Goal: Task Accomplishment & Management: Use online tool/utility

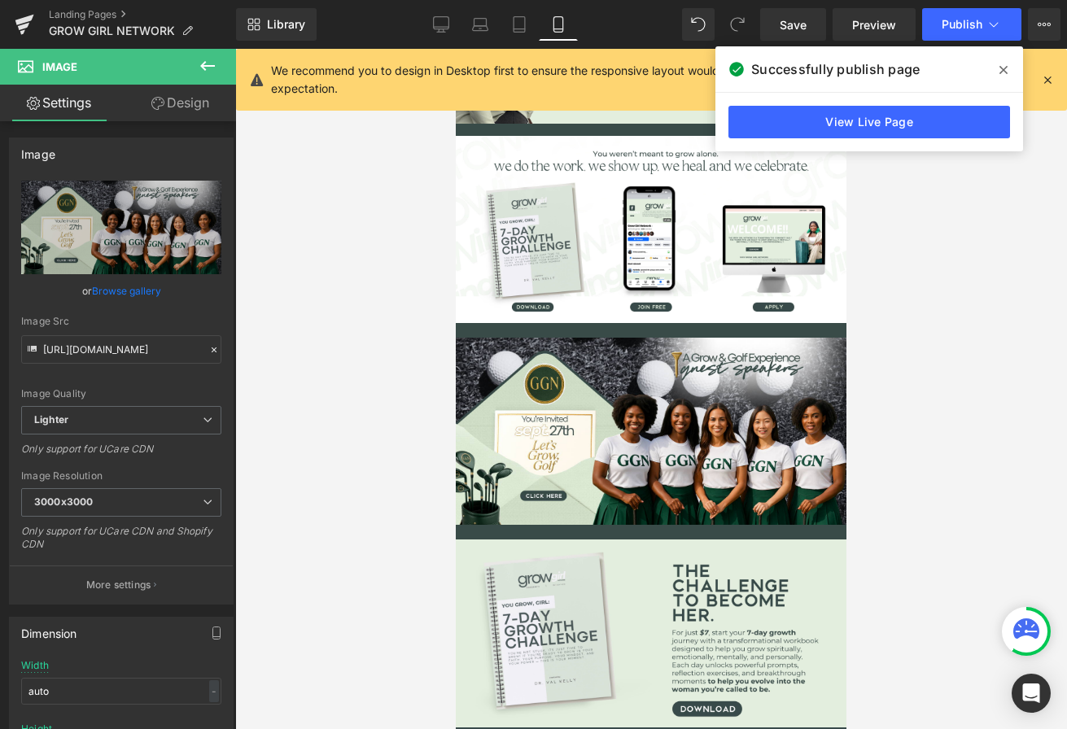
scroll to position [380, 0]
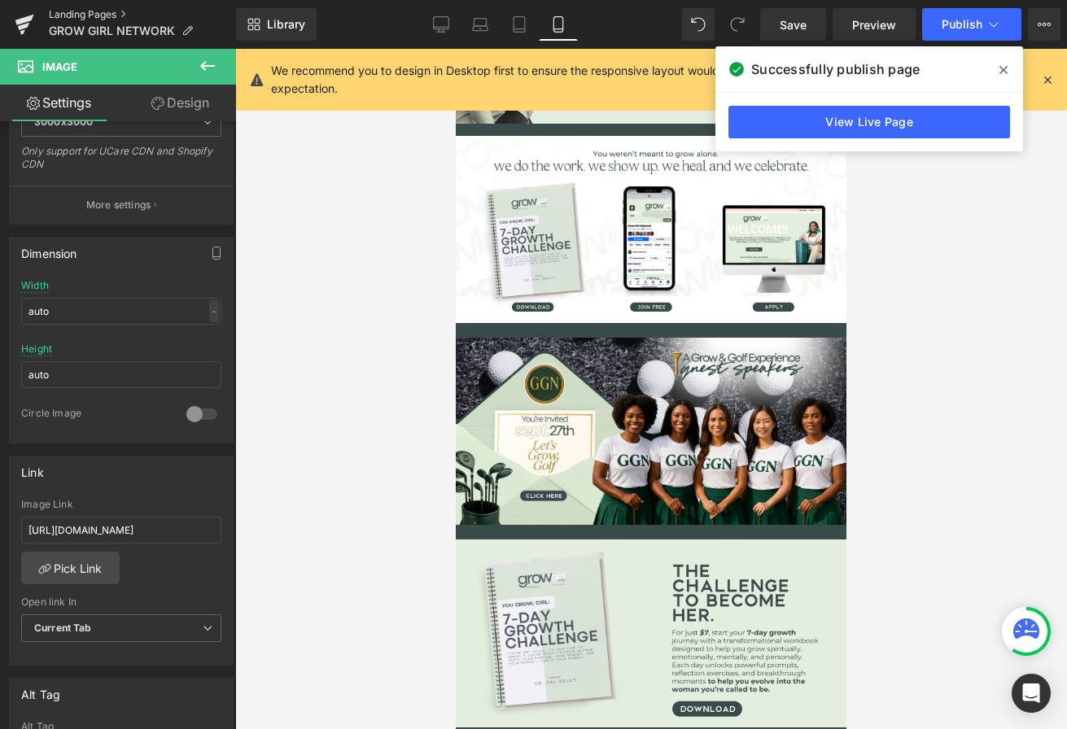
click at [82, 8] on link "Landing Pages" at bounding box center [142, 14] width 187 height 13
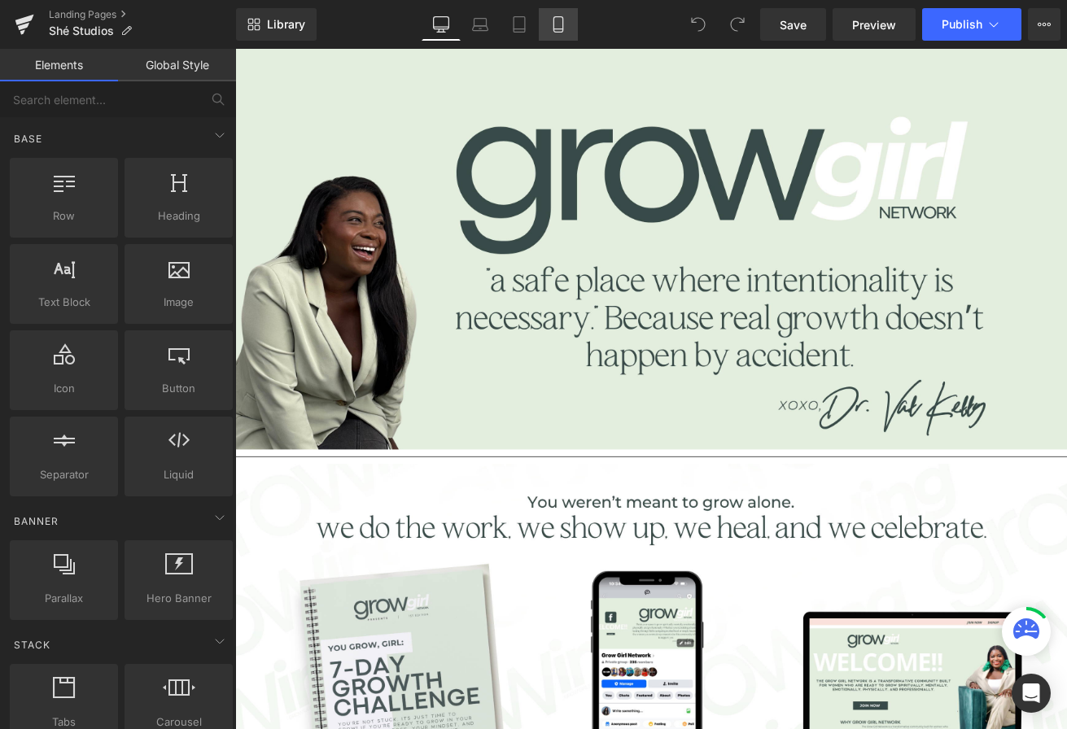
click at [562, 27] on icon at bounding box center [557, 24] width 9 height 15
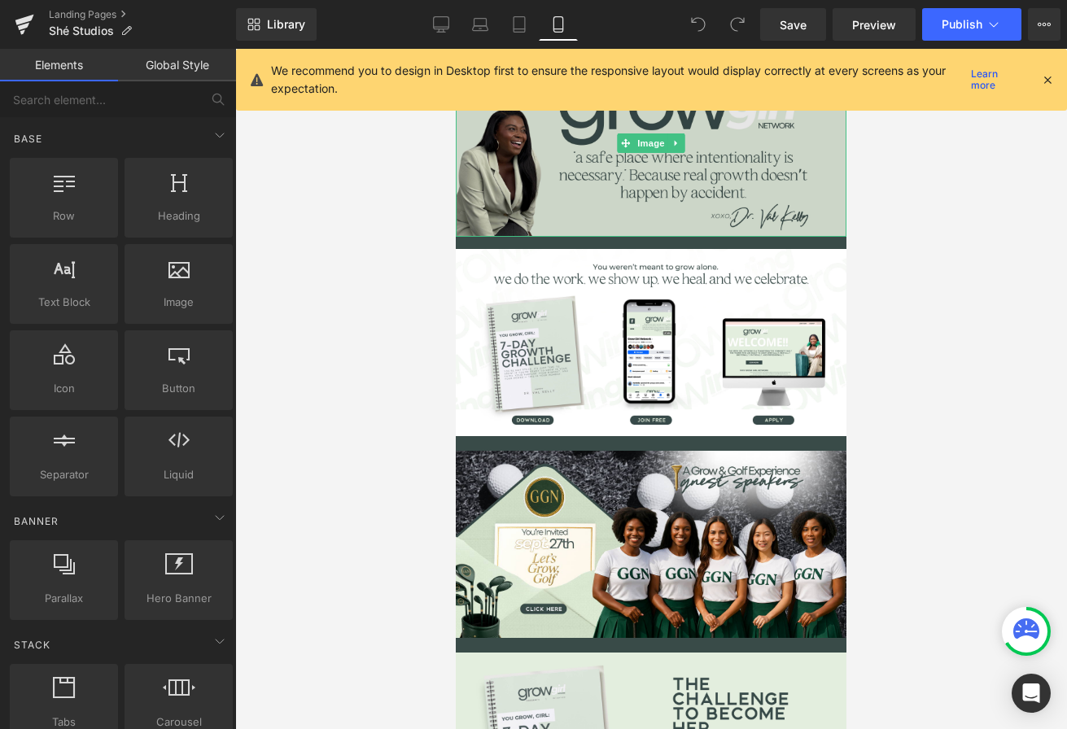
click at [588, 173] on img at bounding box center [651, 143] width 391 height 188
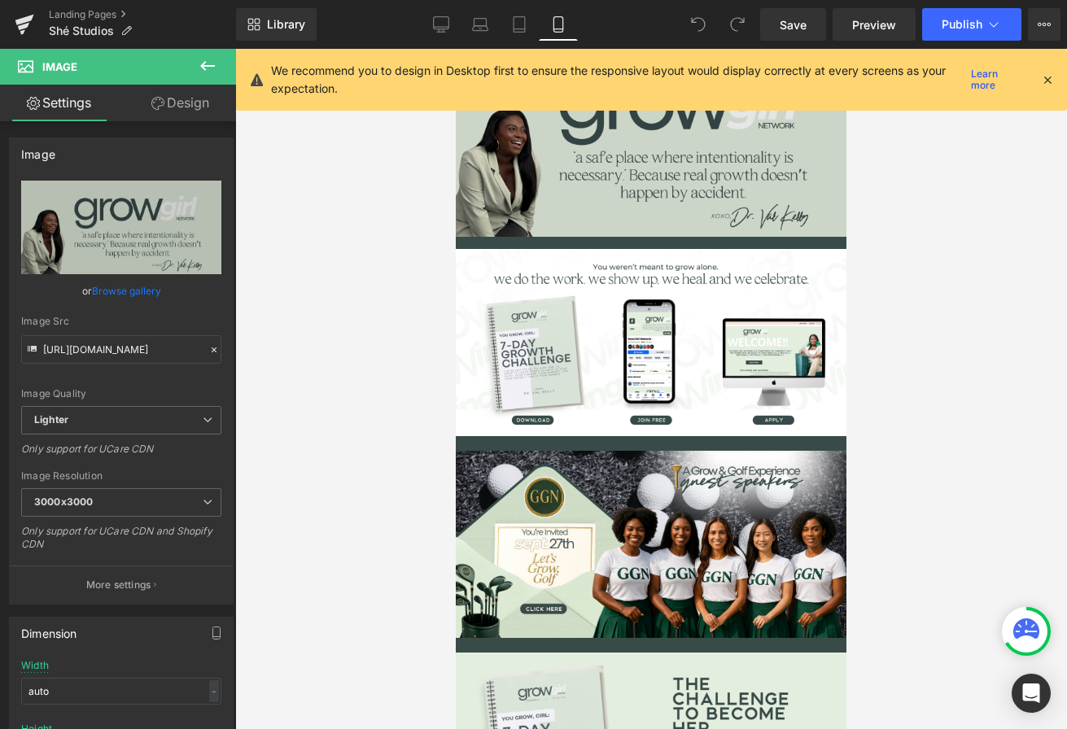
click at [546, 210] on img at bounding box center [651, 143] width 391 height 188
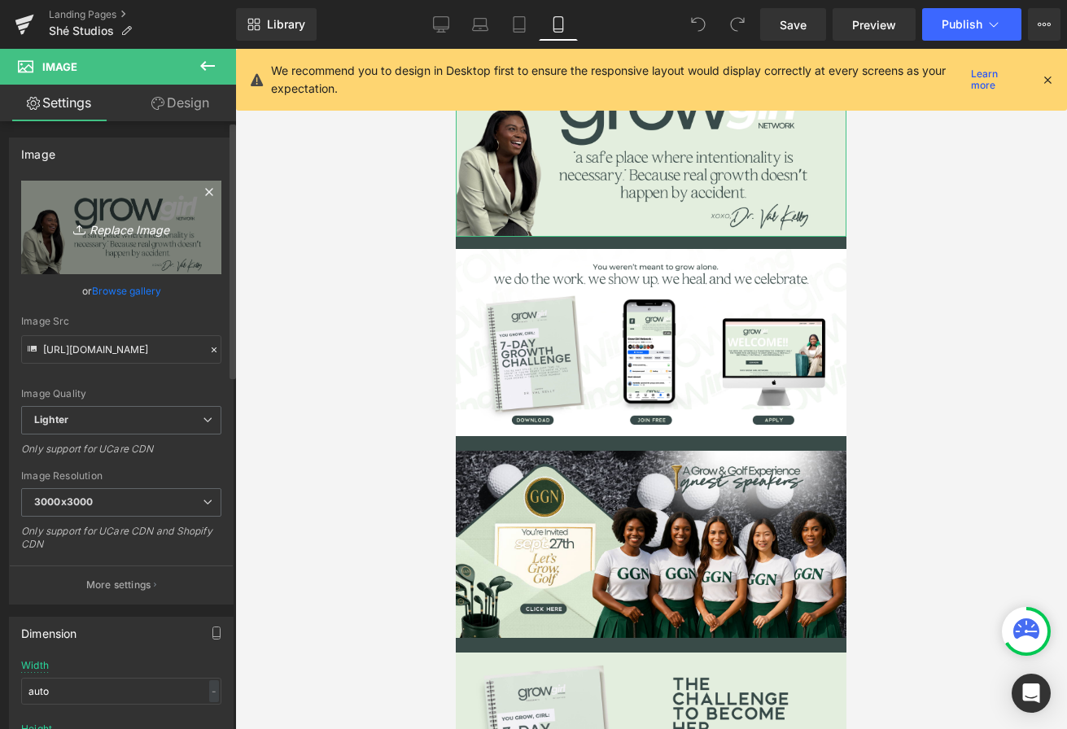
click at [146, 237] on icon "Replace Image" at bounding box center [121, 227] width 130 height 20
type input "C:\fakepath\Header.jpg"
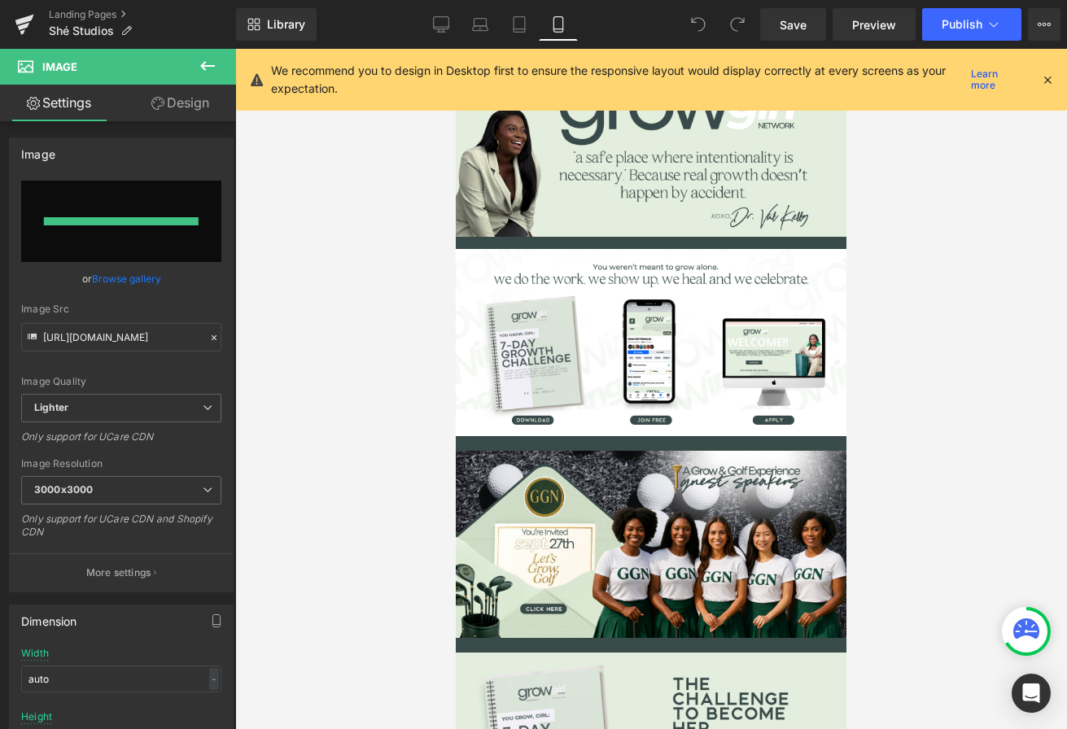
type input "https://ucarecdn.com/c84d6d5c-e89a-489c-9189-3b9e8aab4e81/-/format/auto/-/previ…"
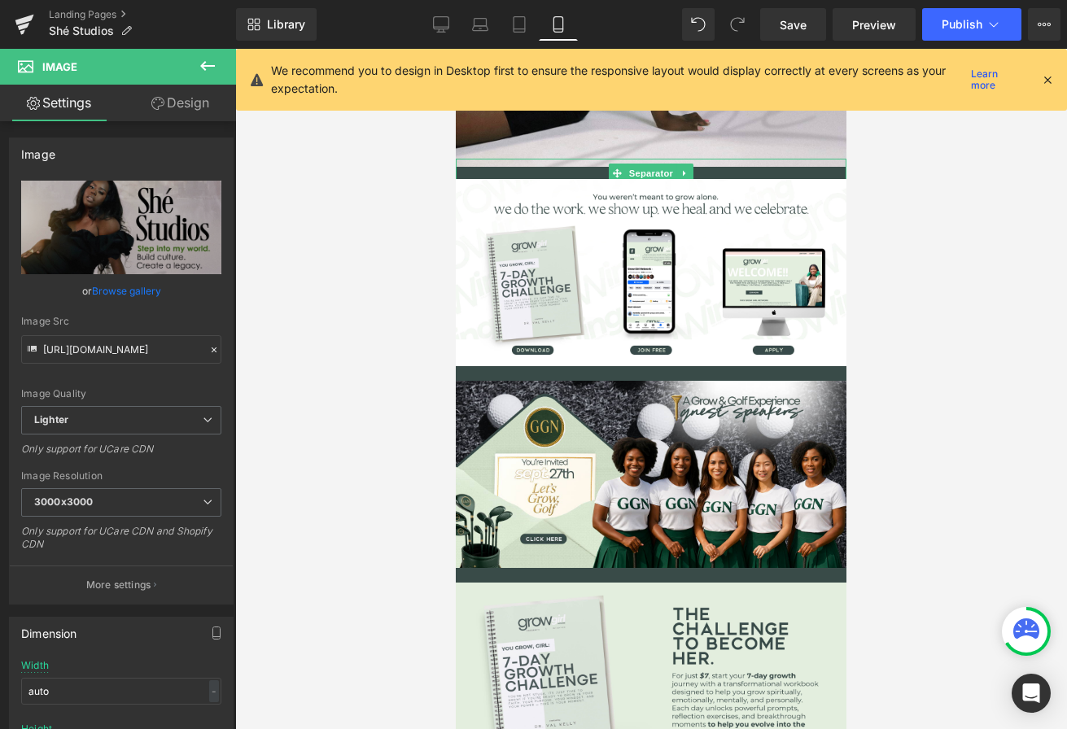
scroll to position [278, 0]
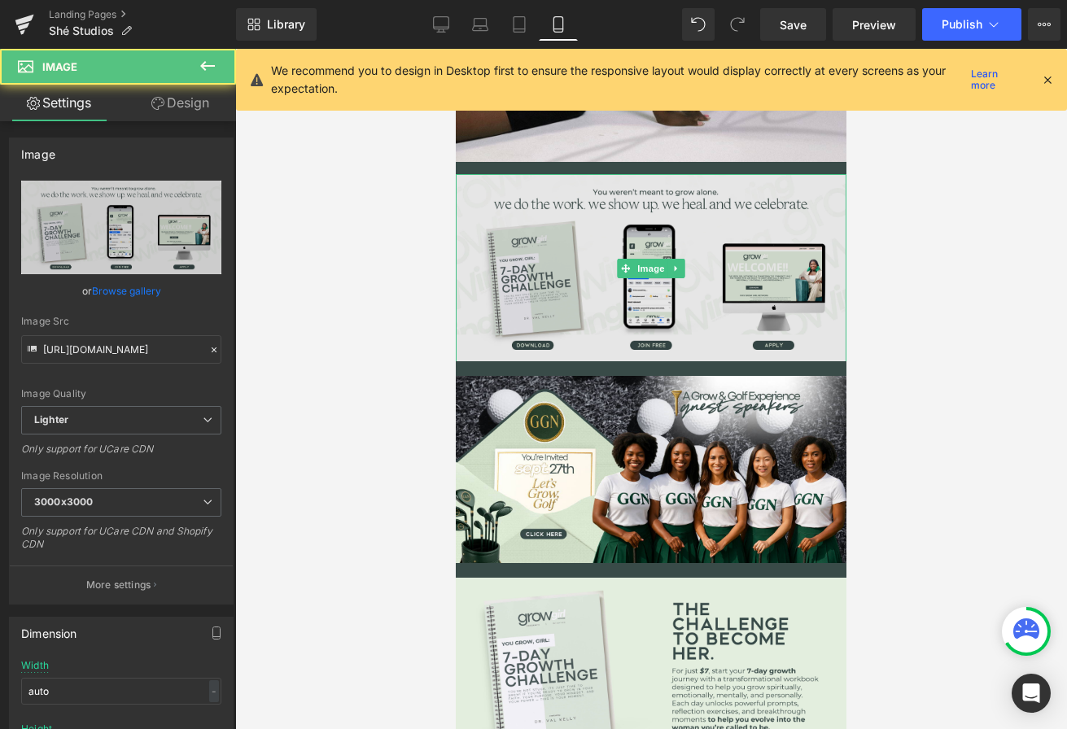
click at [535, 253] on img at bounding box center [651, 268] width 391 height 188
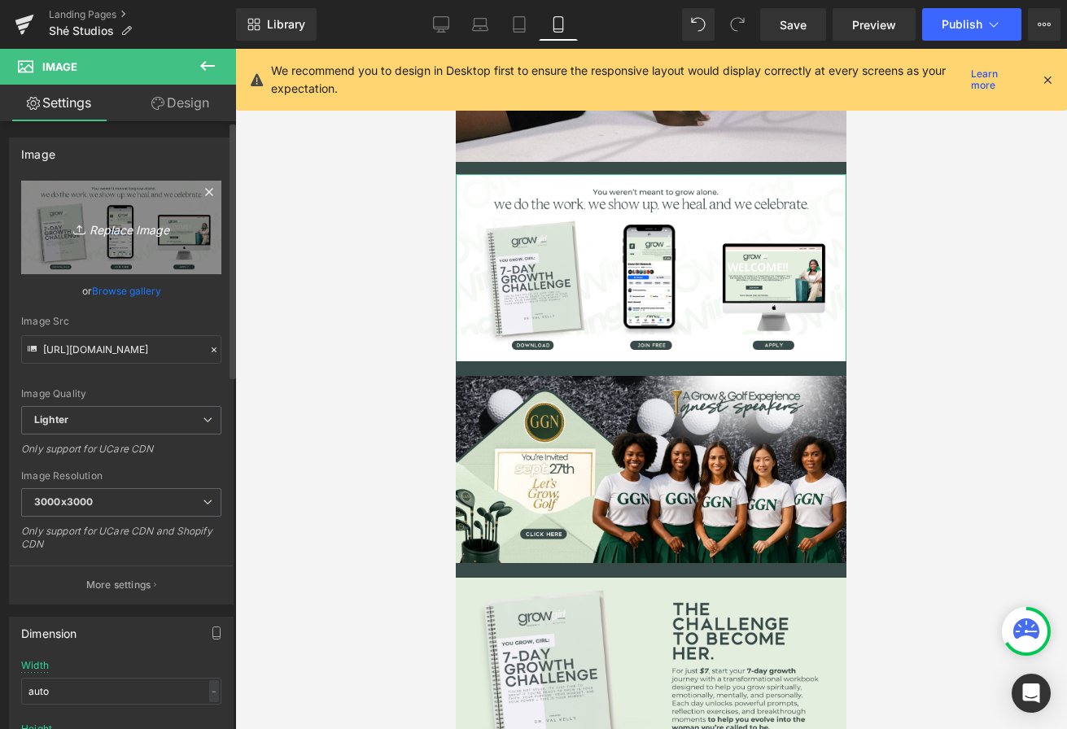
click at [138, 227] on icon "Replace Image" at bounding box center [121, 227] width 130 height 20
type input "C:\fakepath\Abt me banner.jpg"
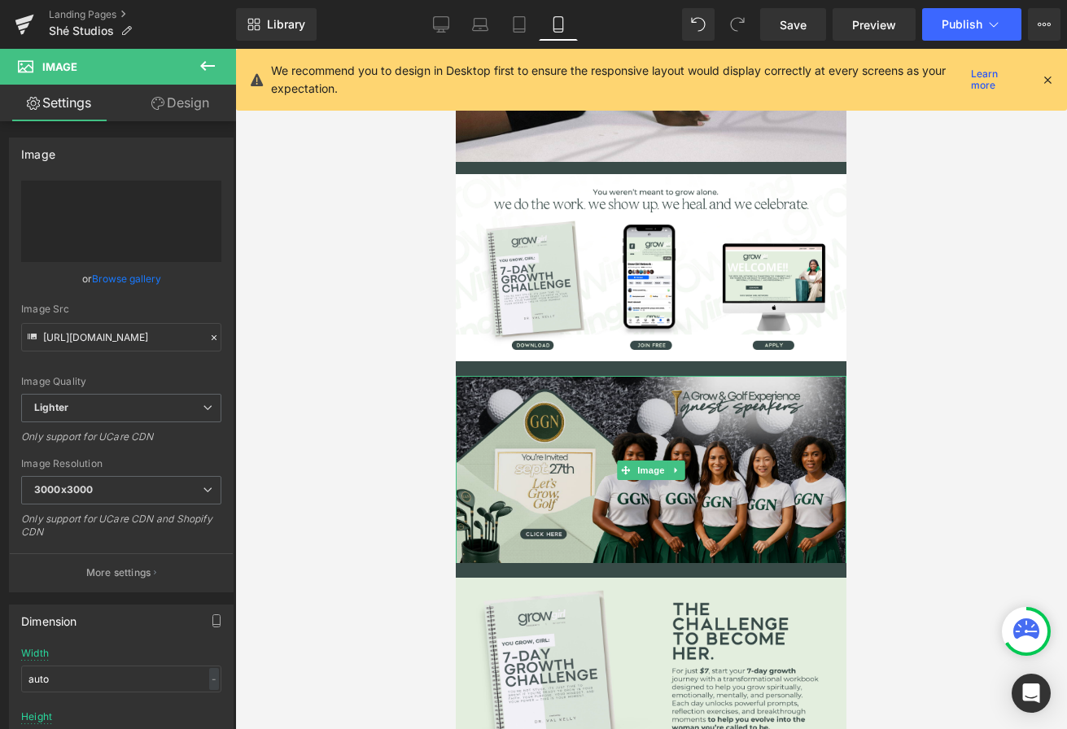
type input "https://ucarecdn.com/b83bd3bb-8fff-40c6-bd9b-740ca50684c9/-/format/auto/-/previ…"
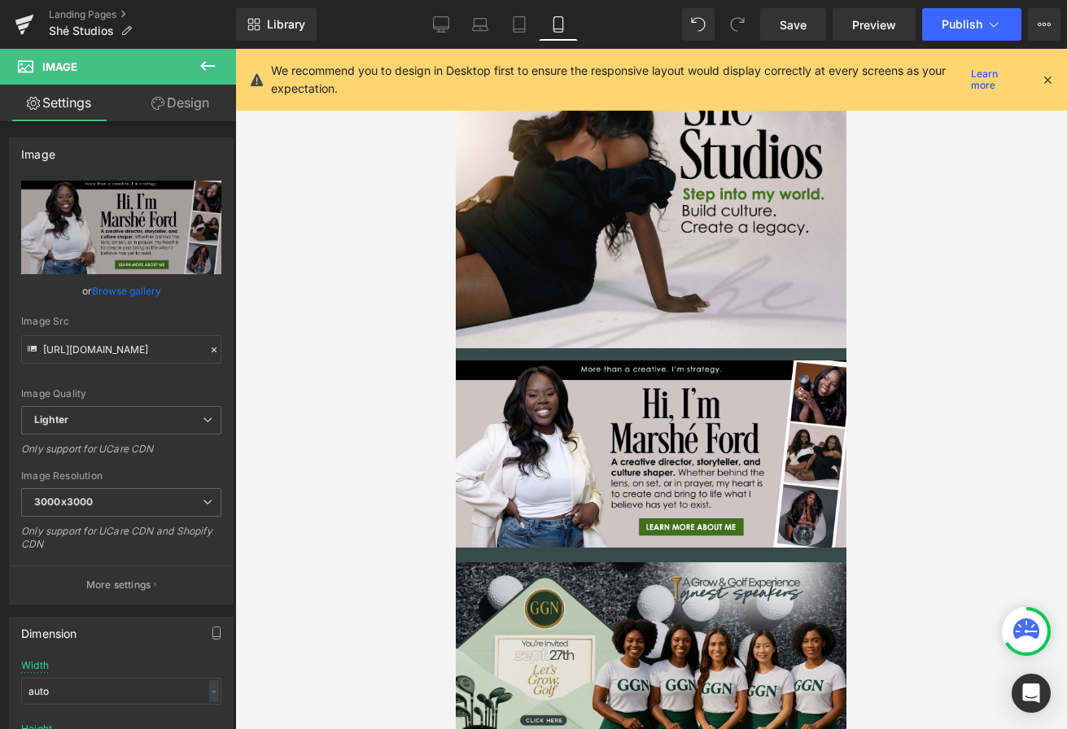
scroll to position [84, 0]
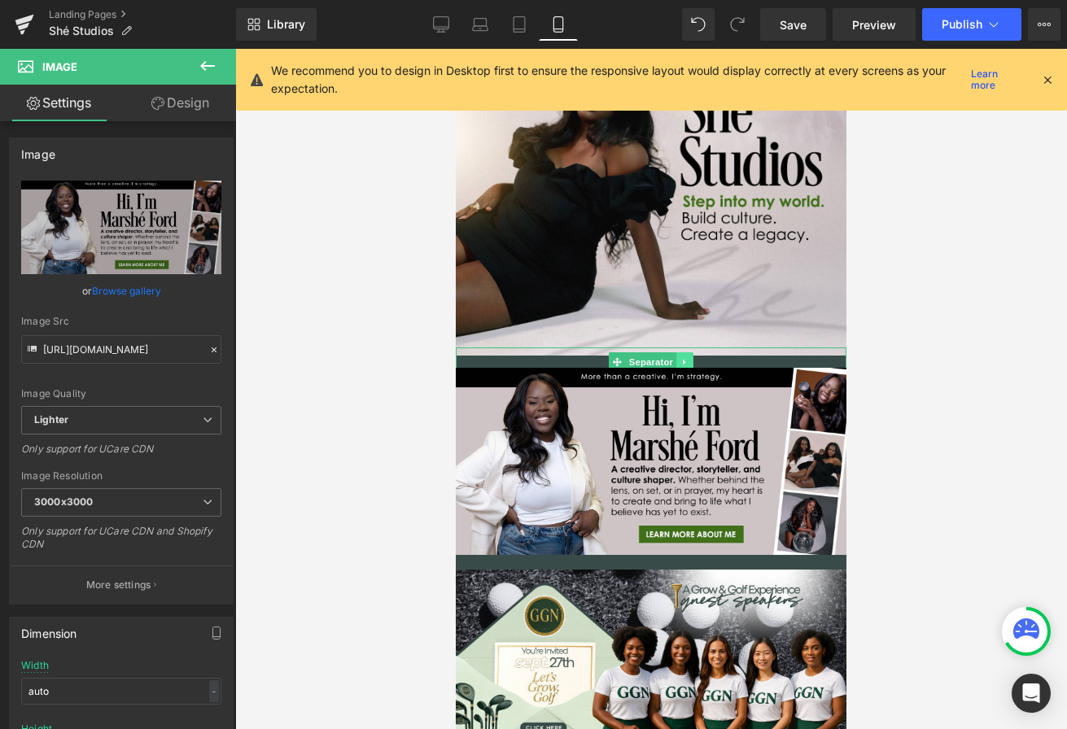
click at [683, 361] on icon at bounding box center [684, 362] width 2 height 6
click at [694, 360] on icon at bounding box center [692, 361] width 9 height 9
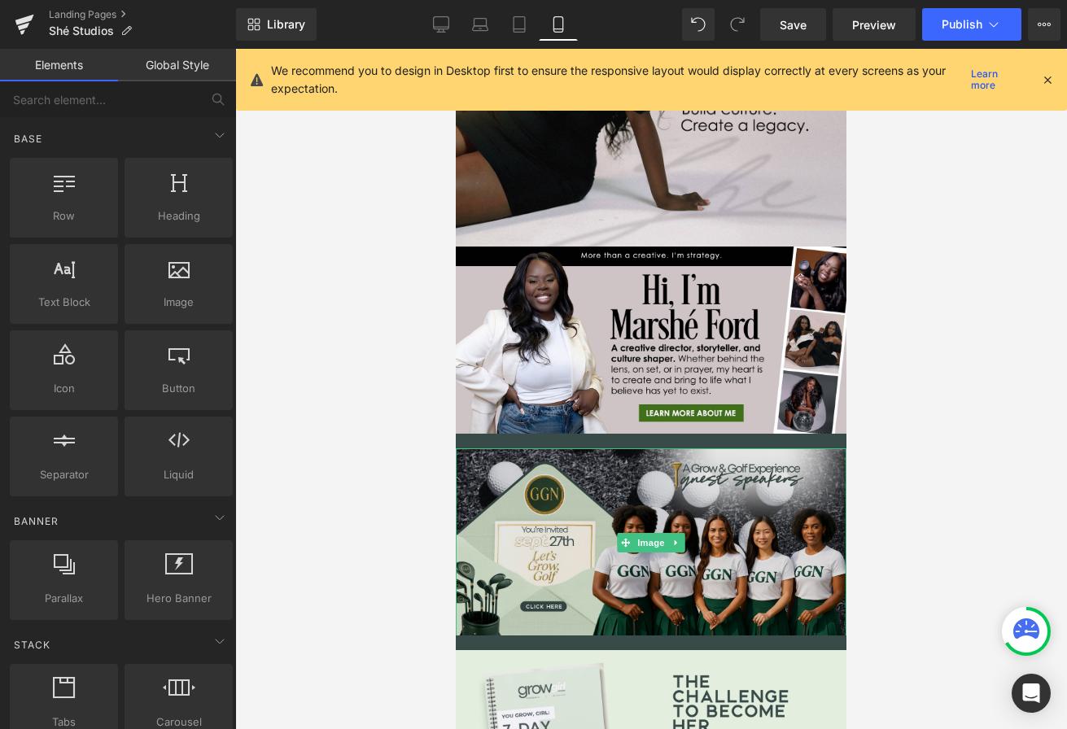
scroll to position [209, 0]
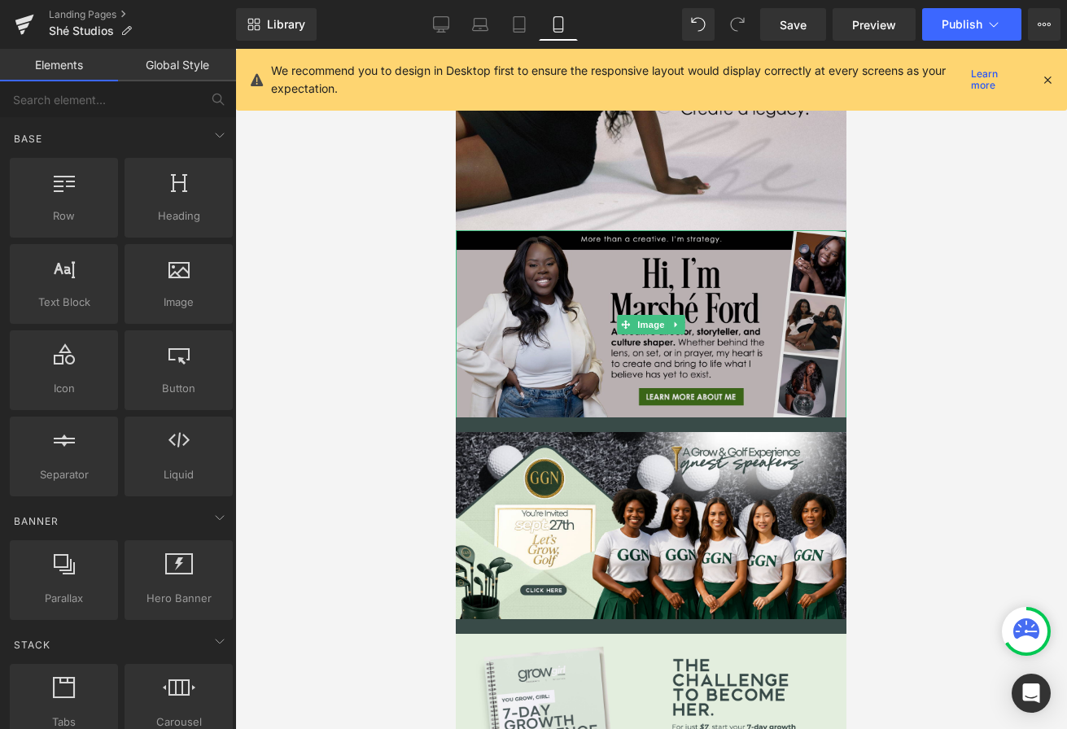
click at [656, 368] on img at bounding box center [651, 324] width 391 height 188
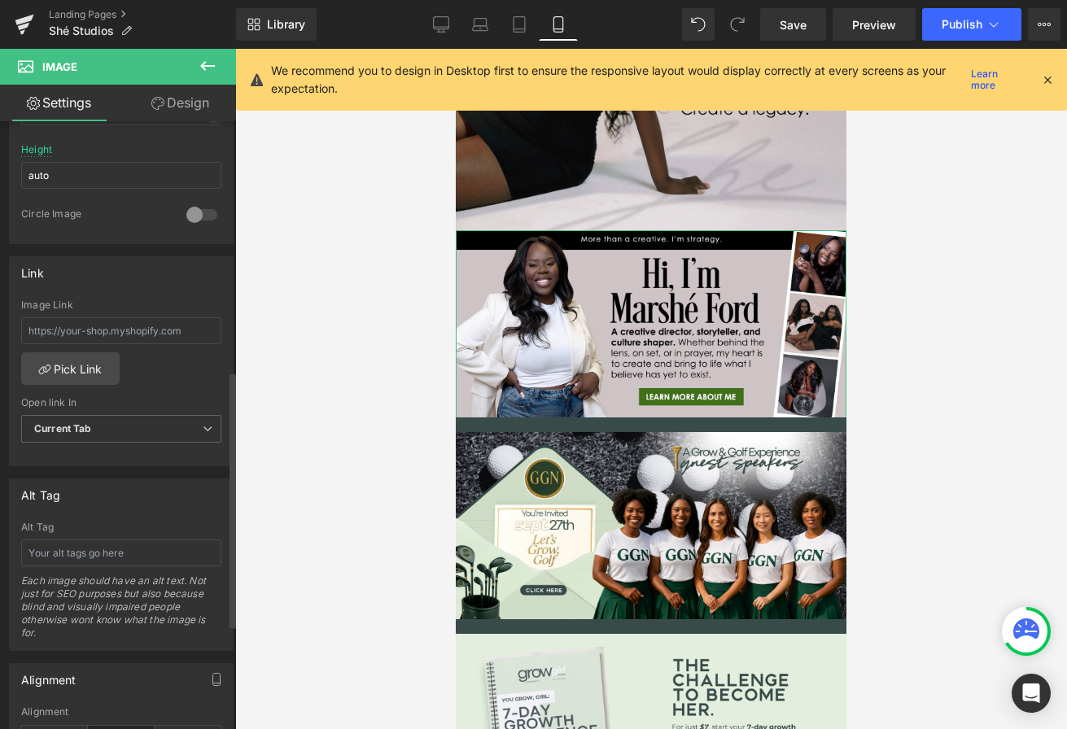
scroll to position [575, 0]
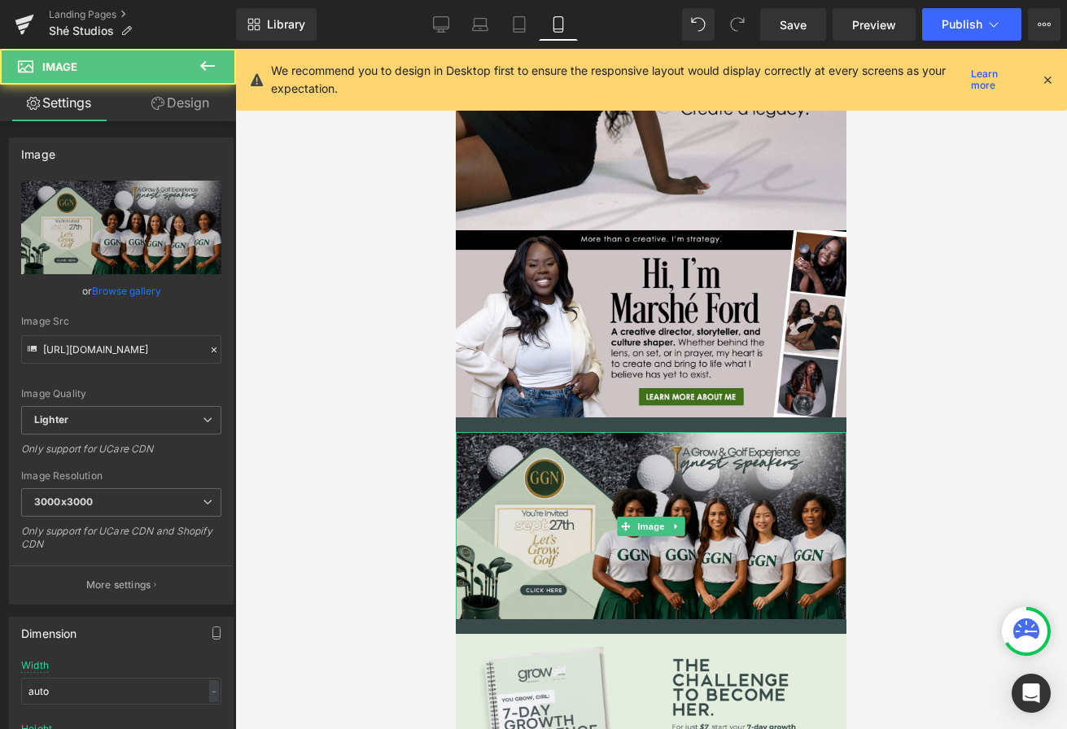
click at [535, 508] on img at bounding box center [651, 526] width 391 height 188
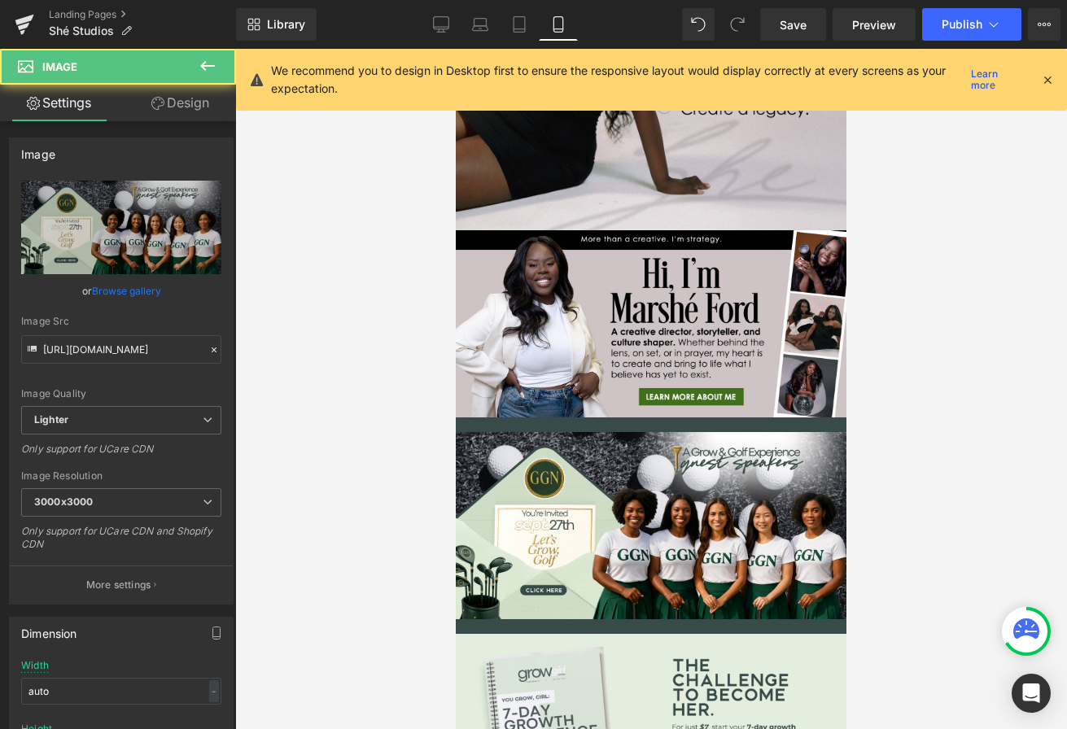
click at [523, 426] on h1 at bounding box center [651, 424] width 391 height 15
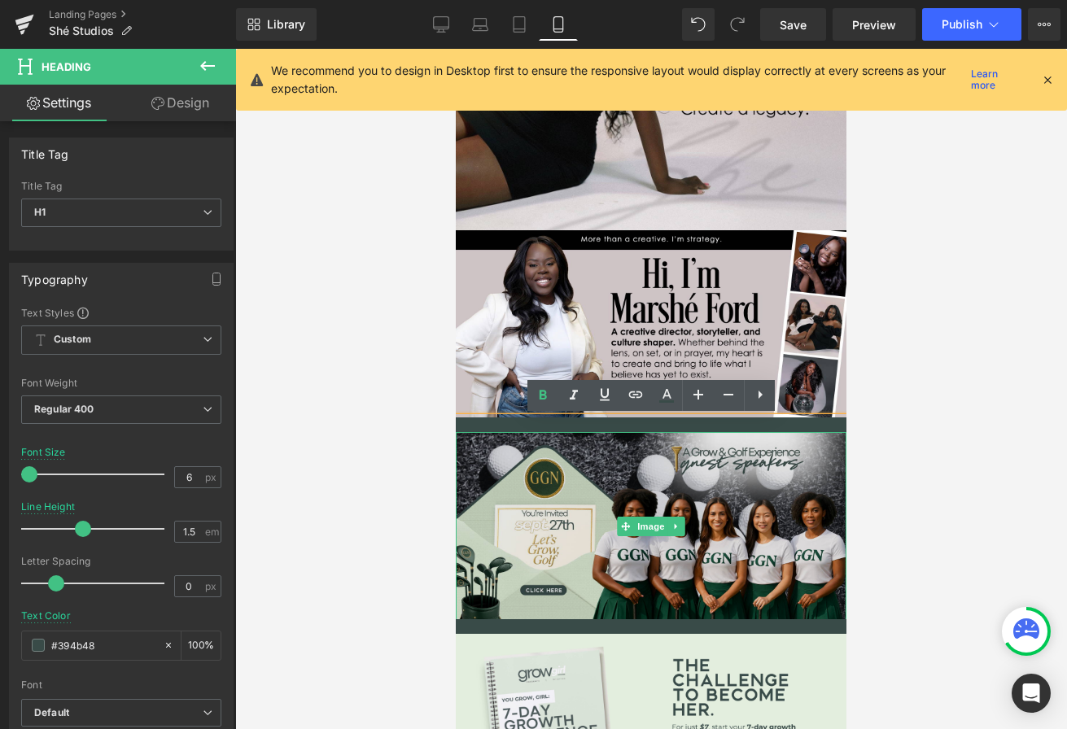
click at [658, 500] on img at bounding box center [651, 526] width 391 height 188
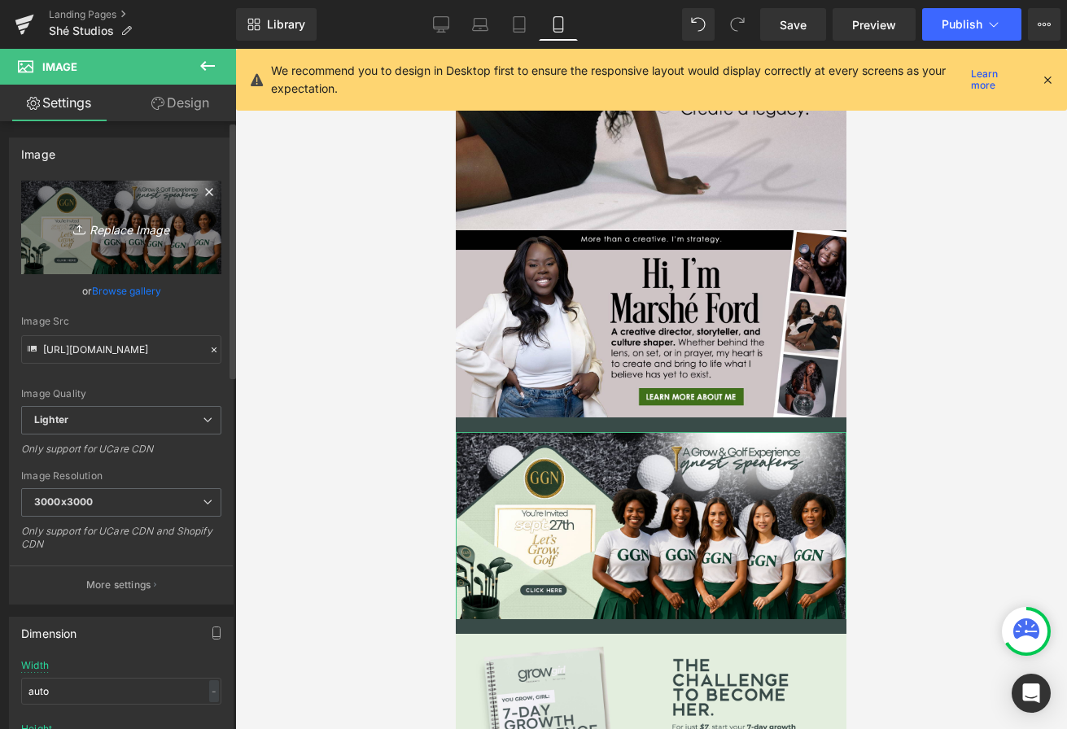
click at [113, 219] on icon "Replace Image" at bounding box center [121, 227] width 130 height 20
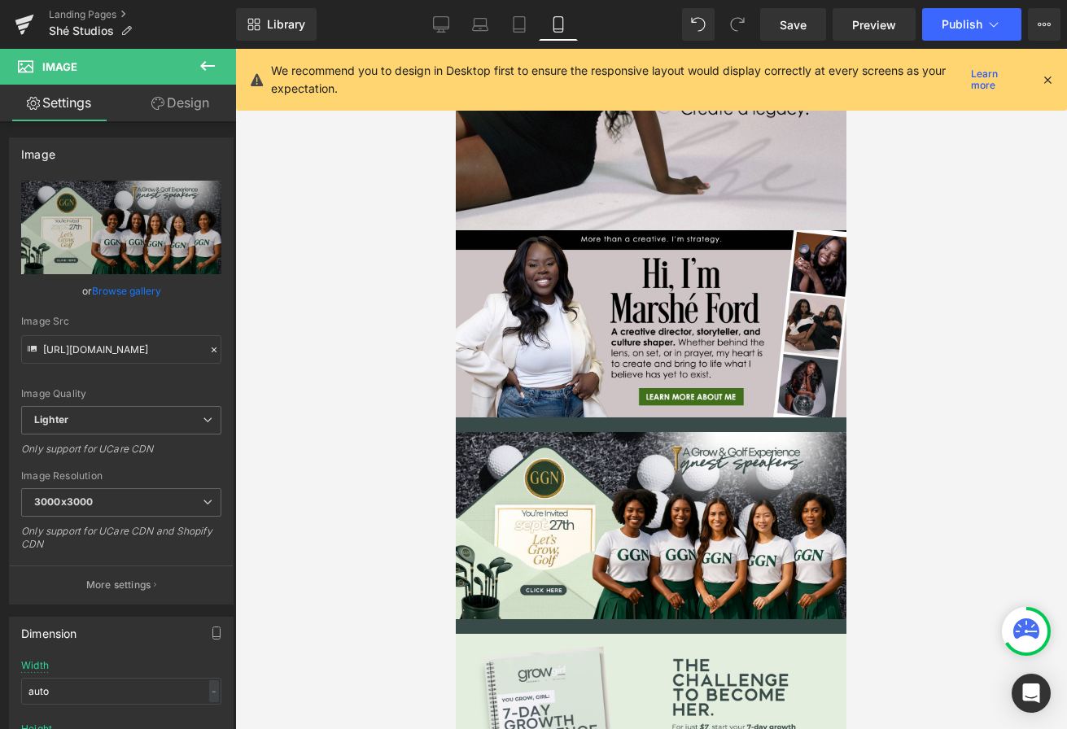
type input "C:\fakepath\Int Morn Banner.jpg"
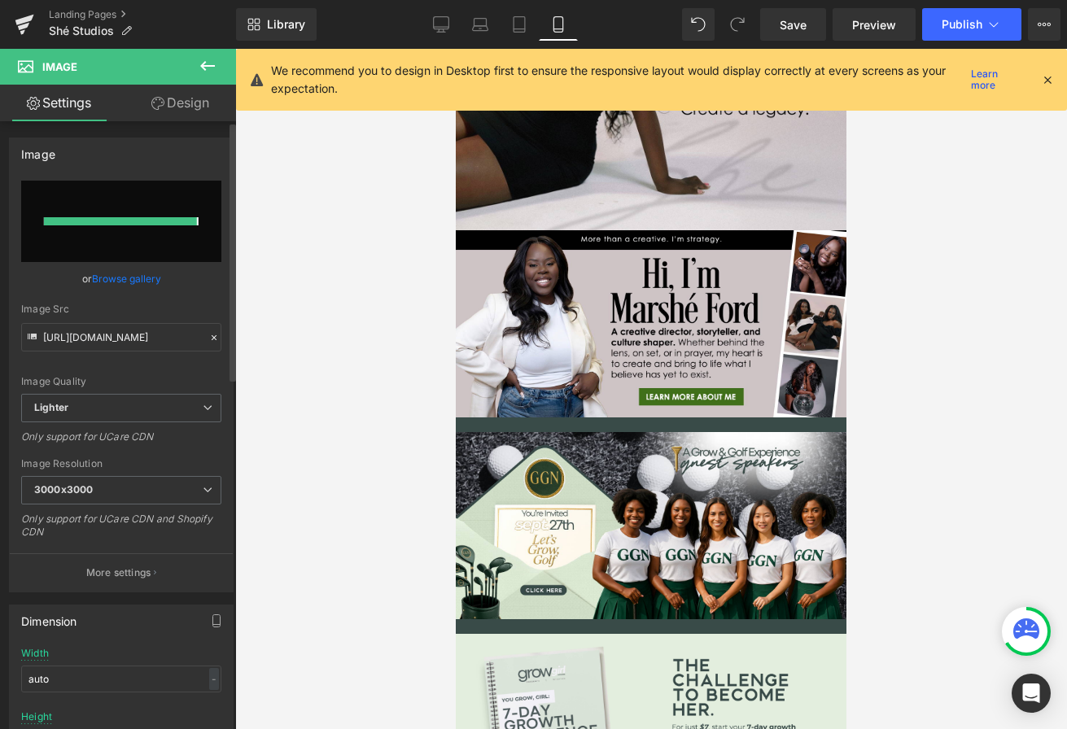
type input "https://ucarecdn.com/e37430d2-b2d7-47e0-bdc5-cc8078c55efe/-/format/auto/-/previ…"
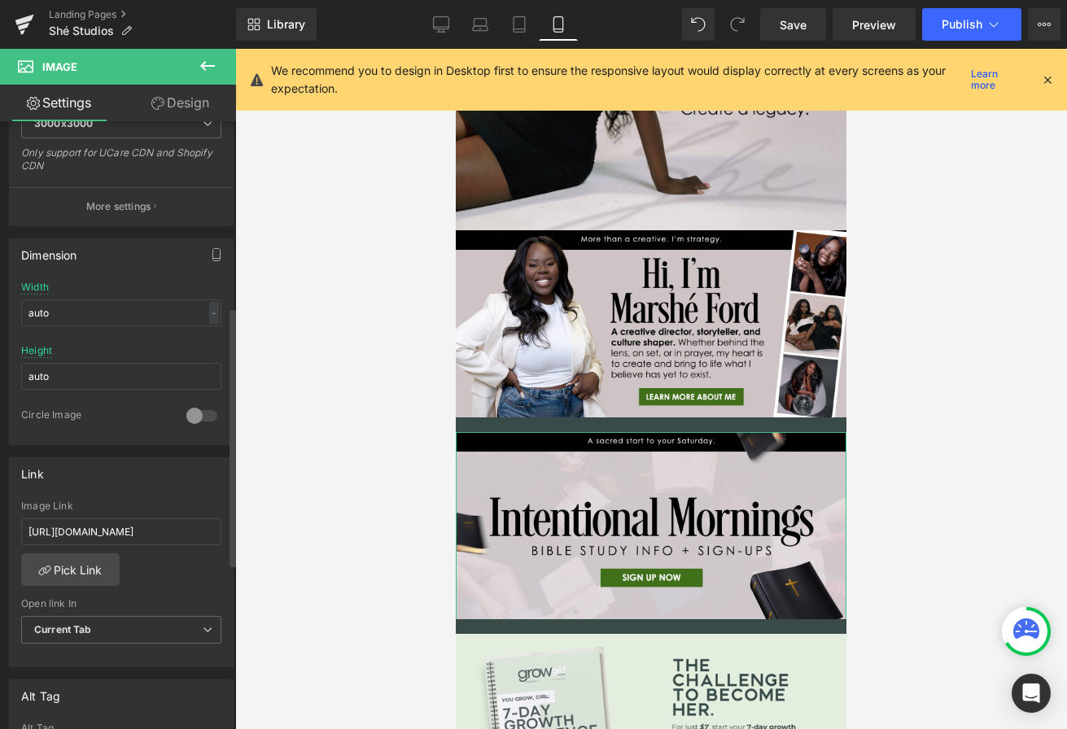
scroll to position [435, 0]
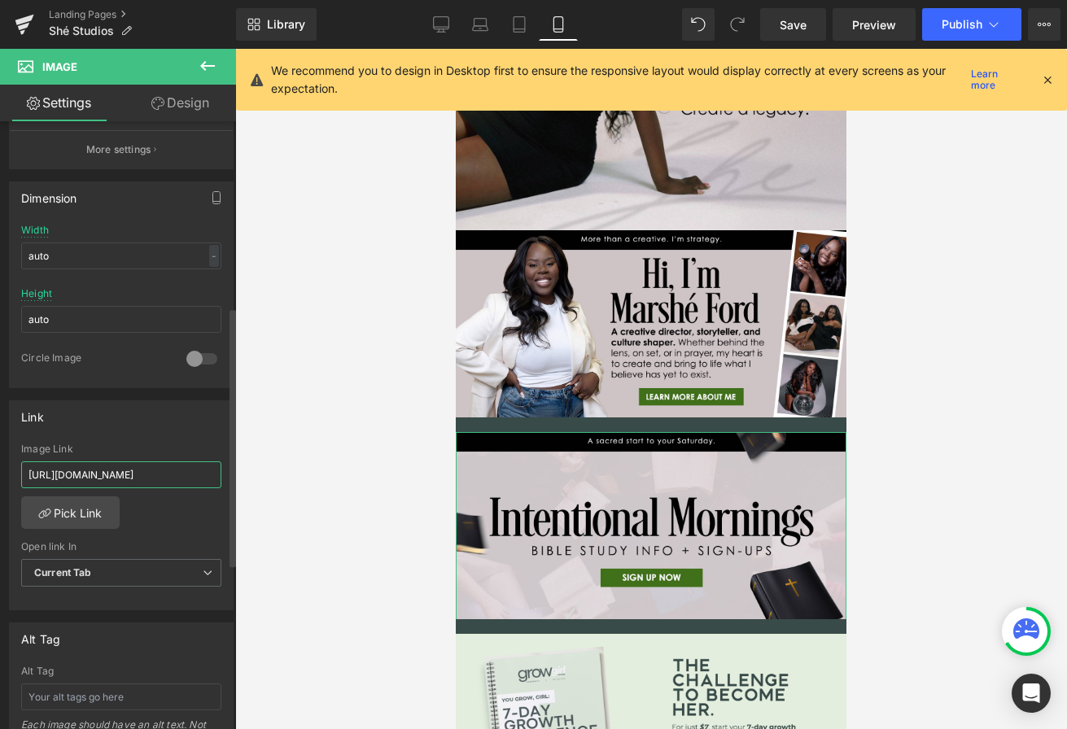
click at [139, 478] on input "[URL][DOMAIN_NAME]" at bounding box center [121, 474] width 200 height 27
click at [689, 422] on icon at bounding box center [689, 425] width 9 height 10
click at [697, 422] on icon at bounding box center [698, 425] width 9 height 9
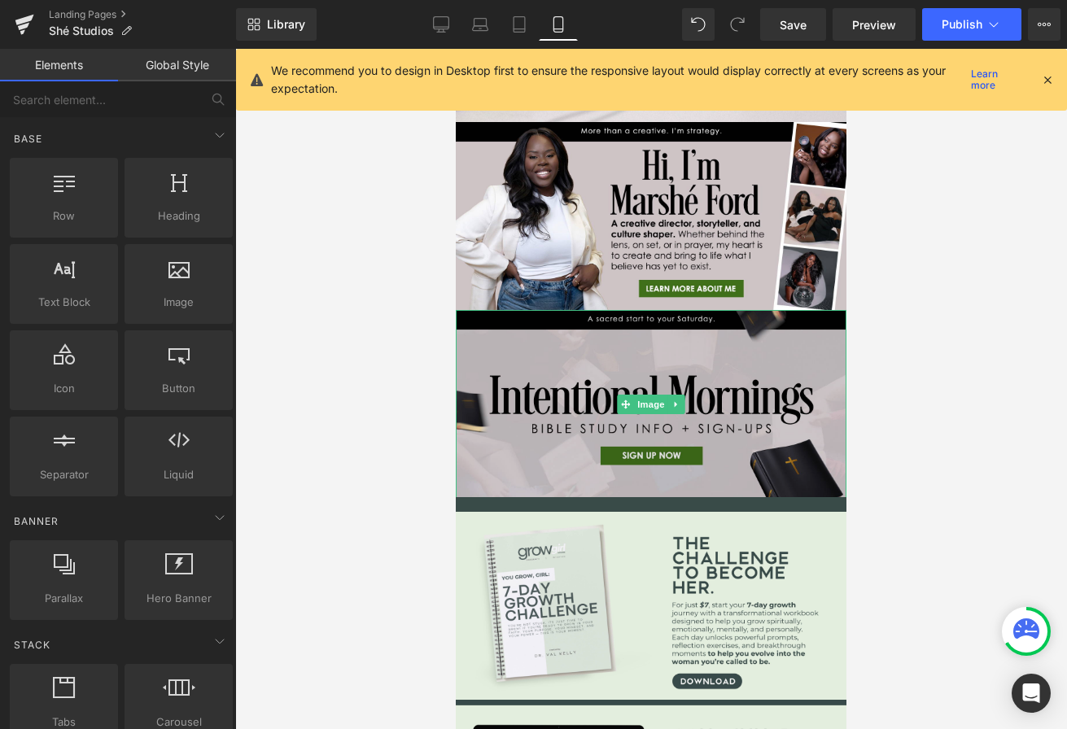
scroll to position [474, 0]
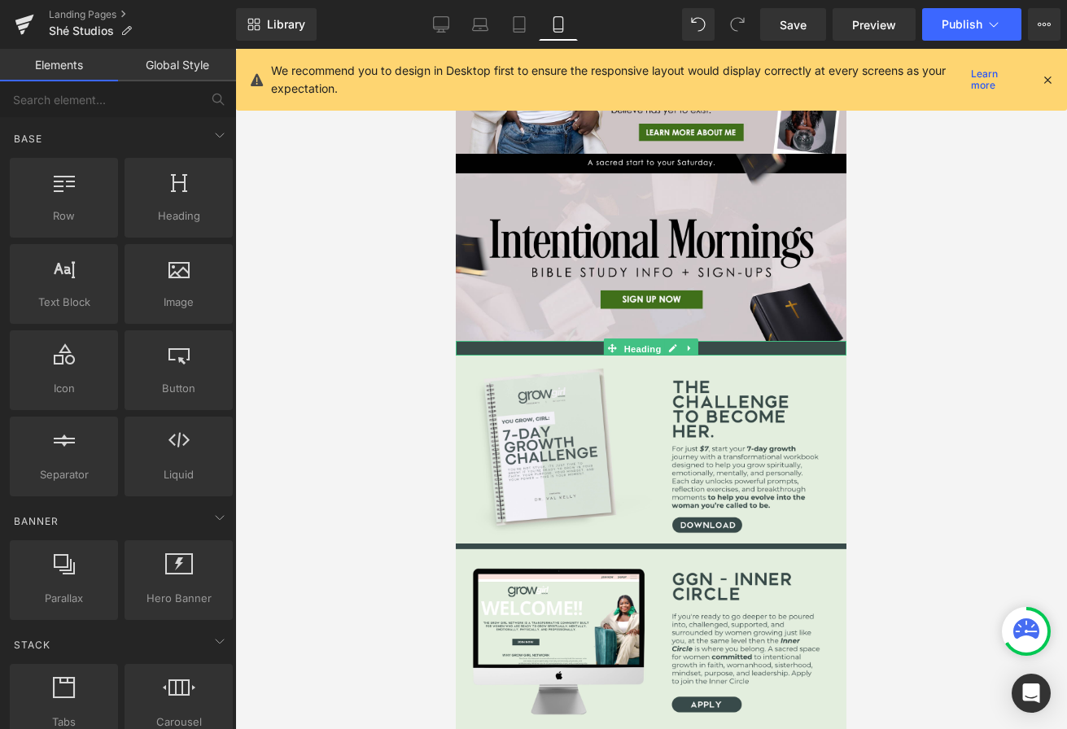
click at [629, 346] on span "Heading" at bounding box center [643, 349] width 44 height 20
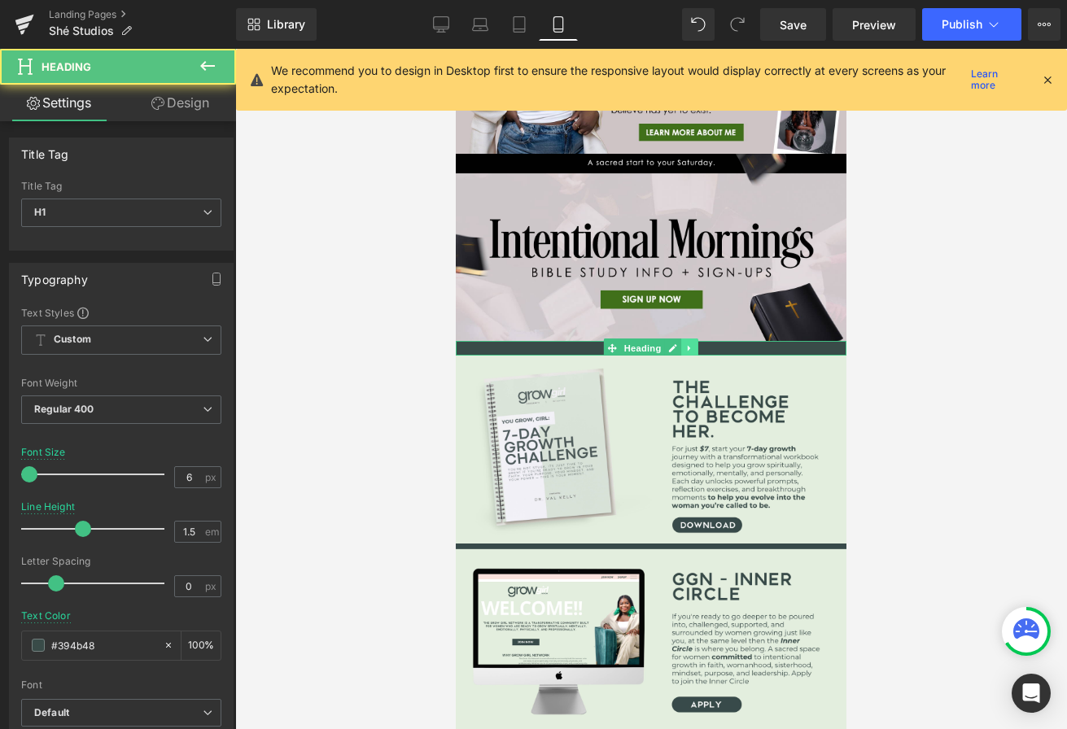
click at [692, 350] on icon at bounding box center [689, 348] width 9 height 10
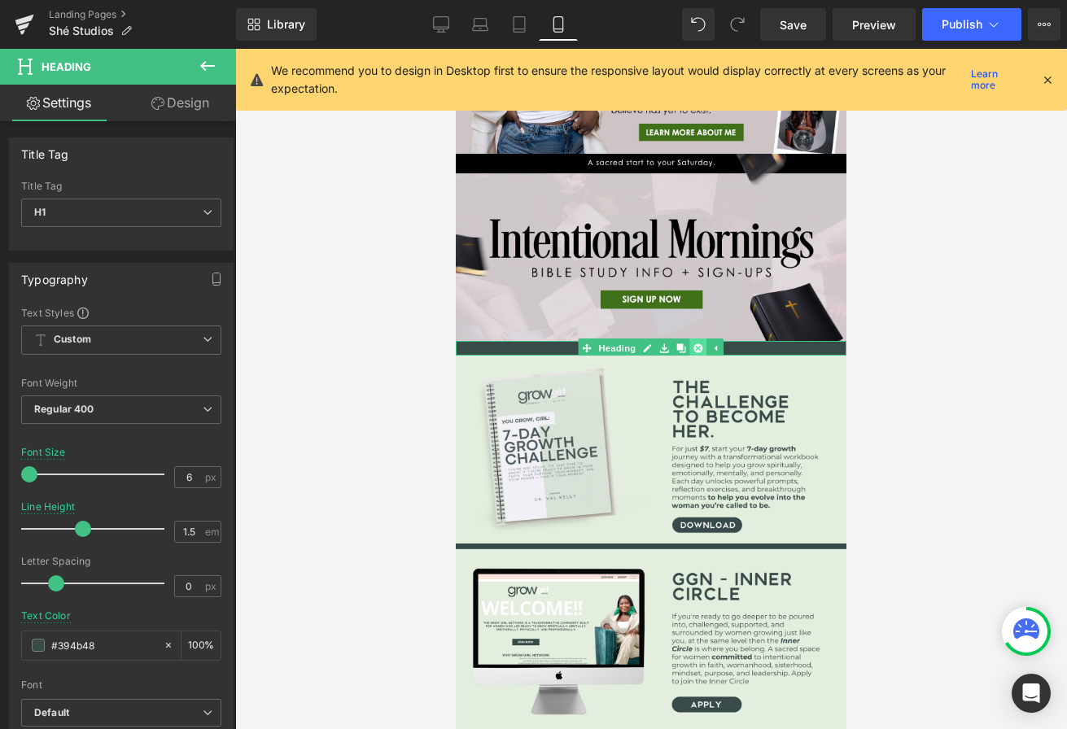
click at [701, 347] on icon at bounding box center [698, 348] width 9 height 9
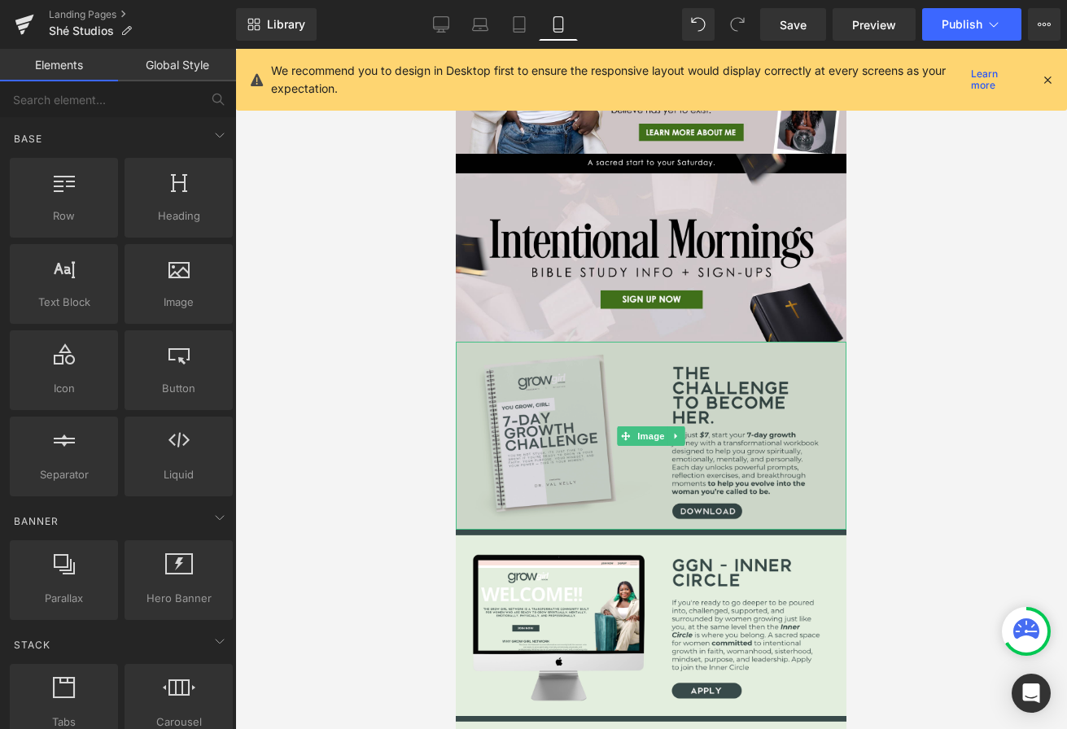
click at [719, 394] on img at bounding box center [651, 436] width 391 height 188
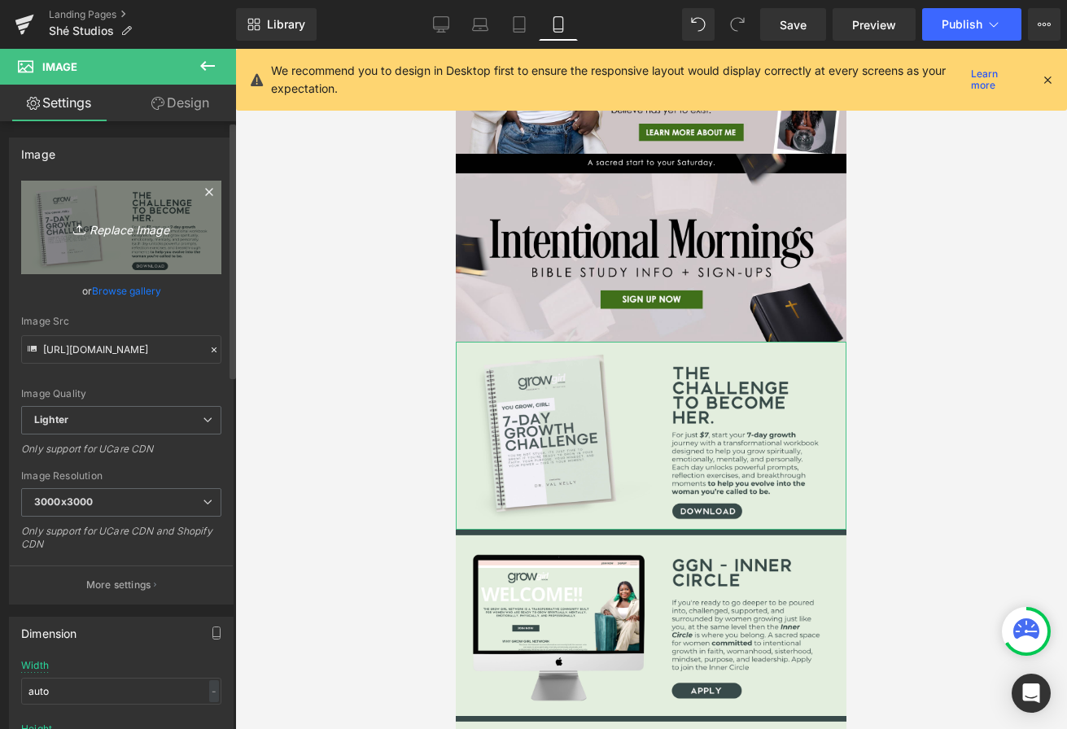
click at [125, 225] on icon "Replace Image" at bounding box center [121, 227] width 130 height 20
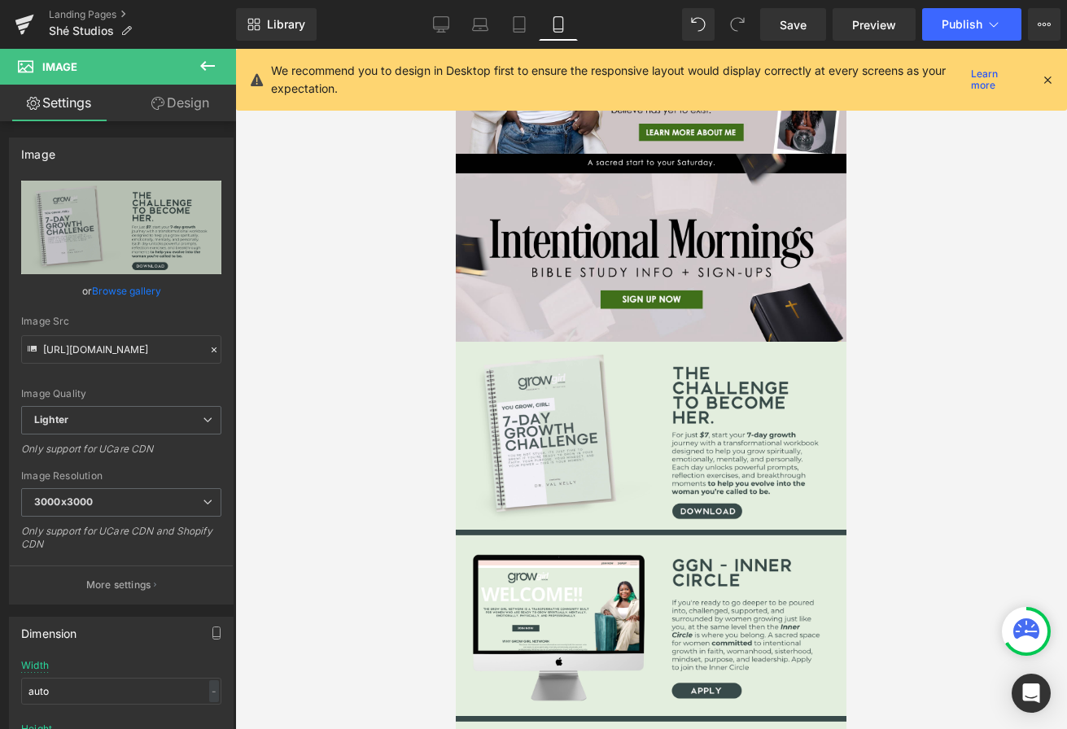
type input "C:\fakepath\The blueprint.jpg"
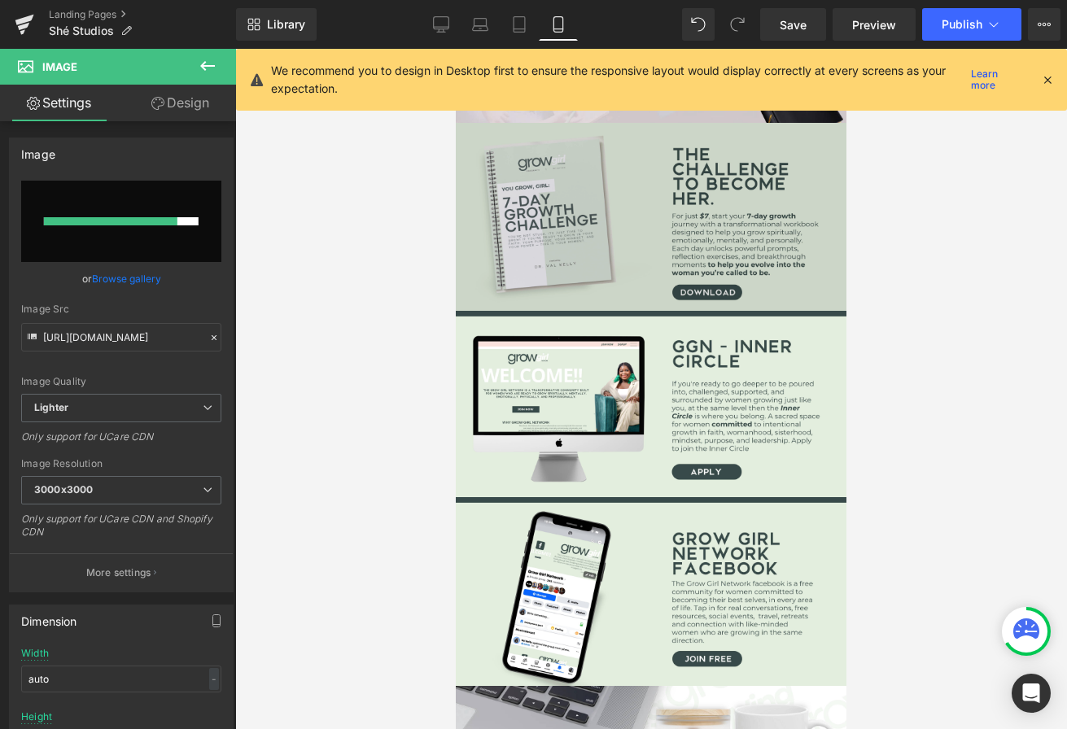
scroll to position [690, 0]
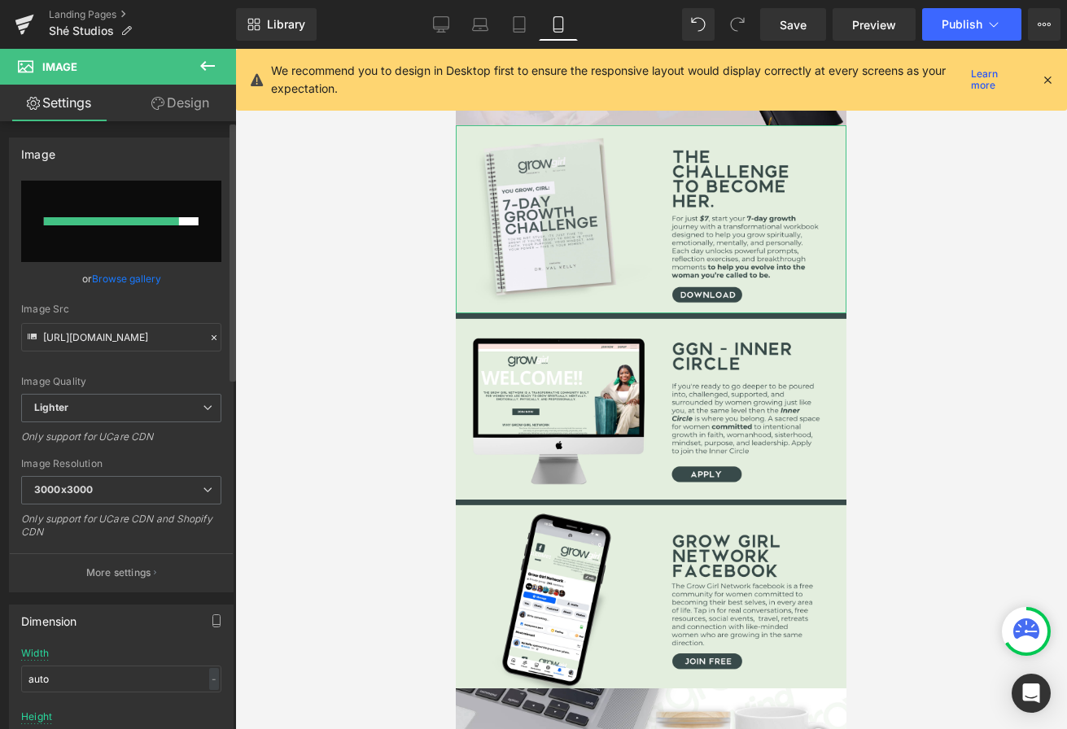
click at [119, 274] on link "Browse gallery" at bounding box center [126, 278] width 69 height 28
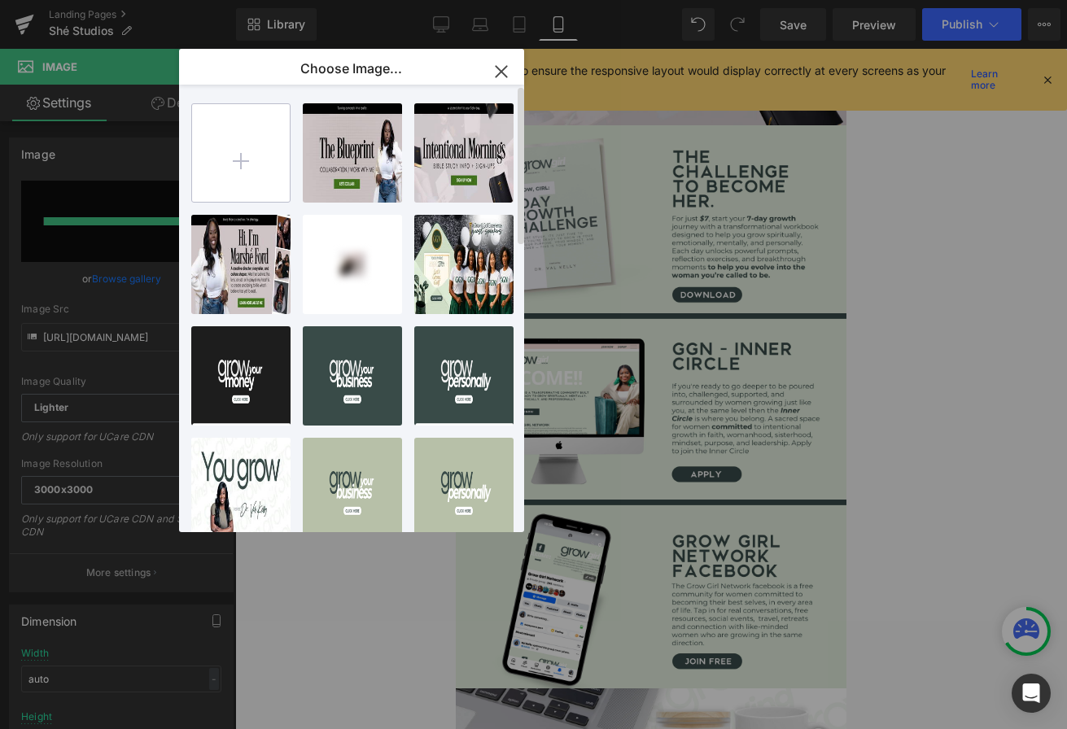
click at [263, 168] on input "file" at bounding box center [241, 153] width 98 height 98
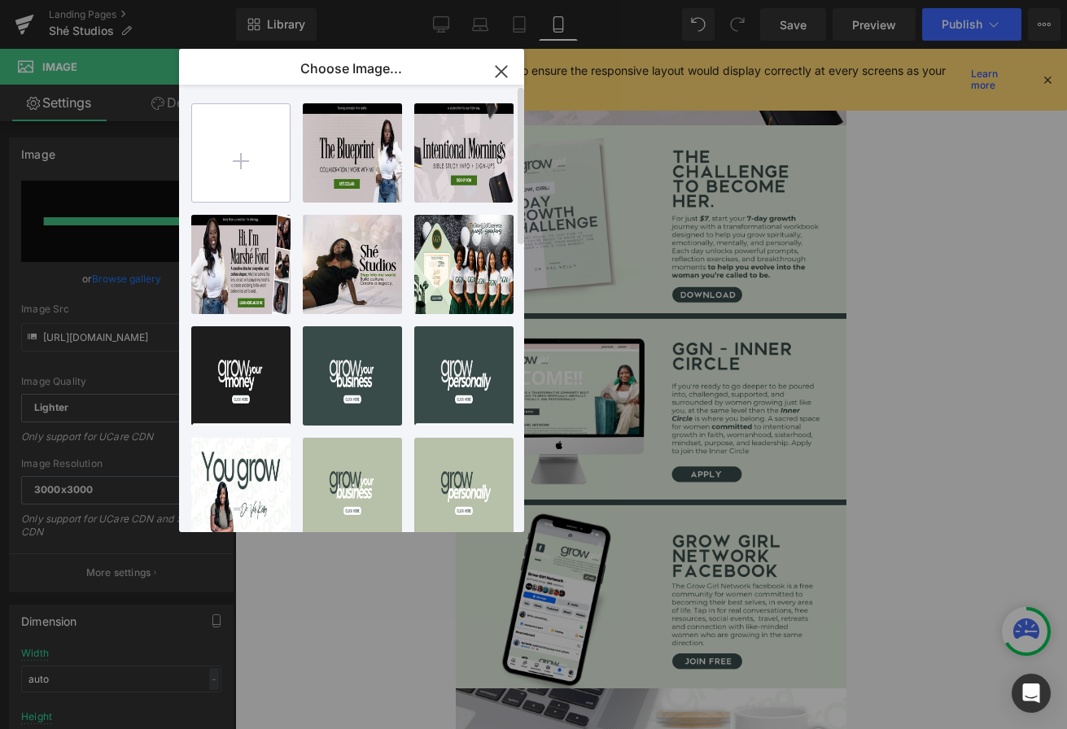
type input "C:\fakepath\Int Morn Banner.jpg"
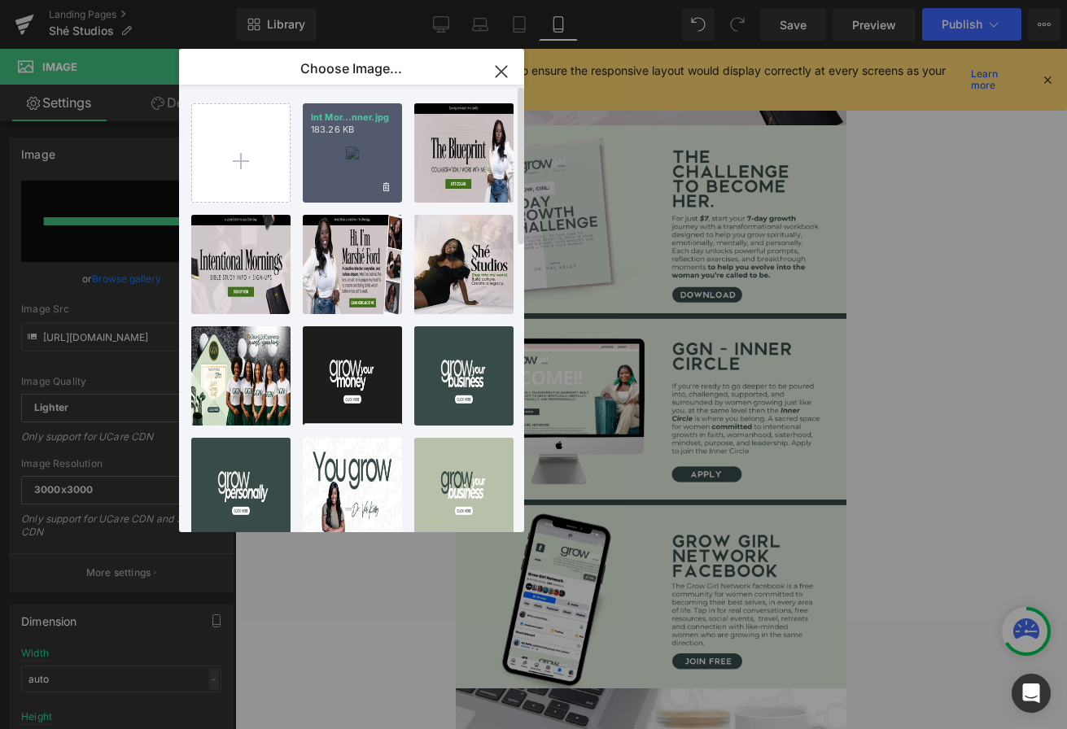
click at [348, 138] on div "Int Mor...nner.jpg 183.26 KB" at bounding box center [352, 152] width 99 height 99
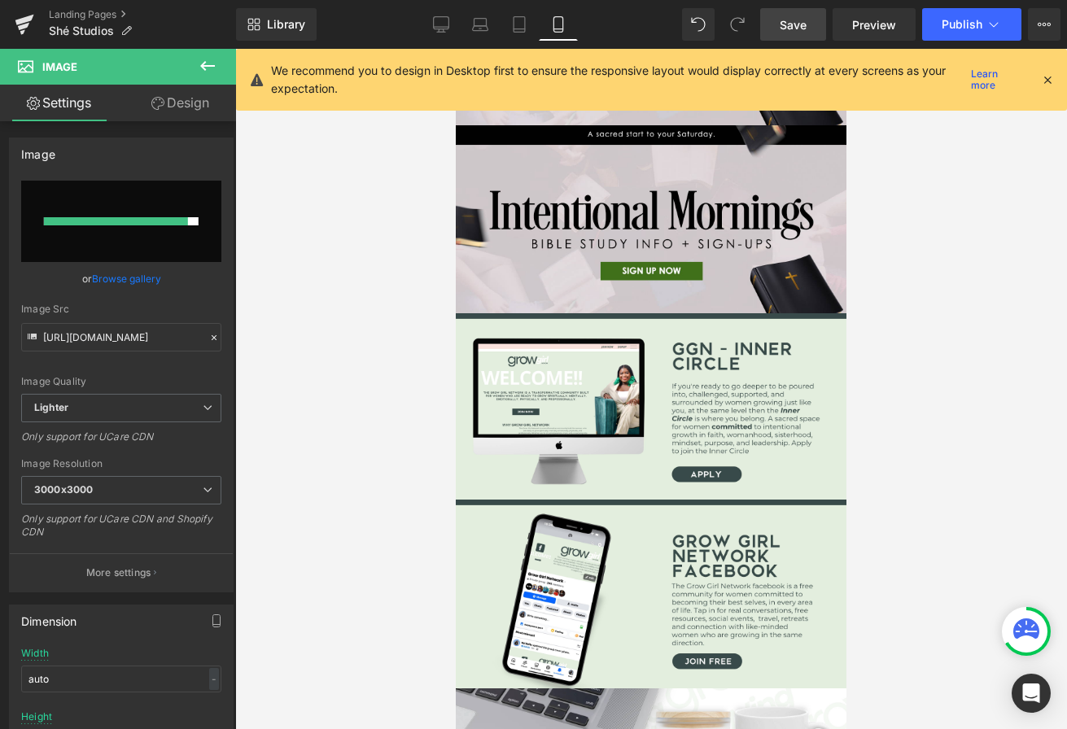
click at [792, 28] on span "Save" at bounding box center [793, 24] width 27 height 17
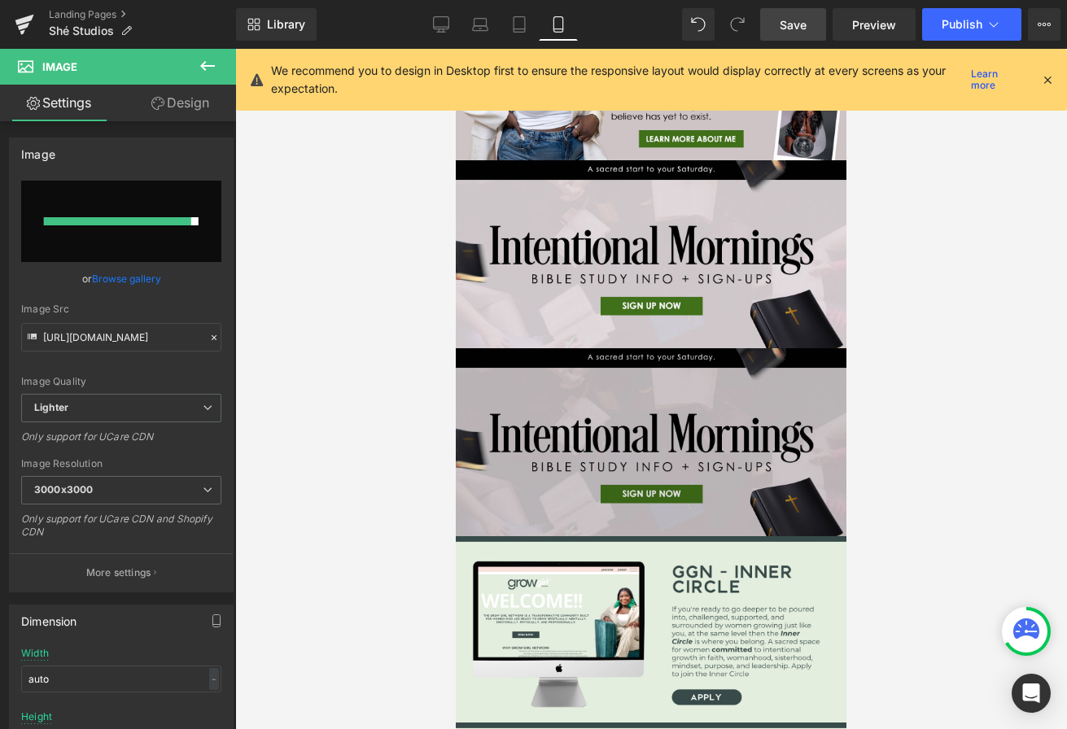
scroll to position [474, 0]
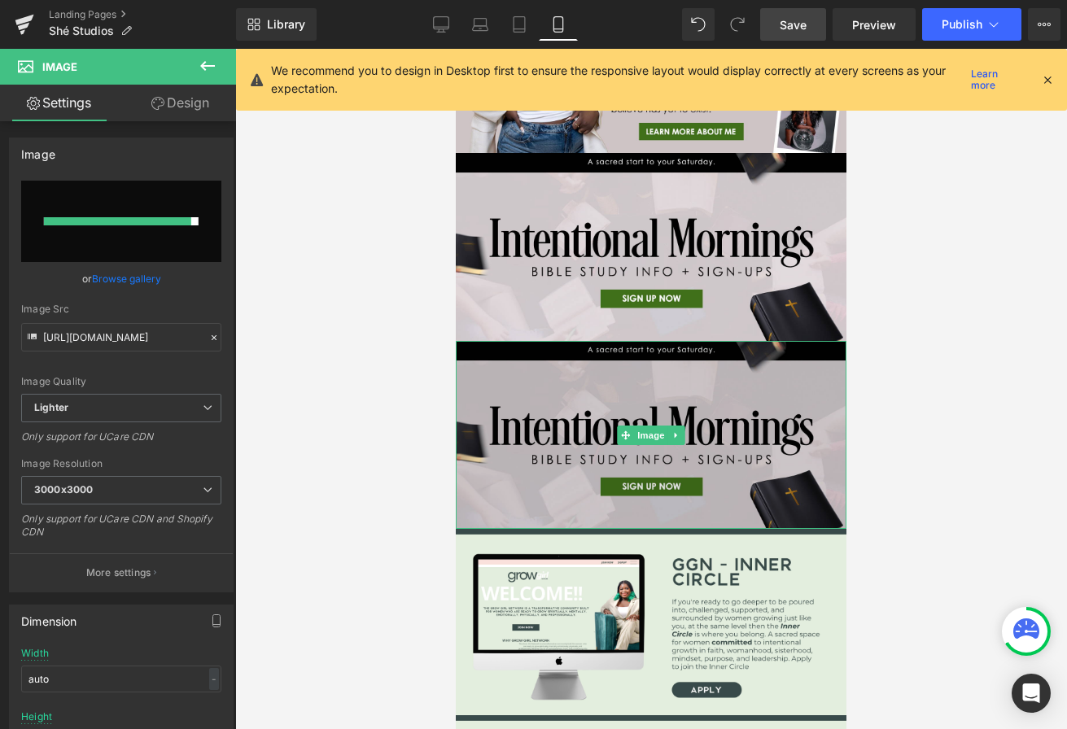
click at [567, 409] on img at bounding box center [651, 435] width 391 height 188
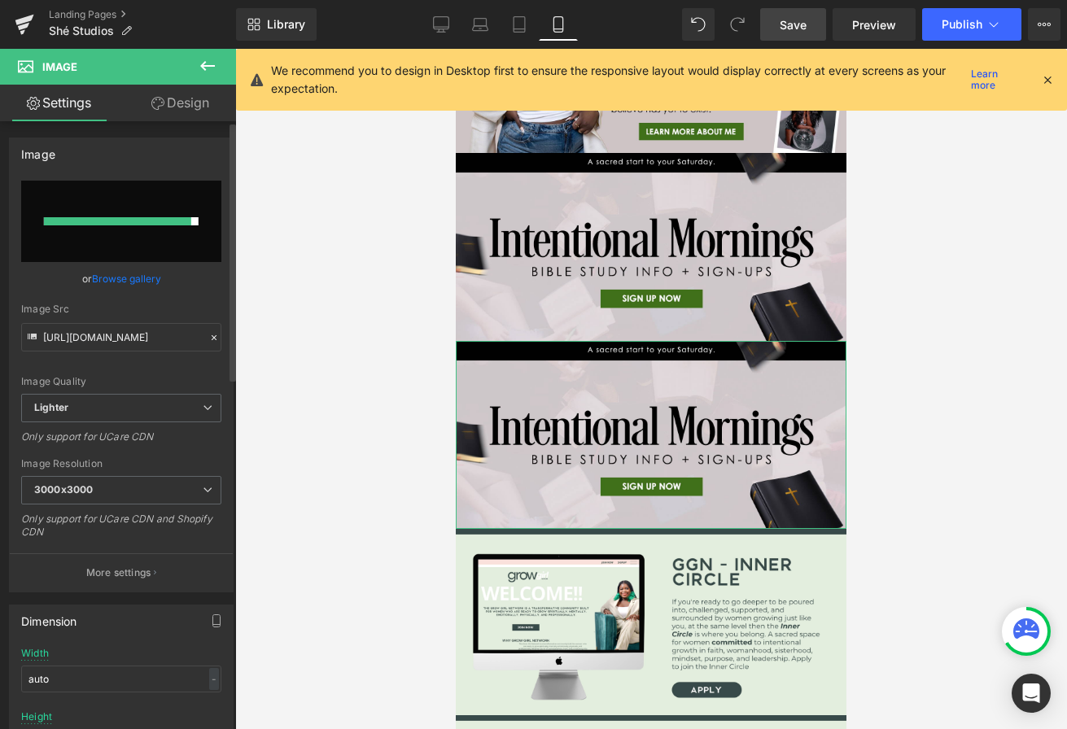
click at [116, 286] on link "Browse gallery" at bounding box center [126, 278] width 69 height 28
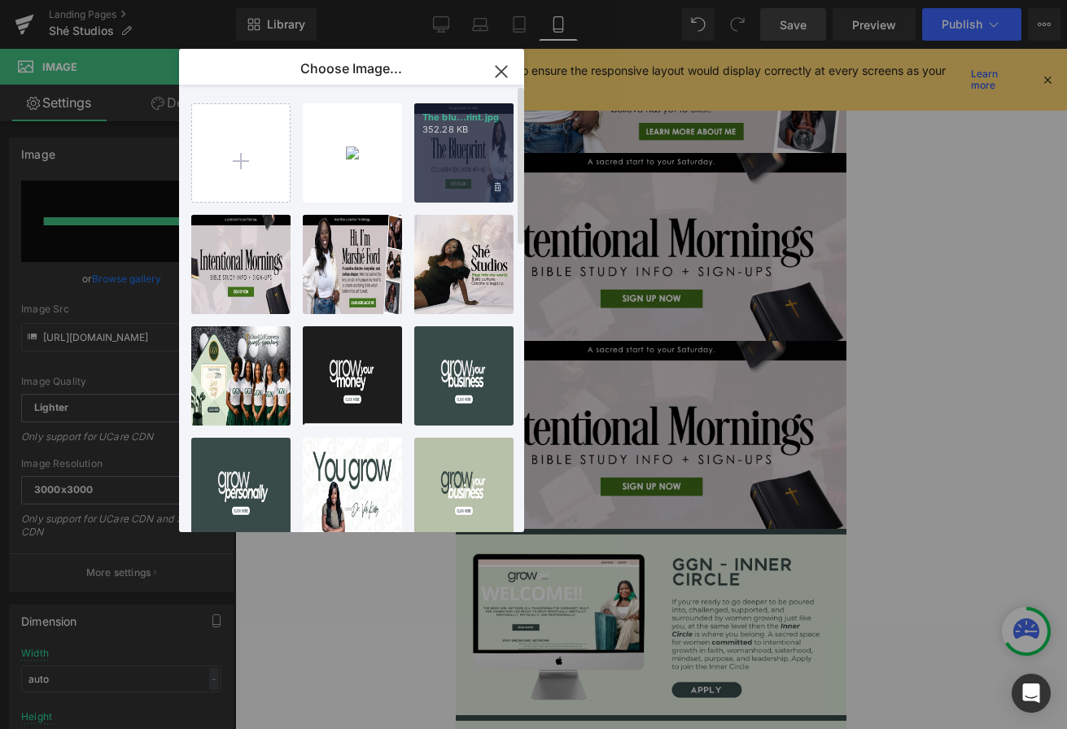
click at [434, 165] on div "The blu...rint.jpg 352.28 KB" at bounding box center [463, 152] width 99 height 99
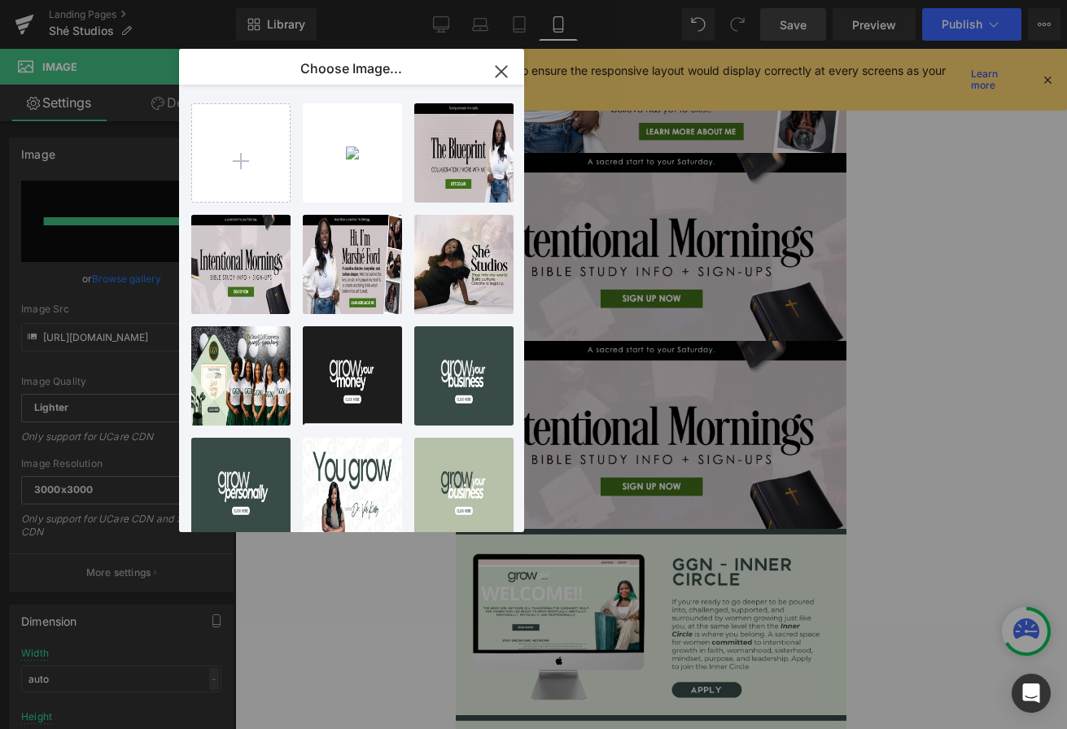
type input "https://ucarecdn.com/f42c09ac-eec0-4187-a731-62e888087f92/-/format/auto/-/previ…"
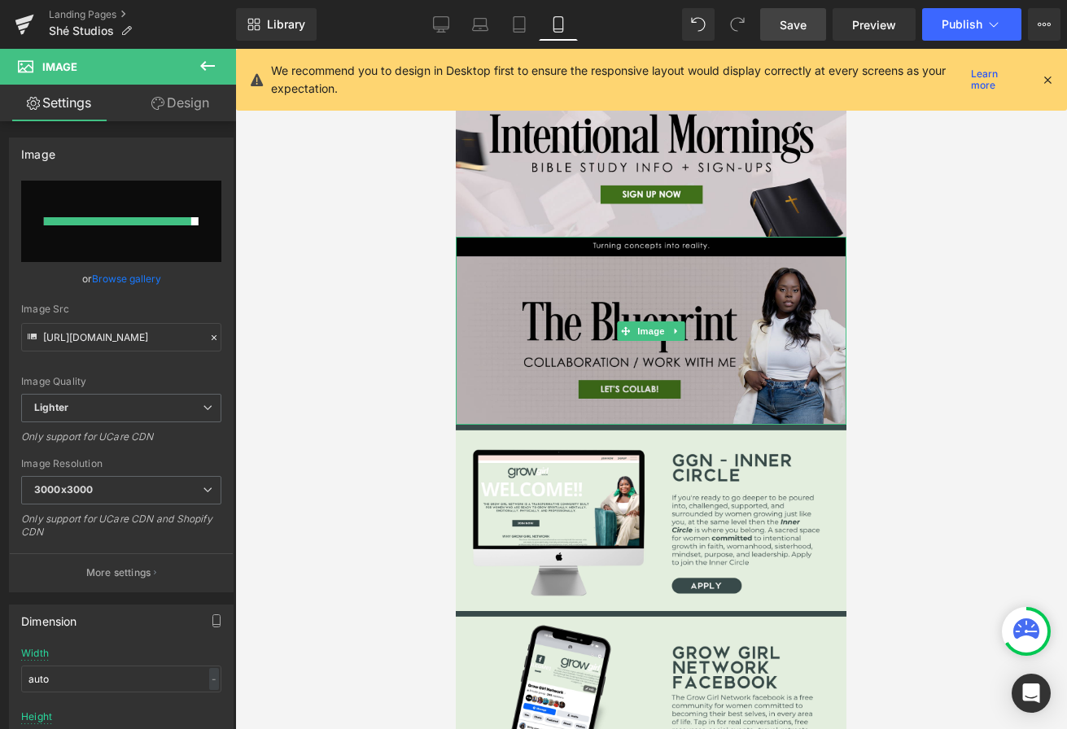
scroll to position [719, 0]
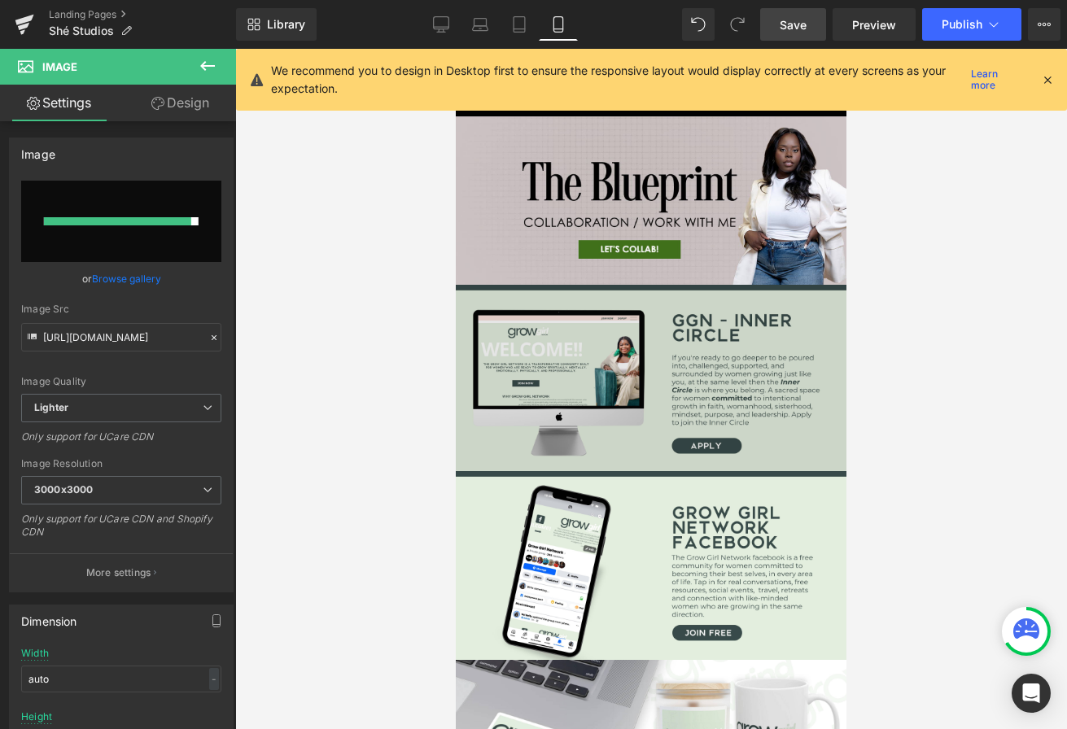
click at [581, 430] on img at bounding box center [651, 379] width 391 height 188
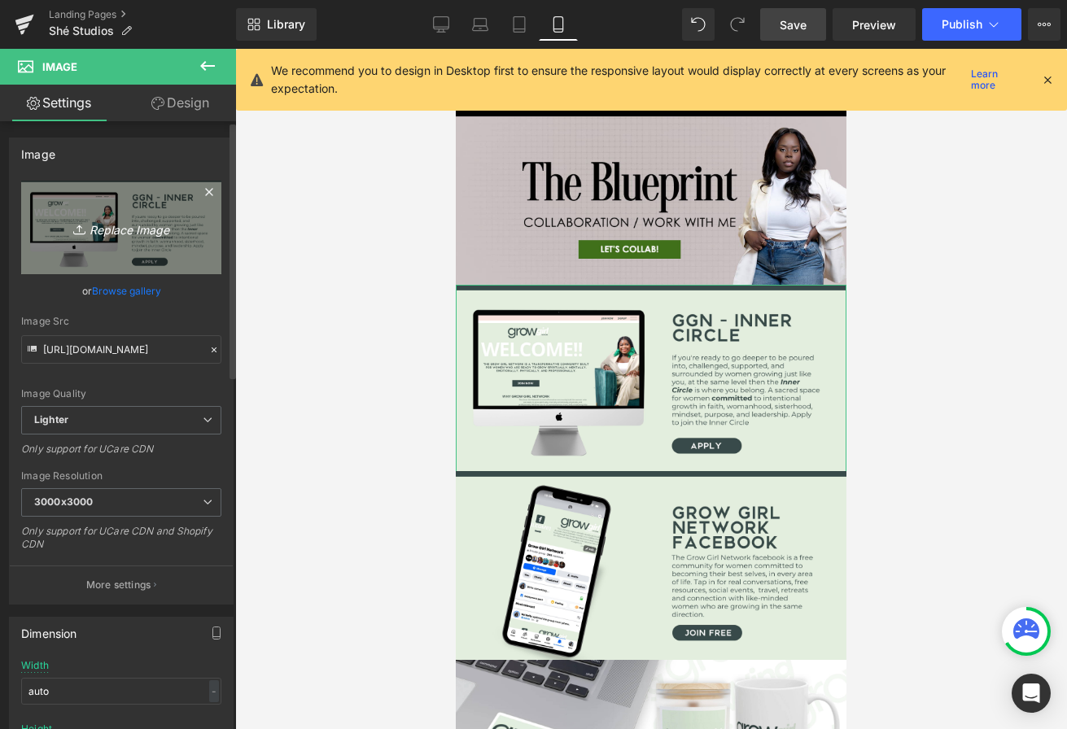
click at [146, 233] on icon "Replace Image" at bounding box center [121, 227] width 130 height 20
type input "C:\fakepath\Lets Create Banner.jpg"
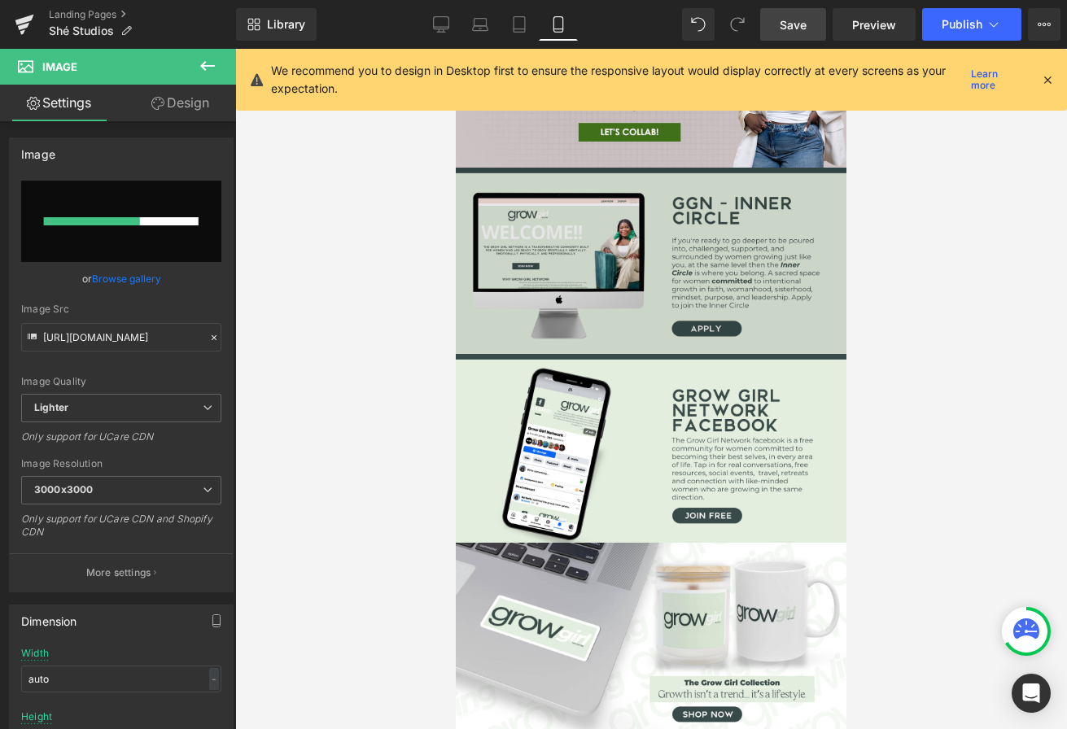
scroll to position [856, 0]
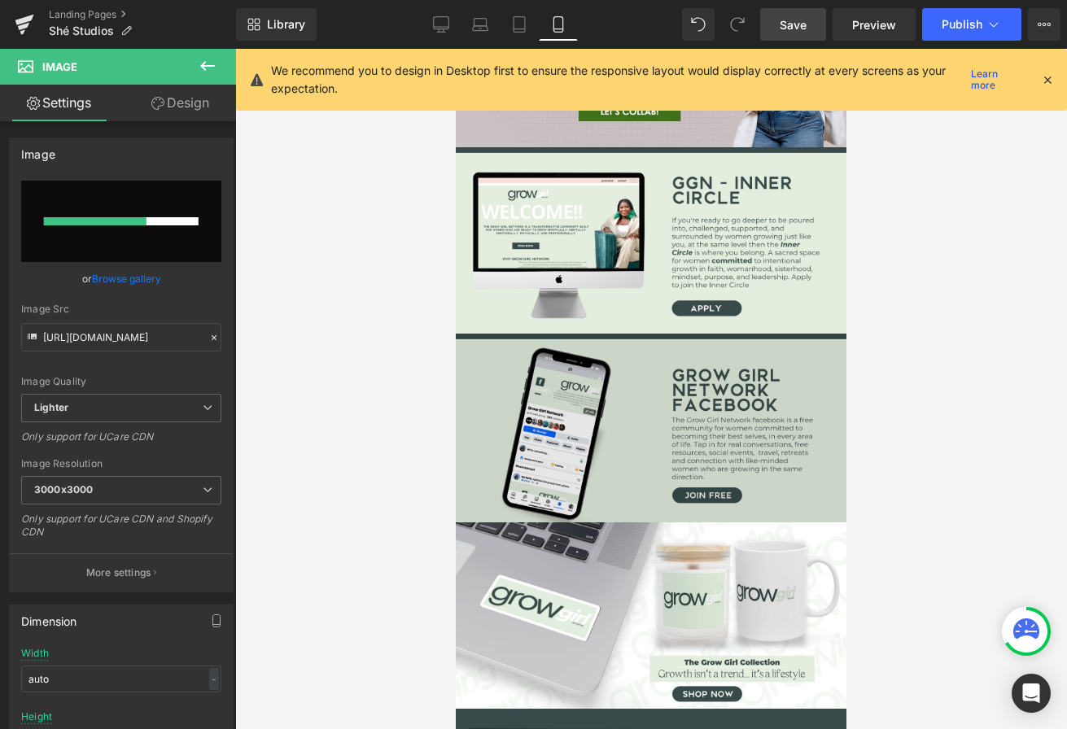
click at [566, 426] on img at bounding box center [651, 428] width 391 height 188
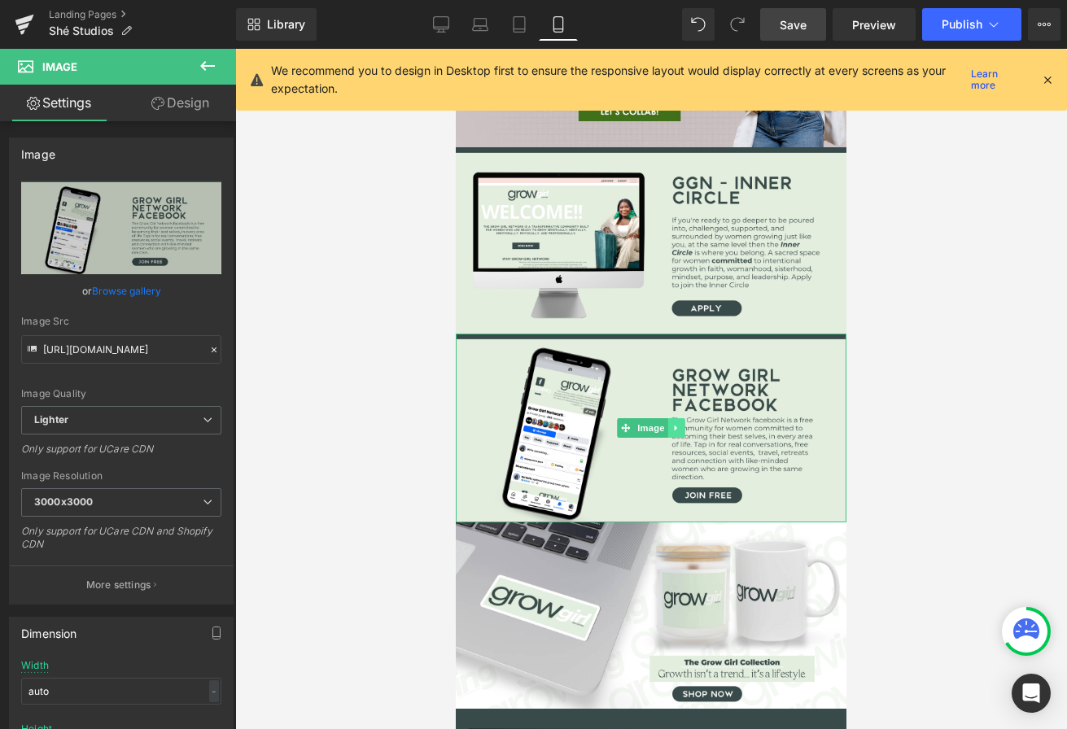
click at [683, 422] on link at bounding box center [676, 428] width 17 height 20
click at [685, 423] on icon at bounding box center [684, 427] width 9 height 9
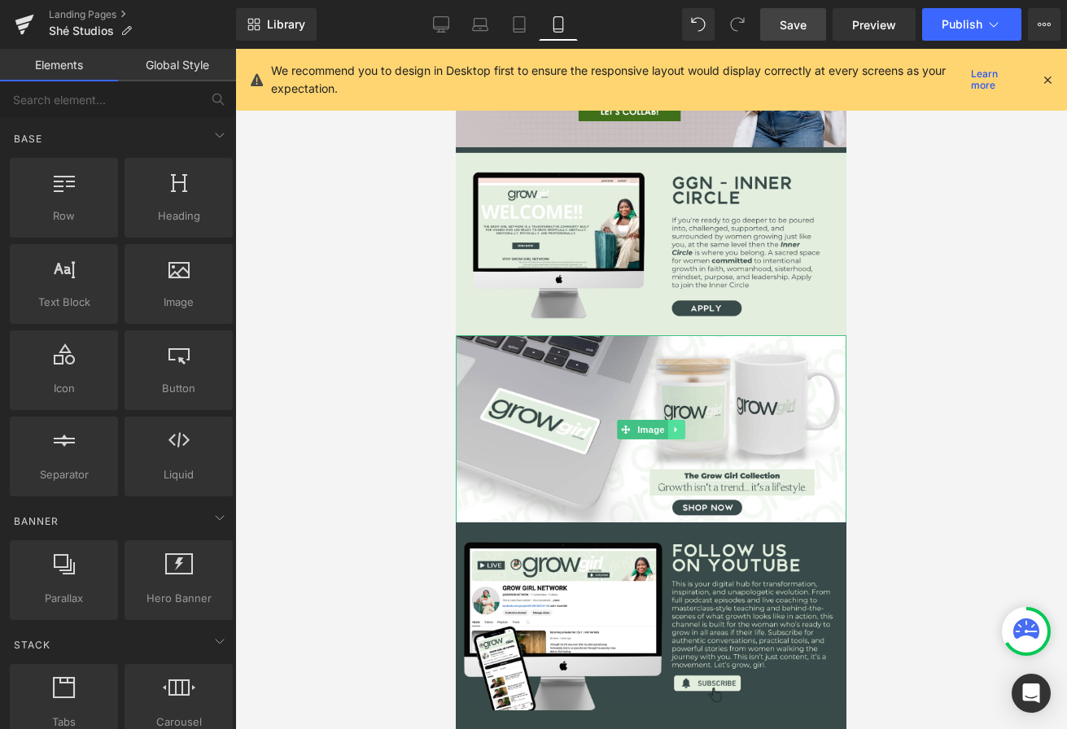
click at [675, 421] on link at bounding box center [676, 430] width 17 height 20
click at [688, 423] on link at bounding box center [684, 430] width 17 height 20
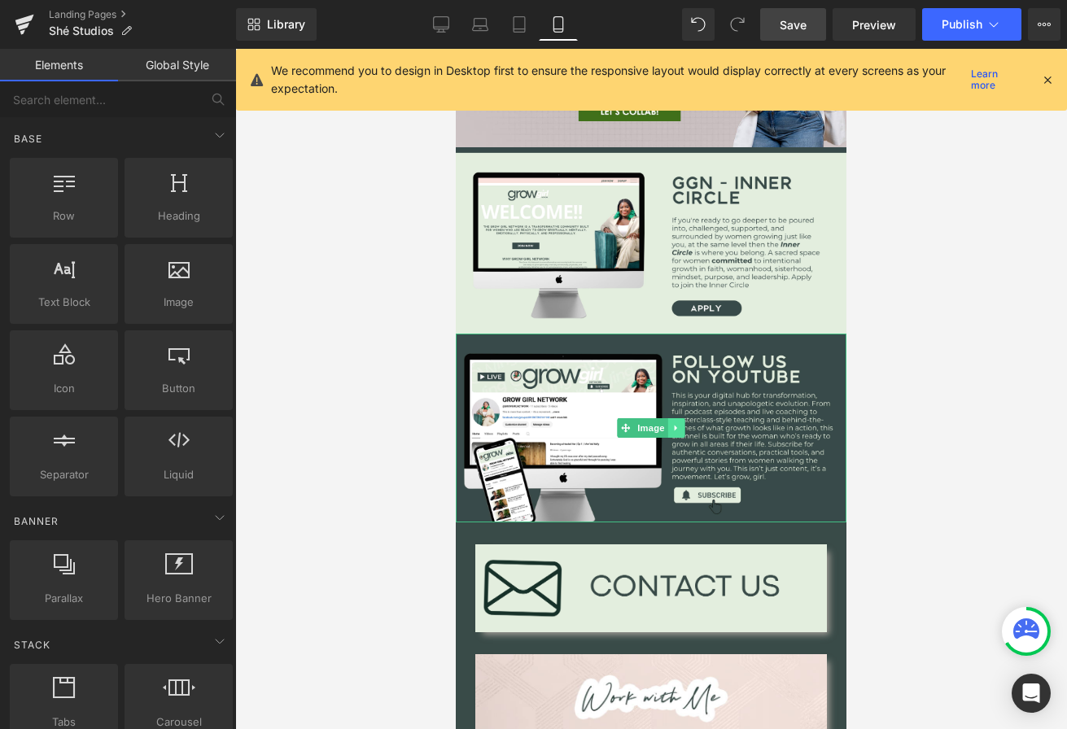
click at [682, 423] on link at bounding box center [676, 428] width 17 height 20
click at [684, 426] on icon at bounding box center [684, 427] width 9 height 9
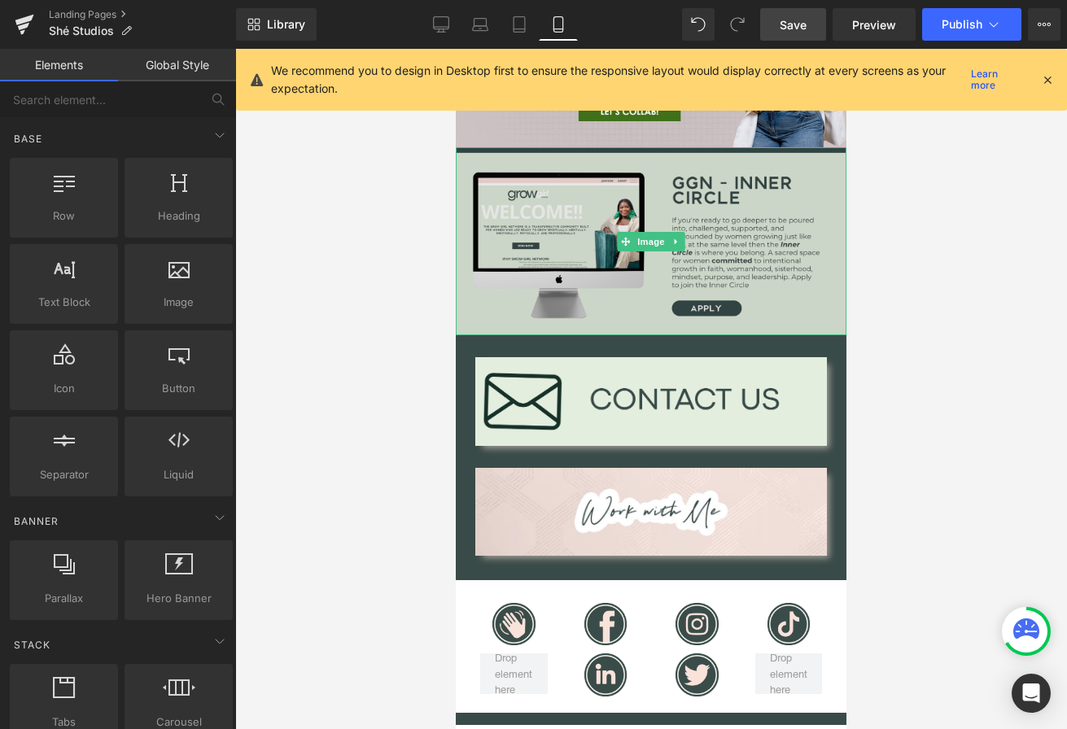
click at [597, 262] on img at bounding box center [651, 241] width 391 height 188
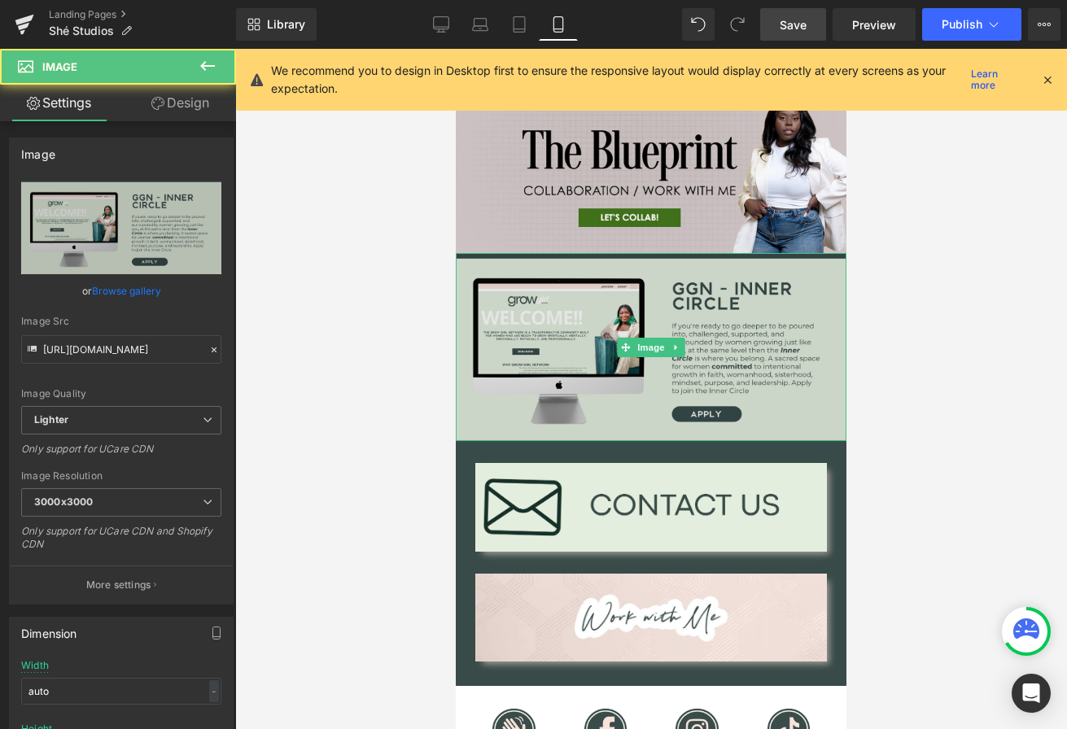
scroll to position [697, 0]
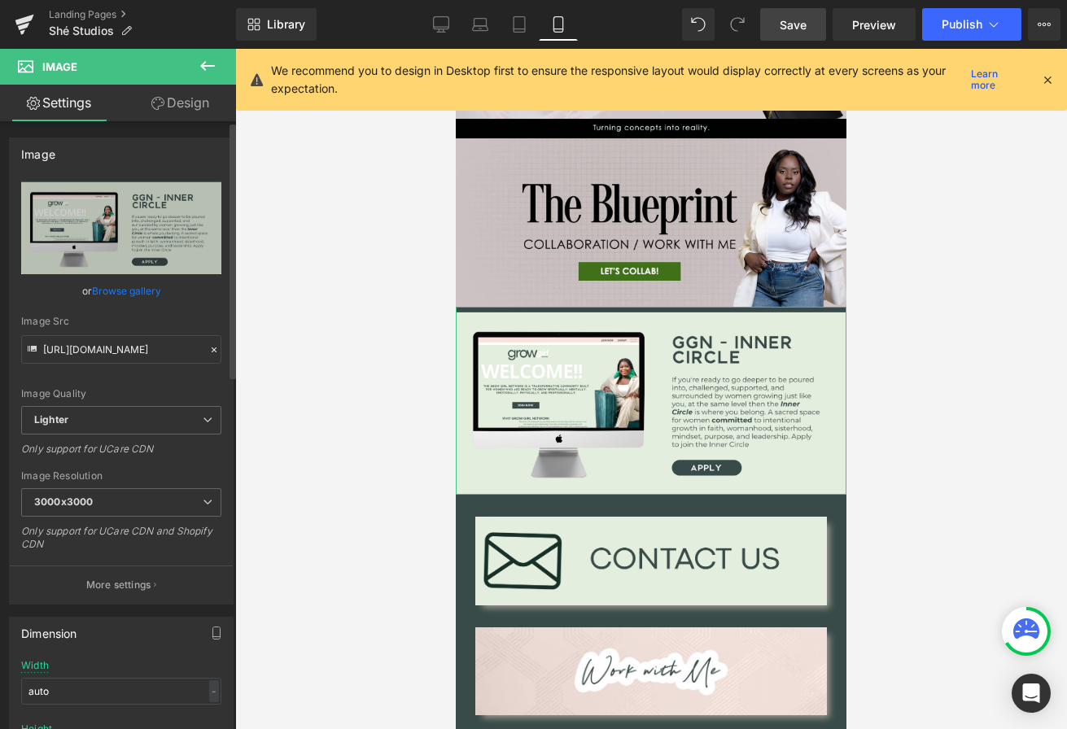
click at [135, 296] on link "Browse gallery" at bounding box center [126, 291] width 69 height 28
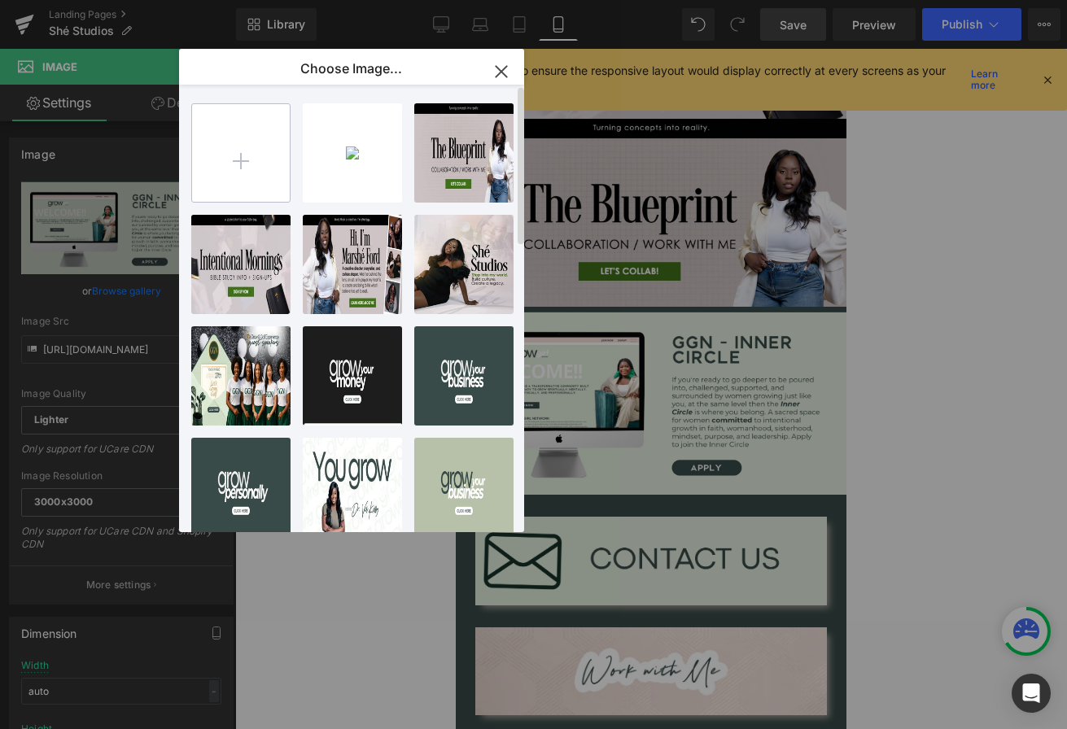
click at [249, 169] on input "file" at bounding box center [241, 153] width 98 height 98
type input "C:\fakepath\Lets Create Banner.jpg"
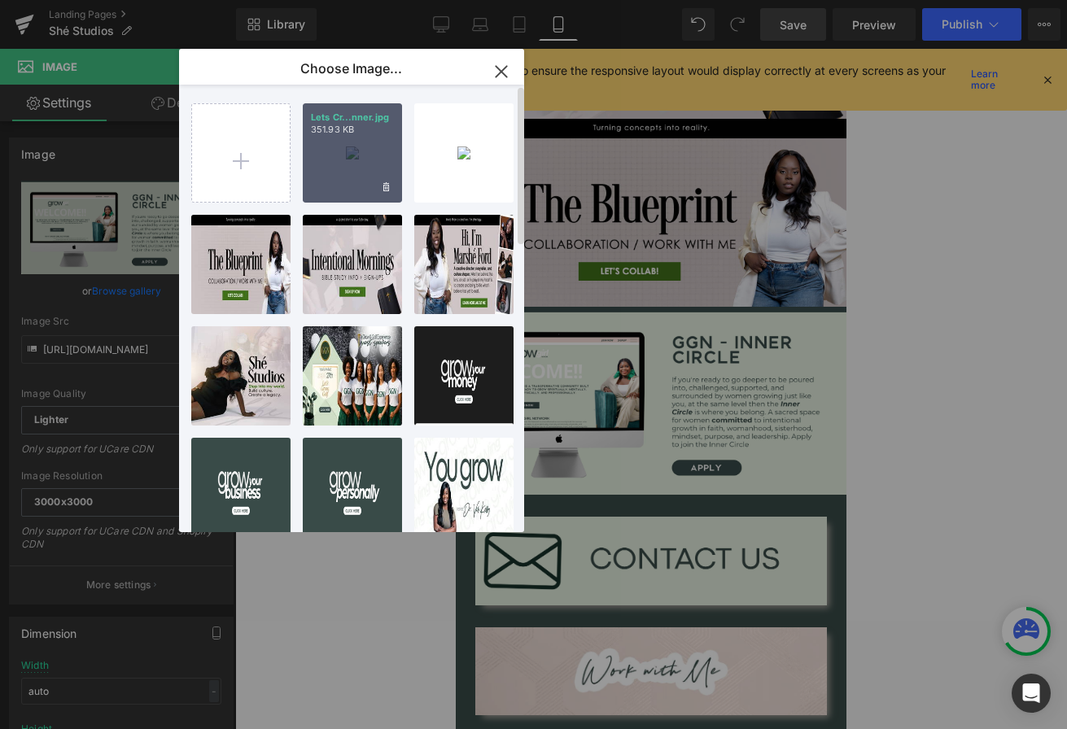
click at [353, 158] on div "Lets Cr...nner.jpg 351.93 KB" at bounding box center [352, 152] width 99 height 99
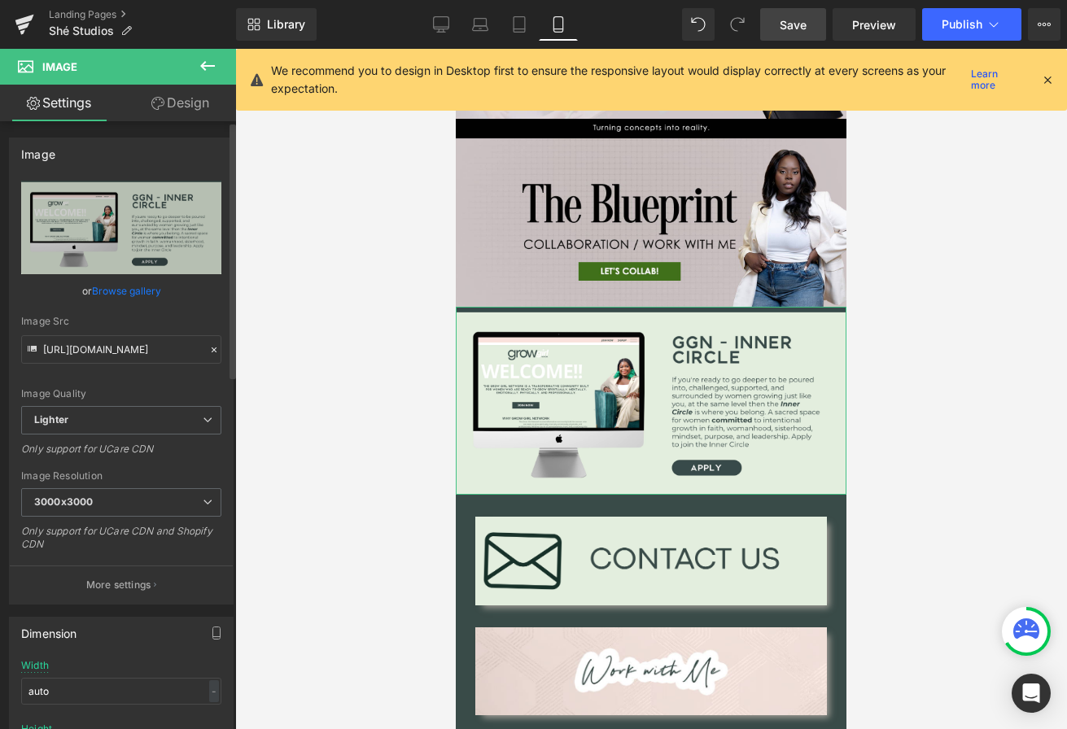
click at [129, 293] on link "Browse gallery" at bounding box center [126, 291] width 69 height 28
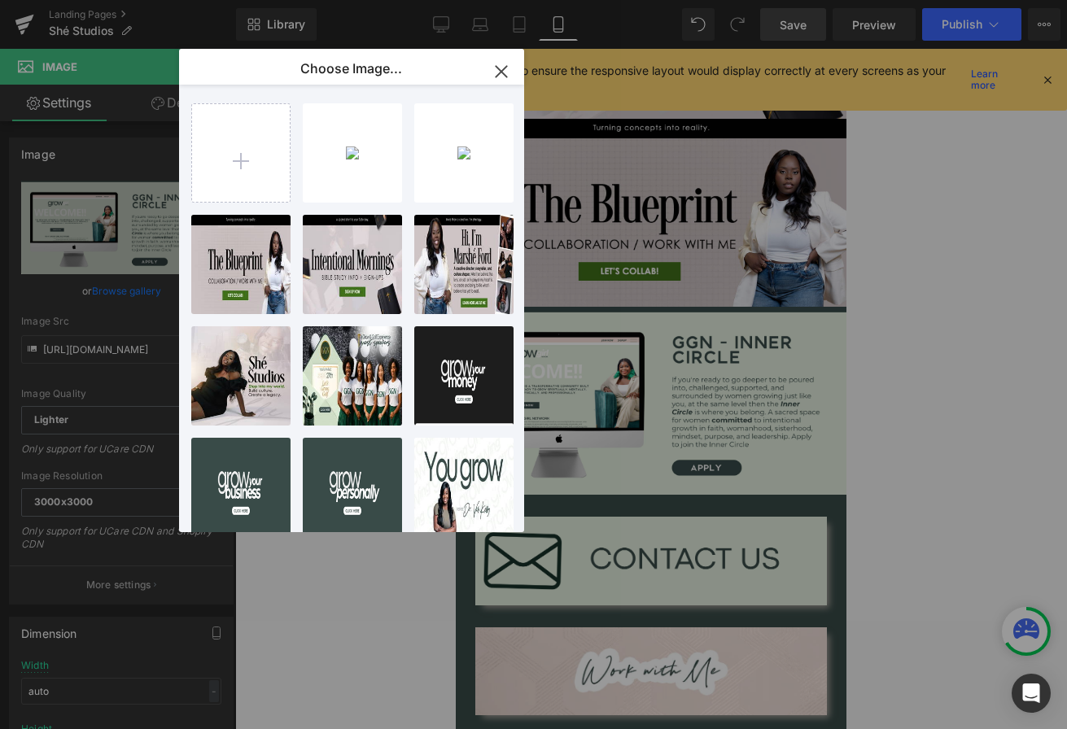
click at [0, 0] on div "Lets Cr...nner.jpg 351.93 KB" at bounding box center [0, 0] width 0 height 0
type input "https://ucarecdn.com/49a85497-d88d-4081-989e-a235354e2311/-/format/auto/-/previ…"
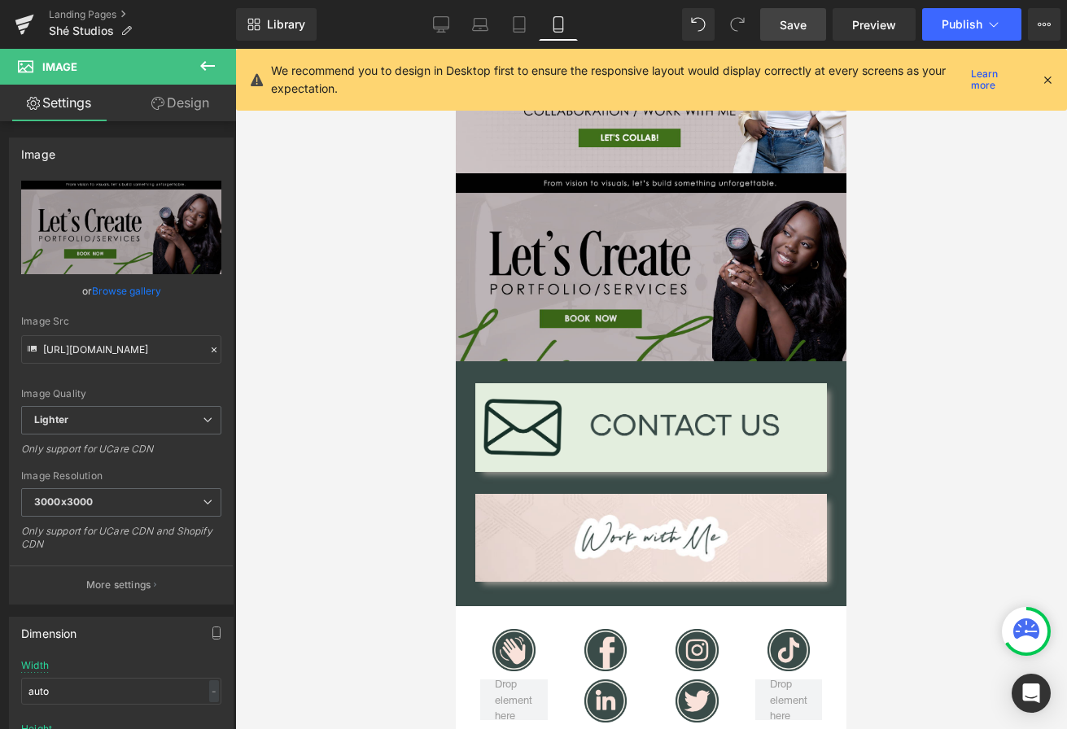
scroll to position [863, 0]
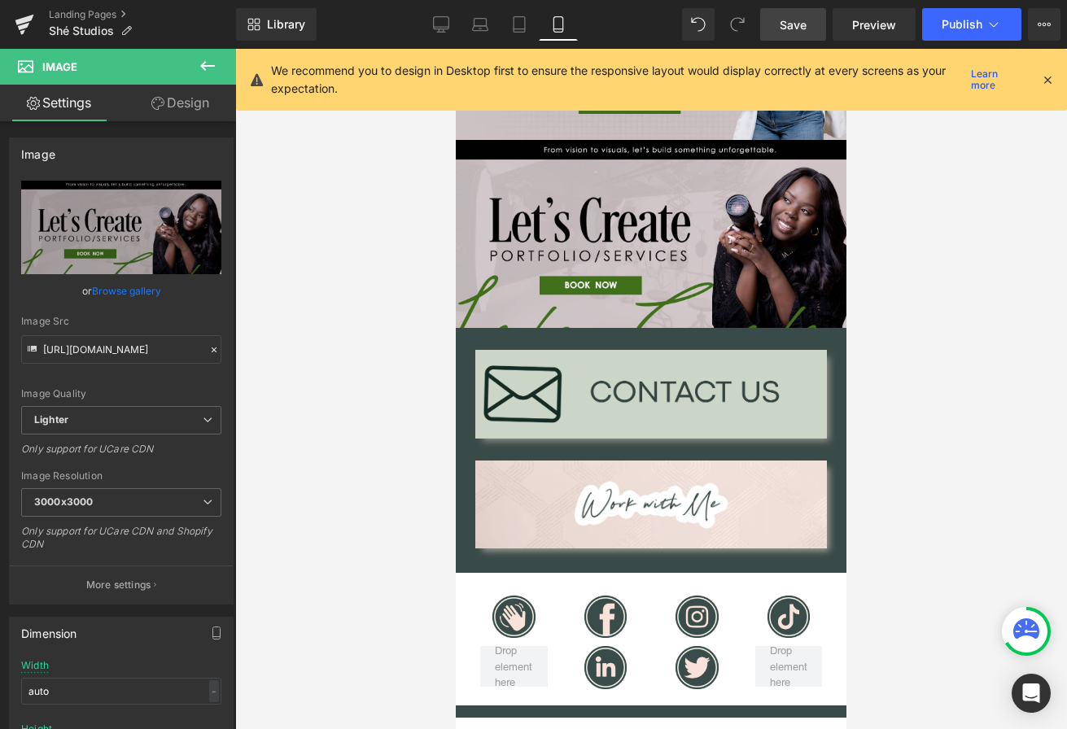
click at [592, 396] on img at bounding box center [651, 394] width 352 height 88
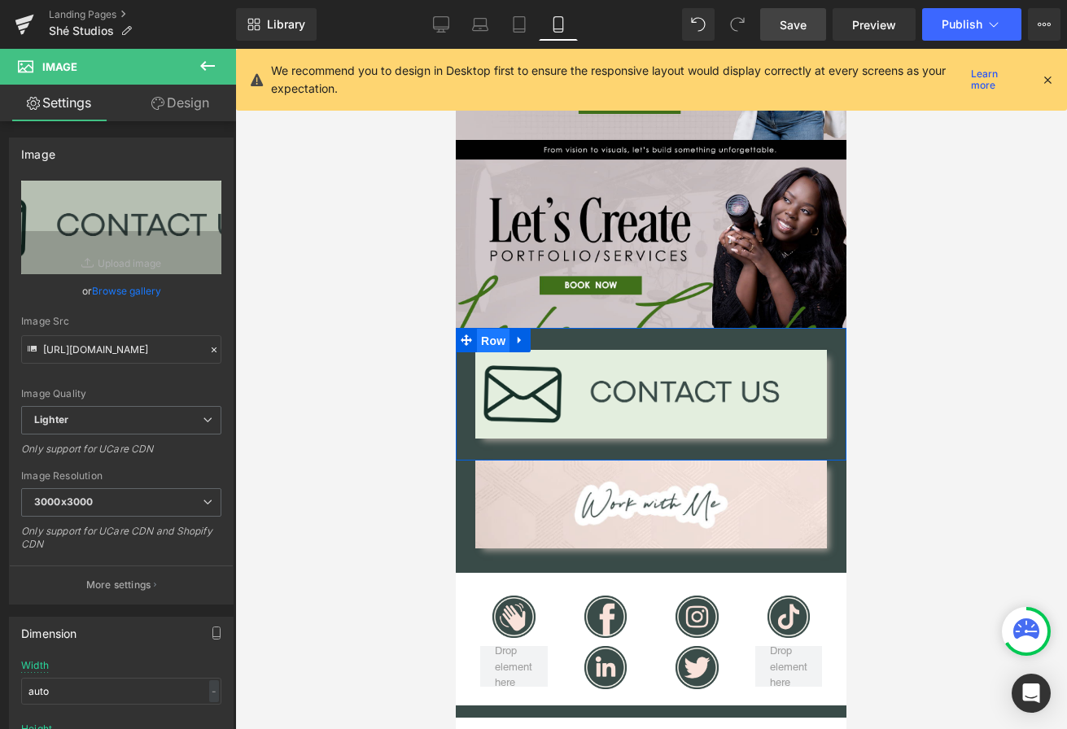
click at [489, 341] on span "Row" at bounding box center [493, 341] width 33 height 24
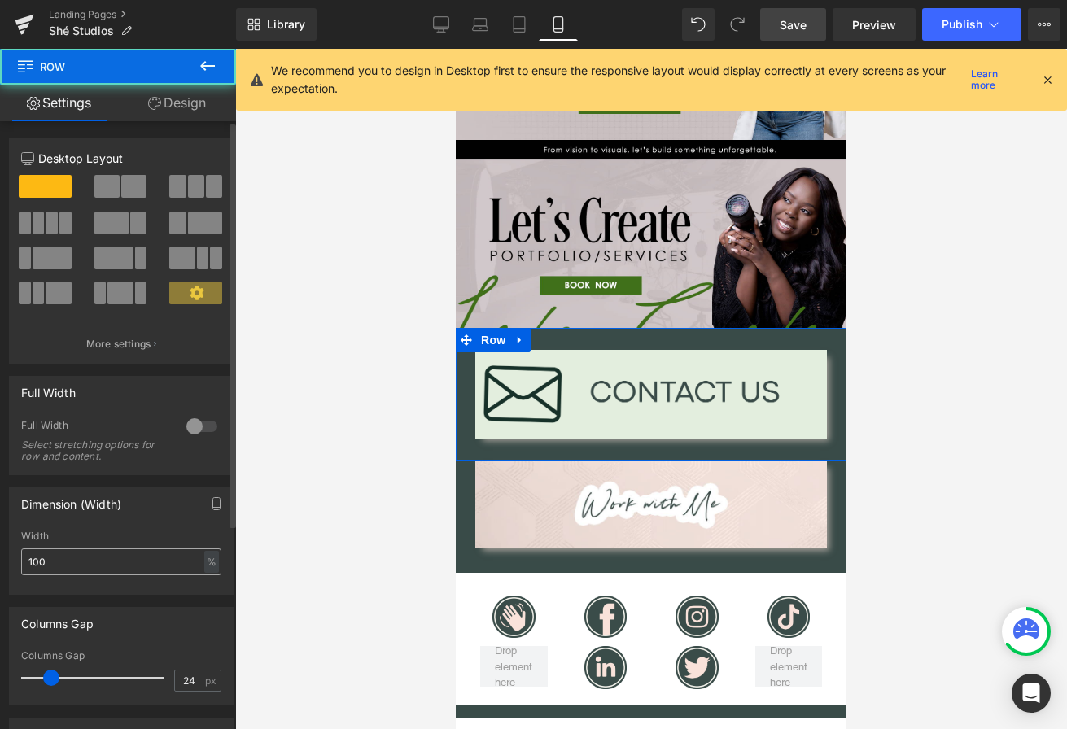
scroll to position [8, 0]
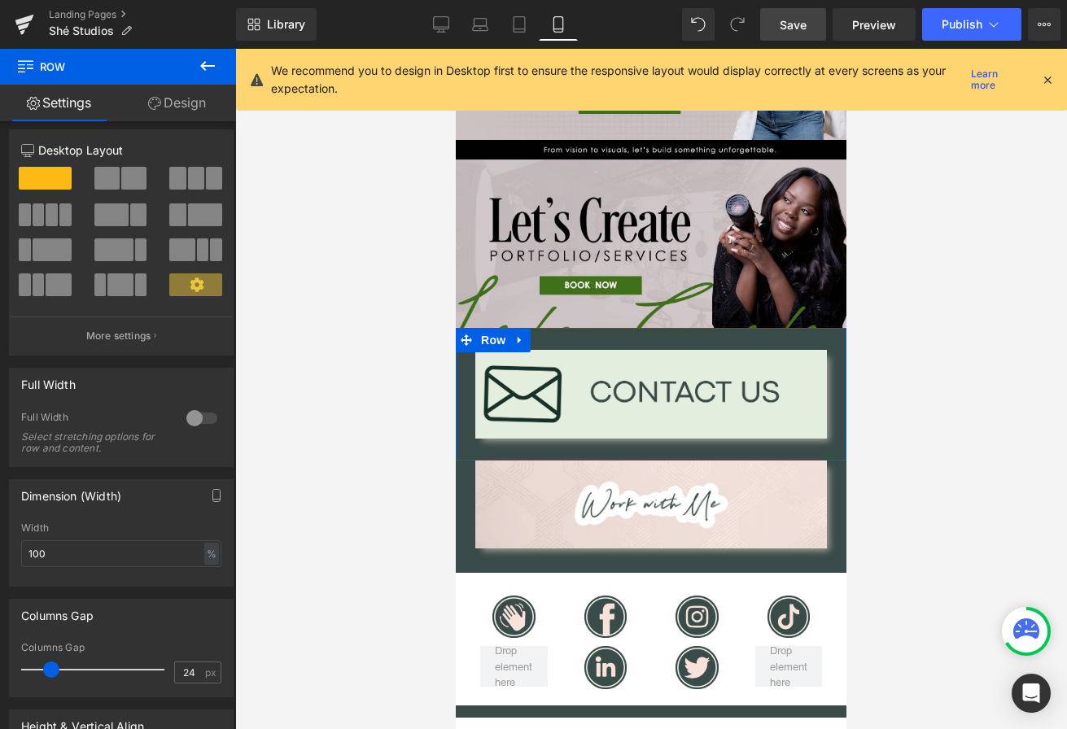
click at [176, 103] on link "Design" at bounding box center [177, 103] width 118 height 37
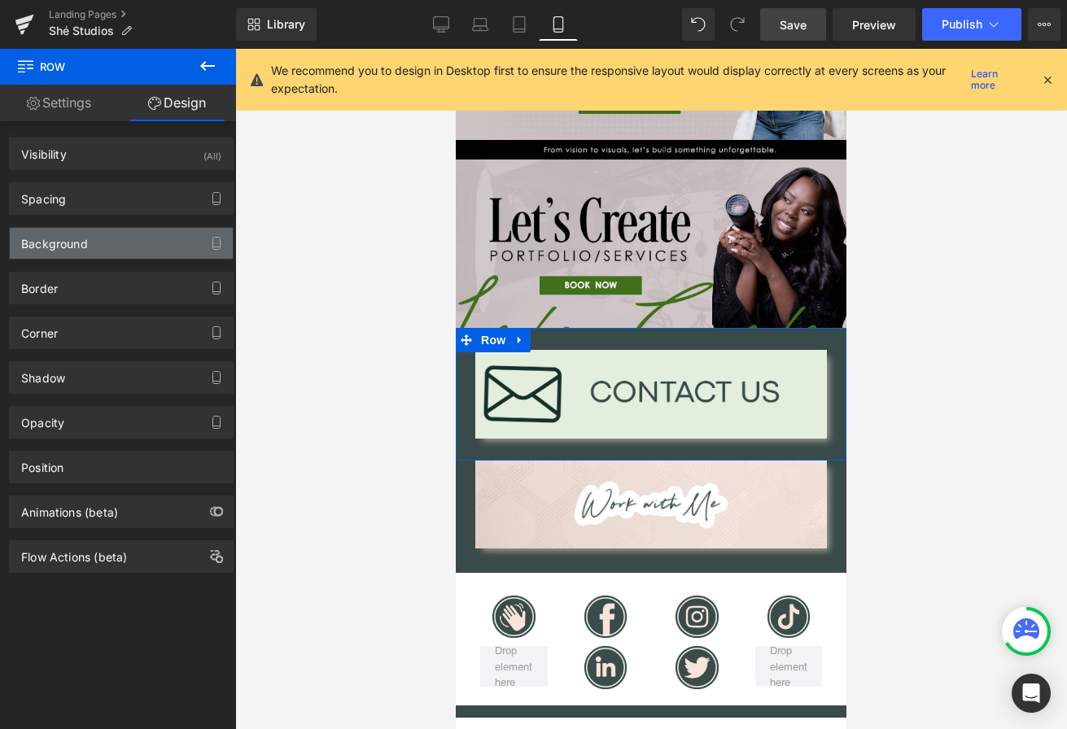
click at [115, 252] on div "Background" at bounding box center [121, 243] width 223 height 31
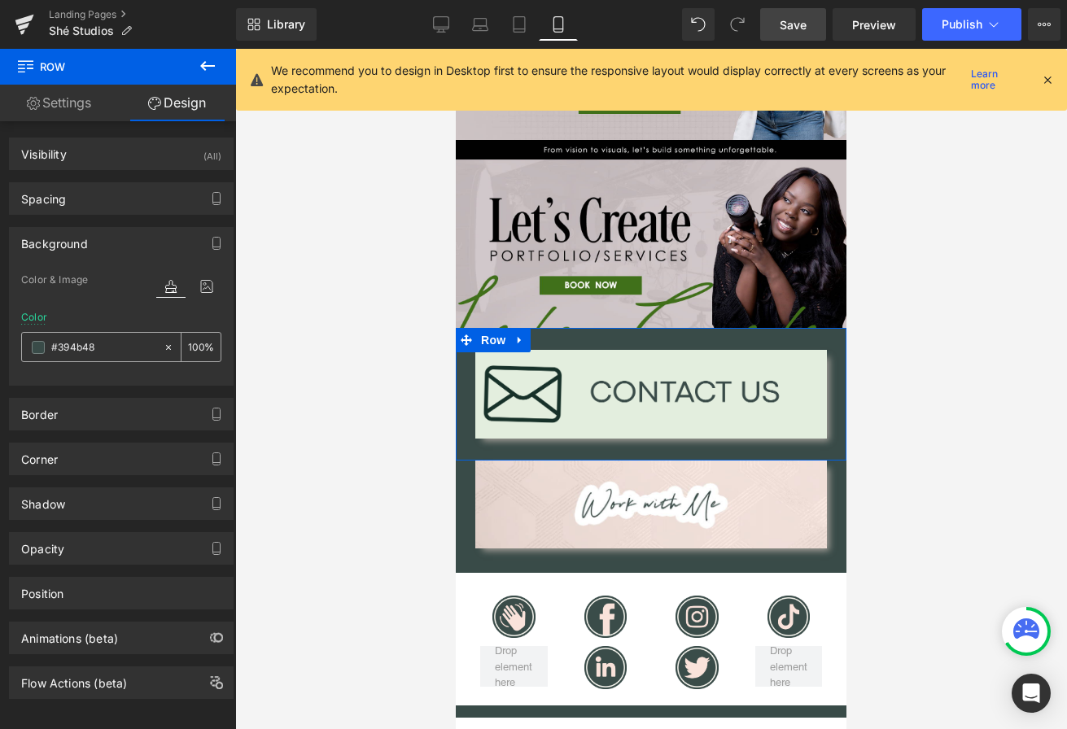
click at [33, 347] on span at bounding box center [38, 347] width 13 height 13
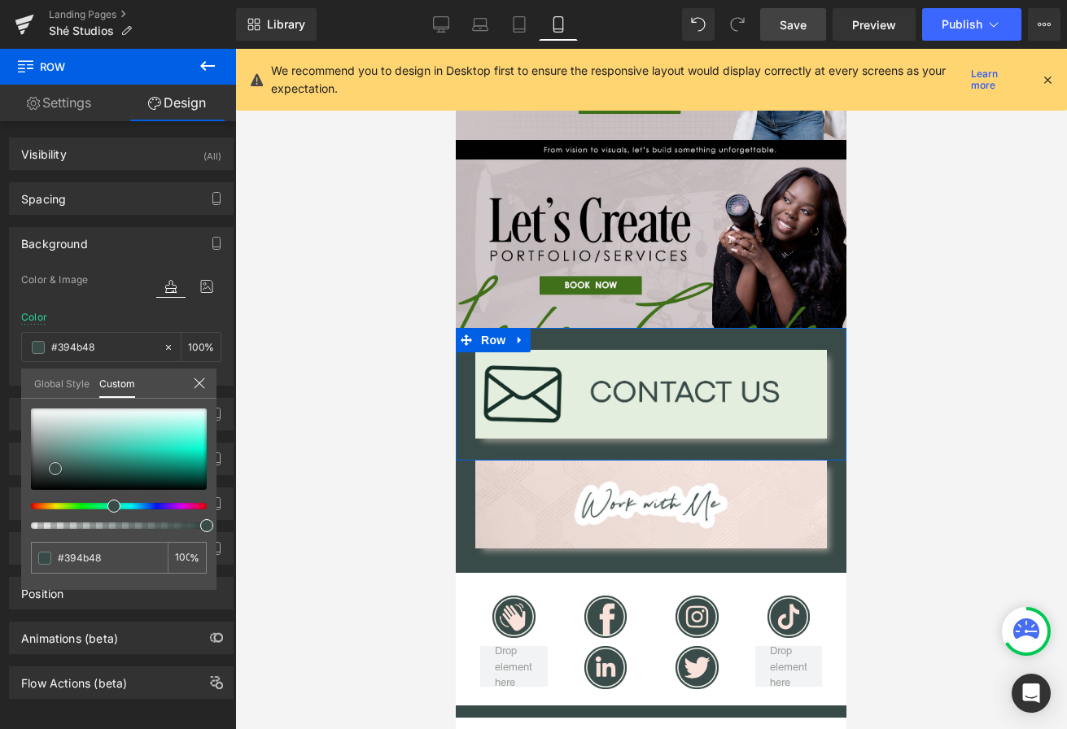
type input "#2e3736"
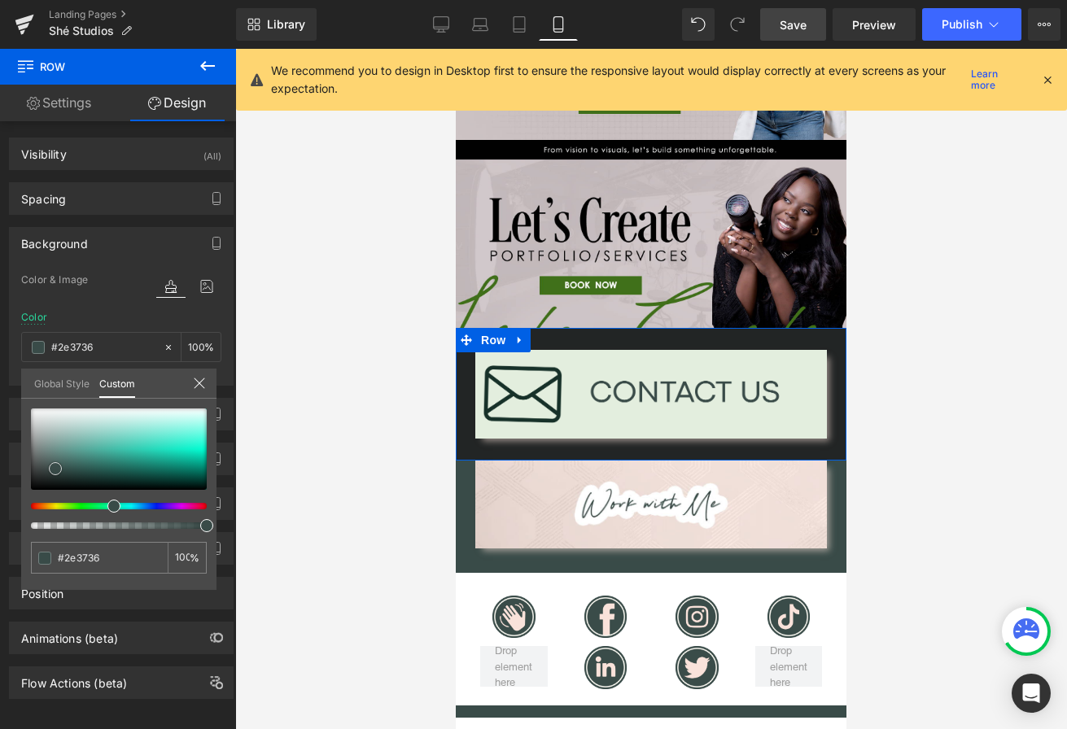
type input "#222525"
type input "#111111"
type input "#0a0a0a"
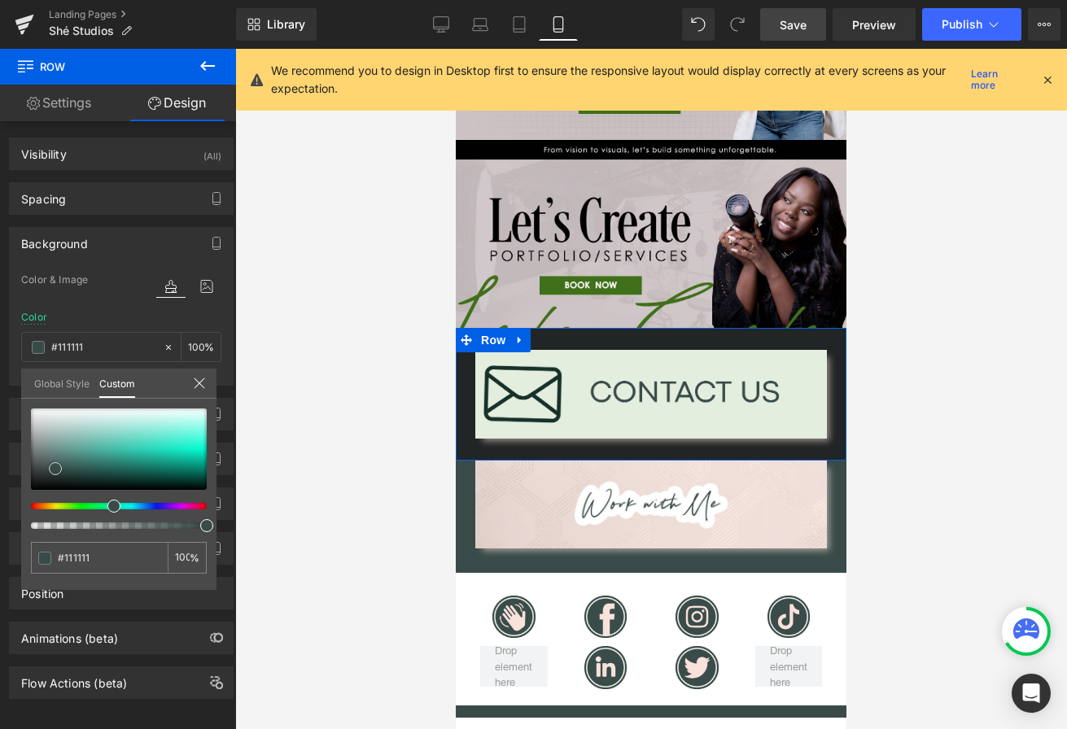
type input "#0a0a0a"
type input "#000000"
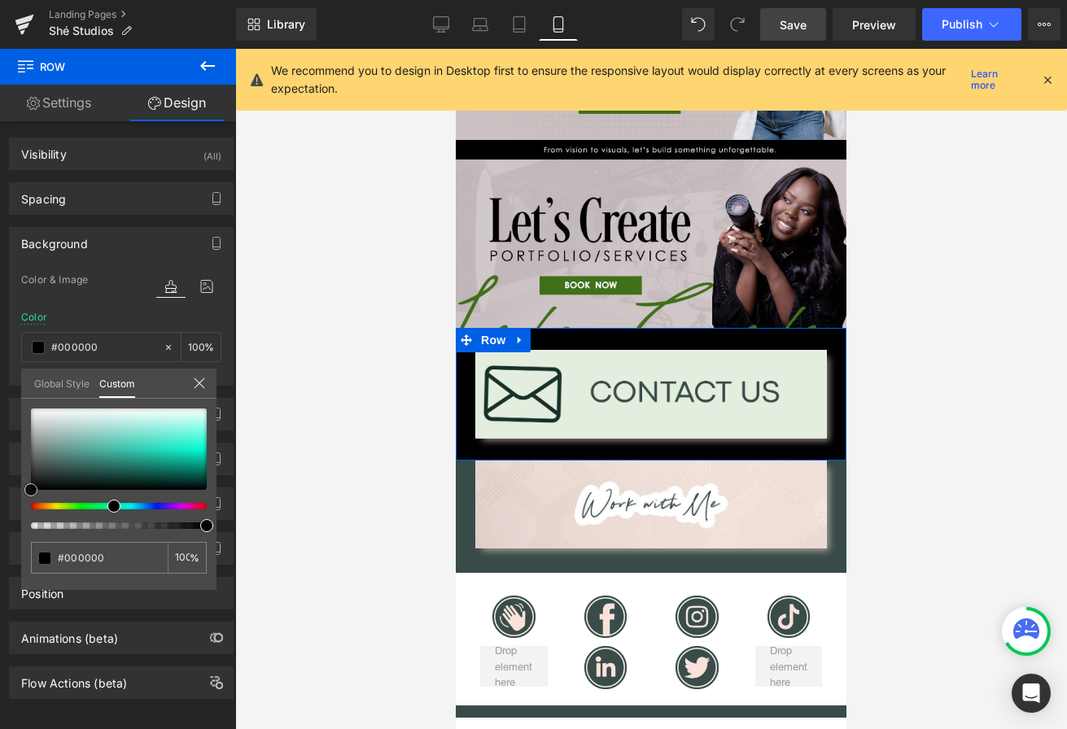
drag, startPoint x: 52, startPoint y: 469, endPoint x: 7, endPoint y: 504, distance: 56.8
click at [7, 386] on div "Background Color & Image color rgba(0, 0, 0, 1) Color #000000 100 % Image Repla…" at bounding box center [121, 300] width 243 height 171
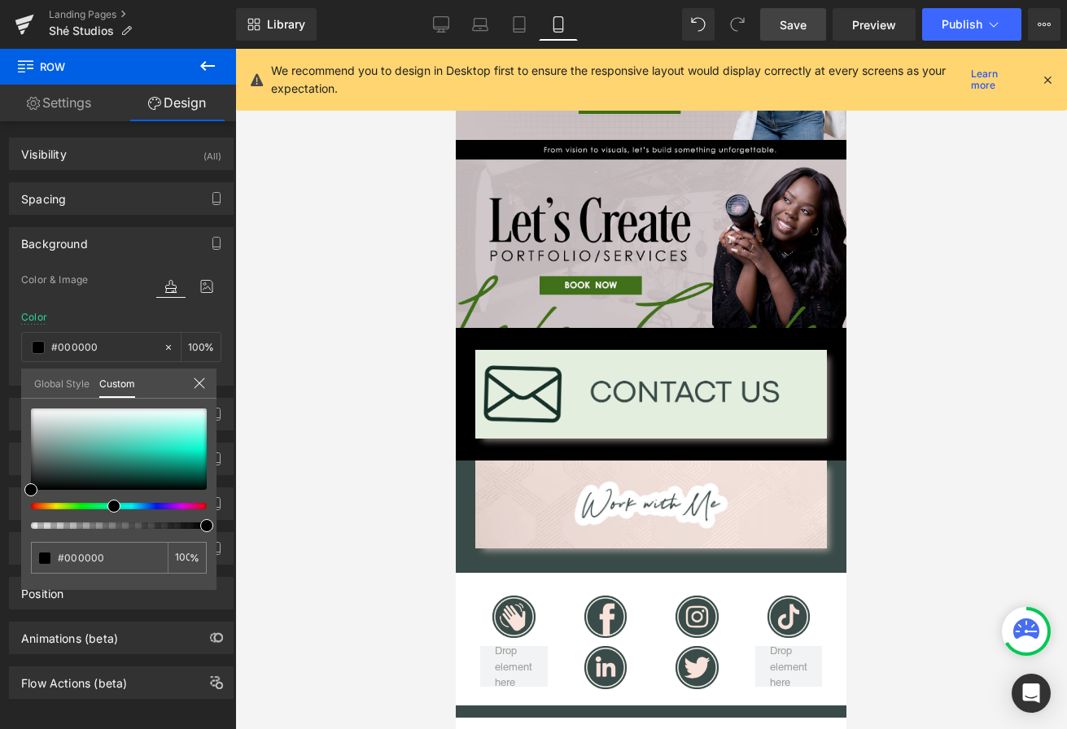
click at [475, 482] on body "Image Image Image Image Image Image Row Image Row Separator Image Image Image I…" at bounding box center [651, 138] width 391 height 1907
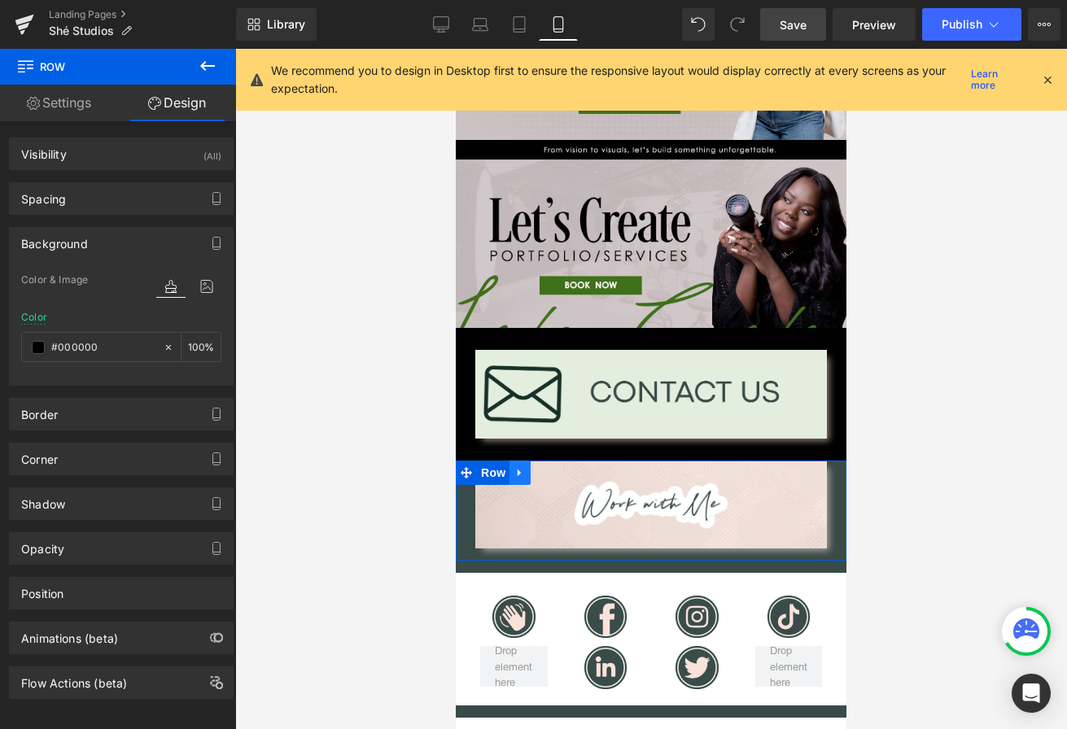
click at [522, 472] on icon at bounding box center [519, 472] width 11 height 12
click at [568, 469] on icon at bounding box center [562, 472] width 11 height 12
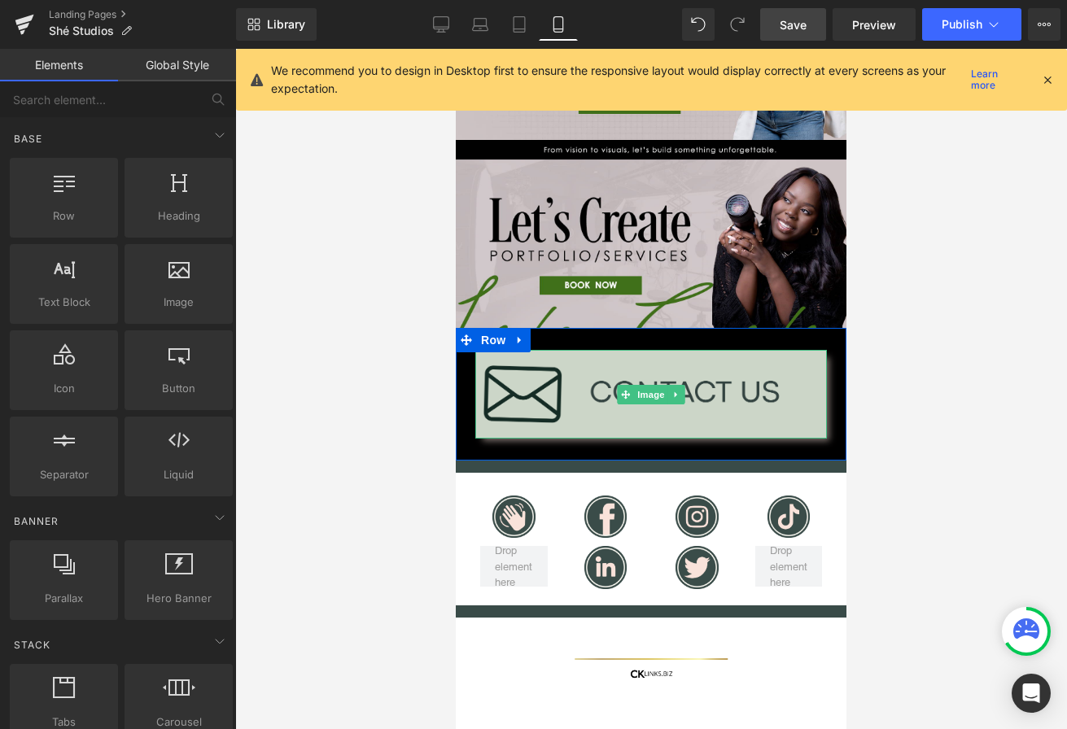
click at [554, 362] on img at bounding box center [651, 394] width 352 height 88
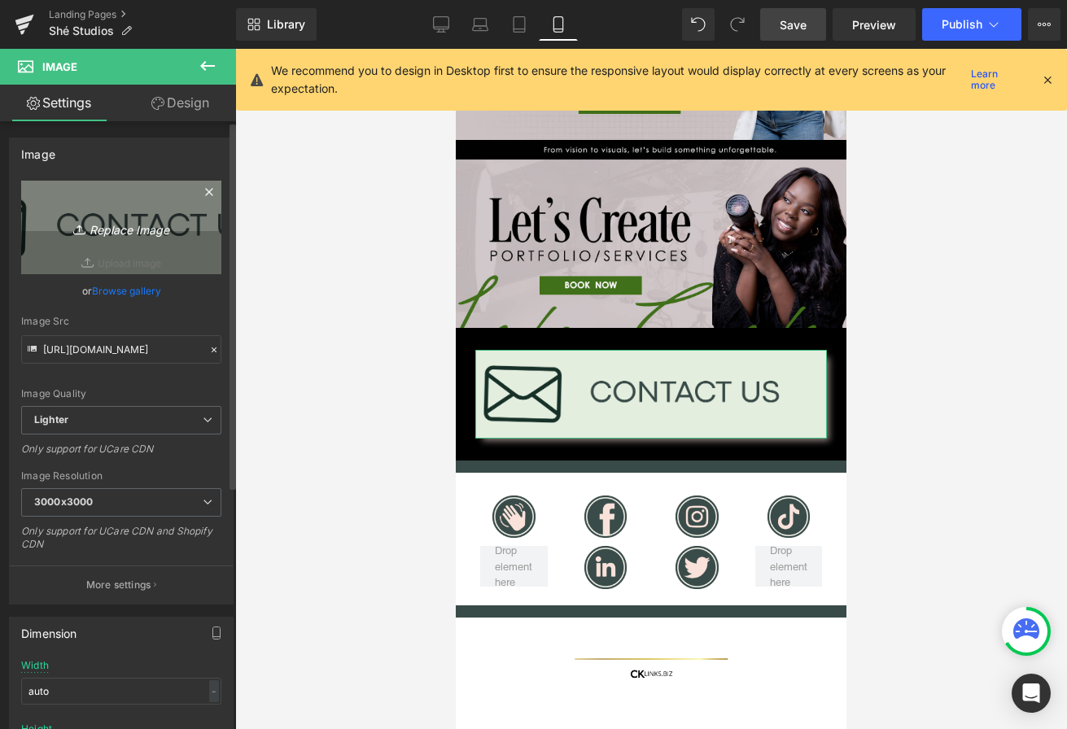
click at [138, 231] on icon "Replace Image" at bounding box center [121, 227] width 130 height 20
type input "C:\fakepath\Artboard 1 copy 2.png"
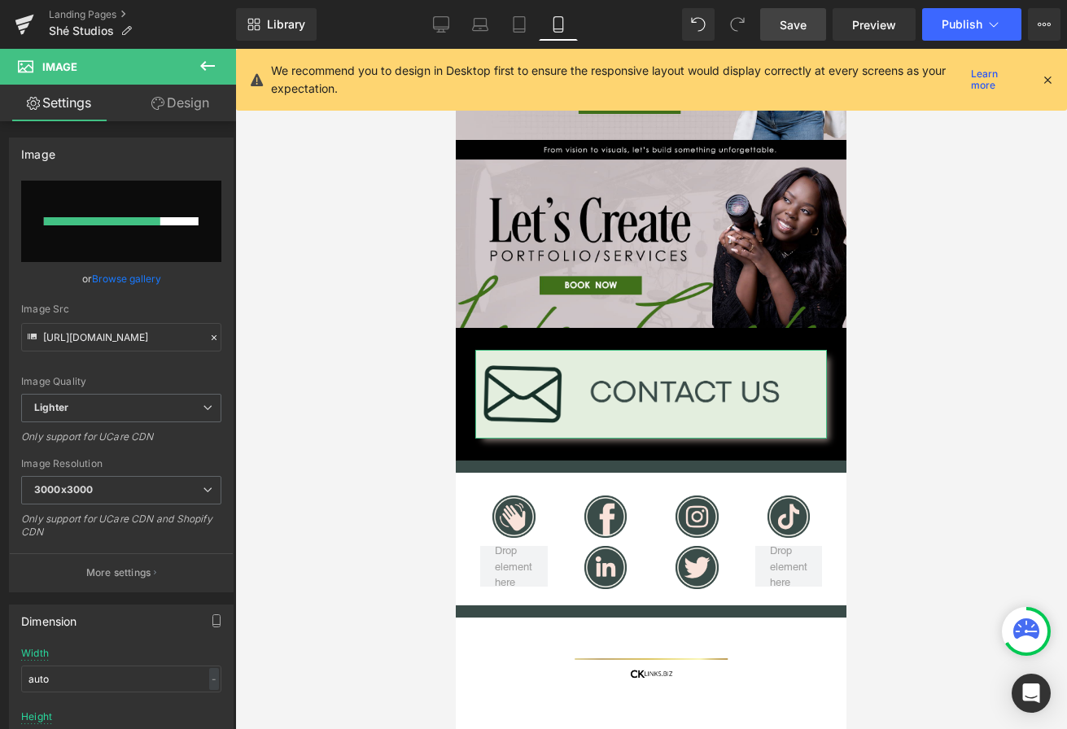
click at [172, 107] on link "Design" at bounding box center [180, 103] width 118 height 37
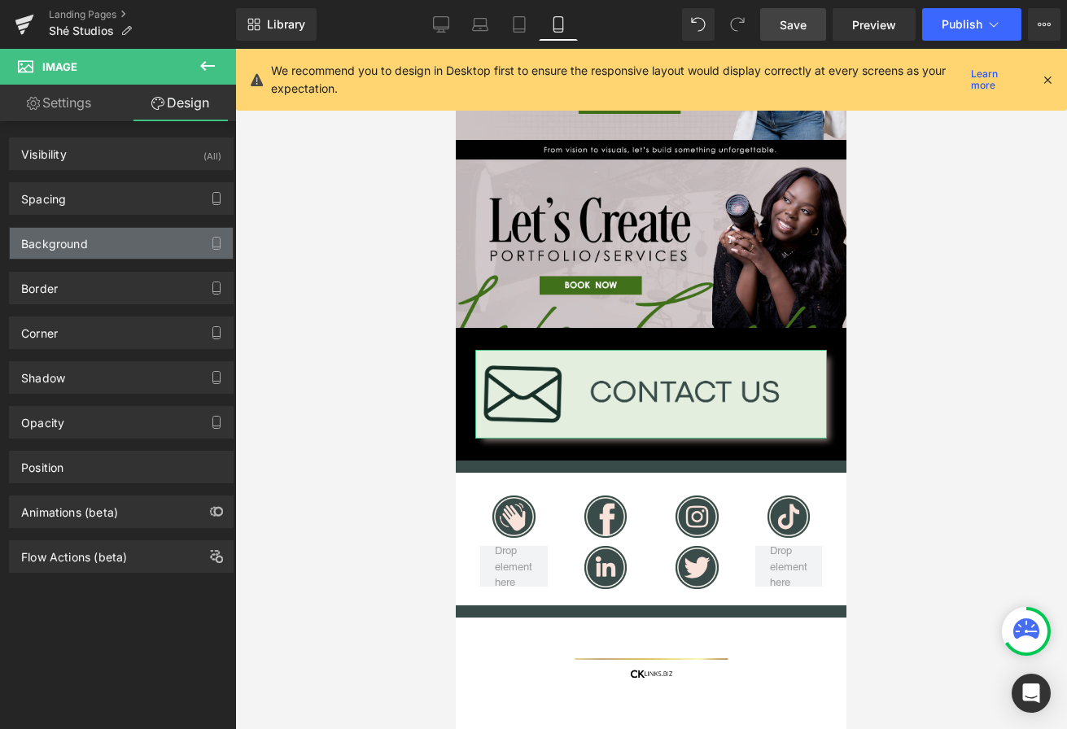
click at [101, 248] on div "Background" at bounding box center [121, 243] width 223 height 31
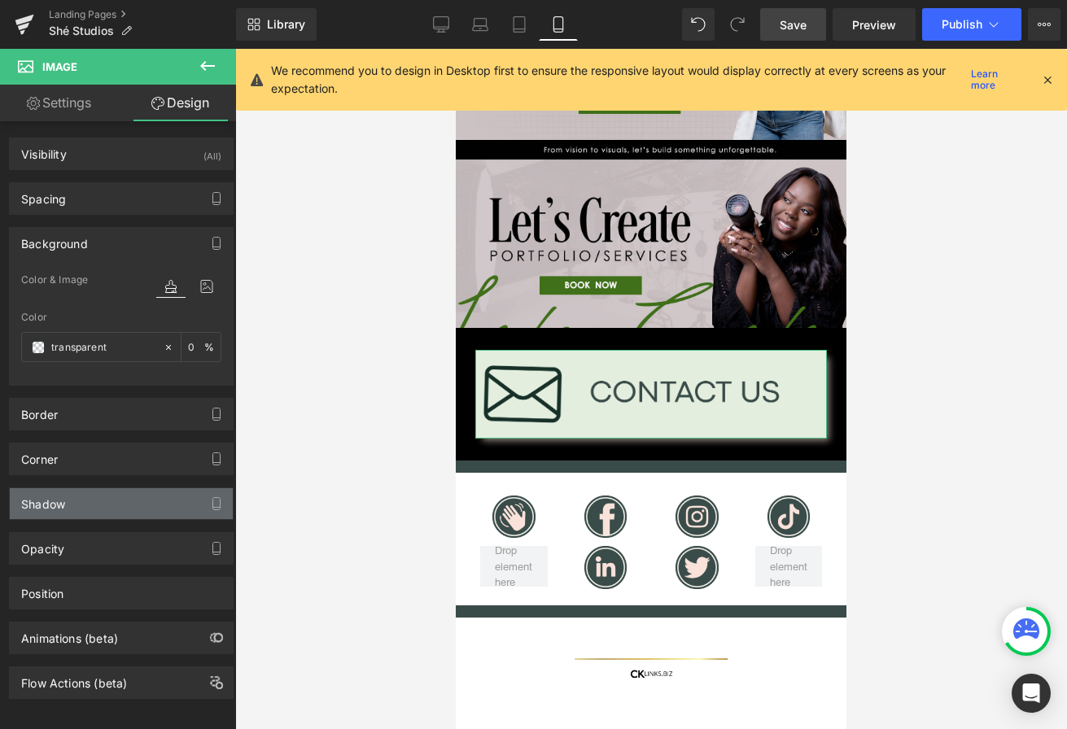
click at [84, 503] on div "Shadow" at bounding box center [121, 503] width 223 height 31
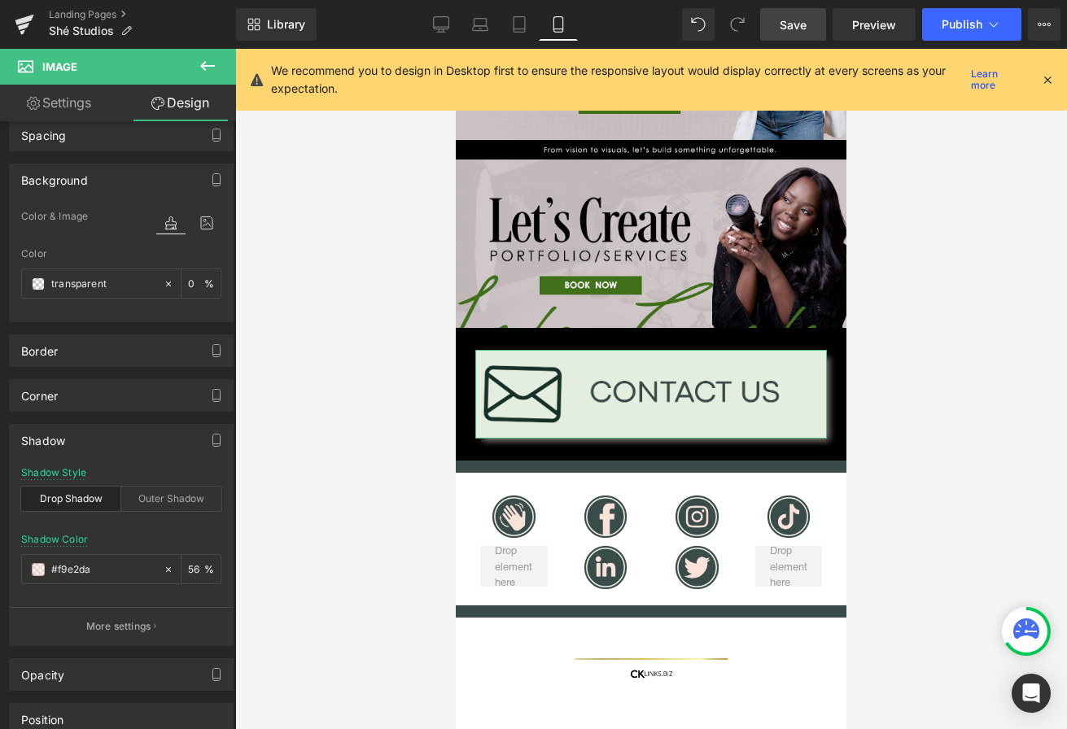
scroll to position [90, 0]
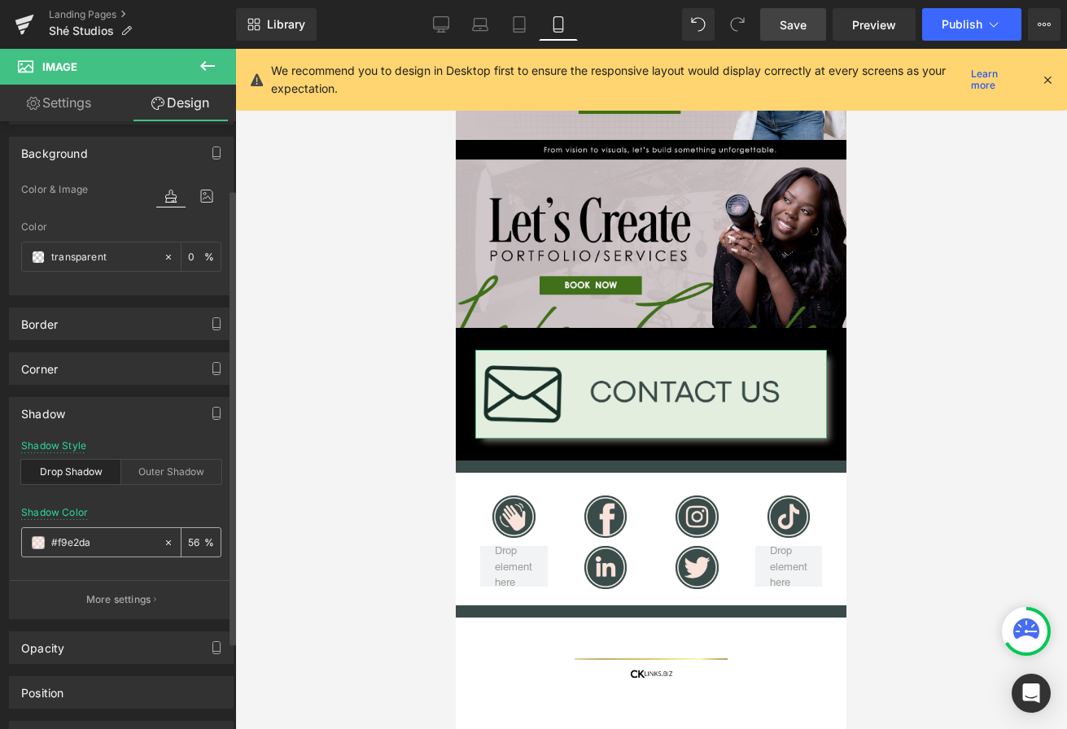
click at [163, 544] on icon at bounding box center [168, 542] width 11 height 11
type input "none"
type input "0"
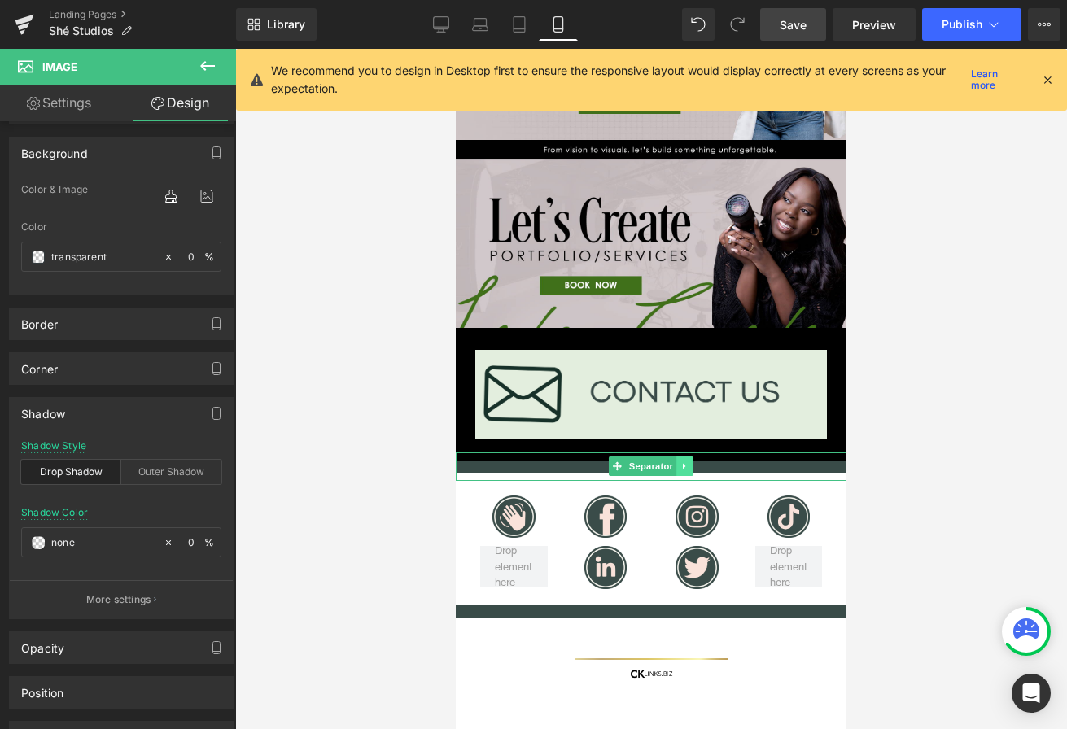
click at [677, 465] on link at bounding box center [684, 467] width 17 height 20
click at [697, 466] on icon at bounding box center [692, 466] width 9 height 9
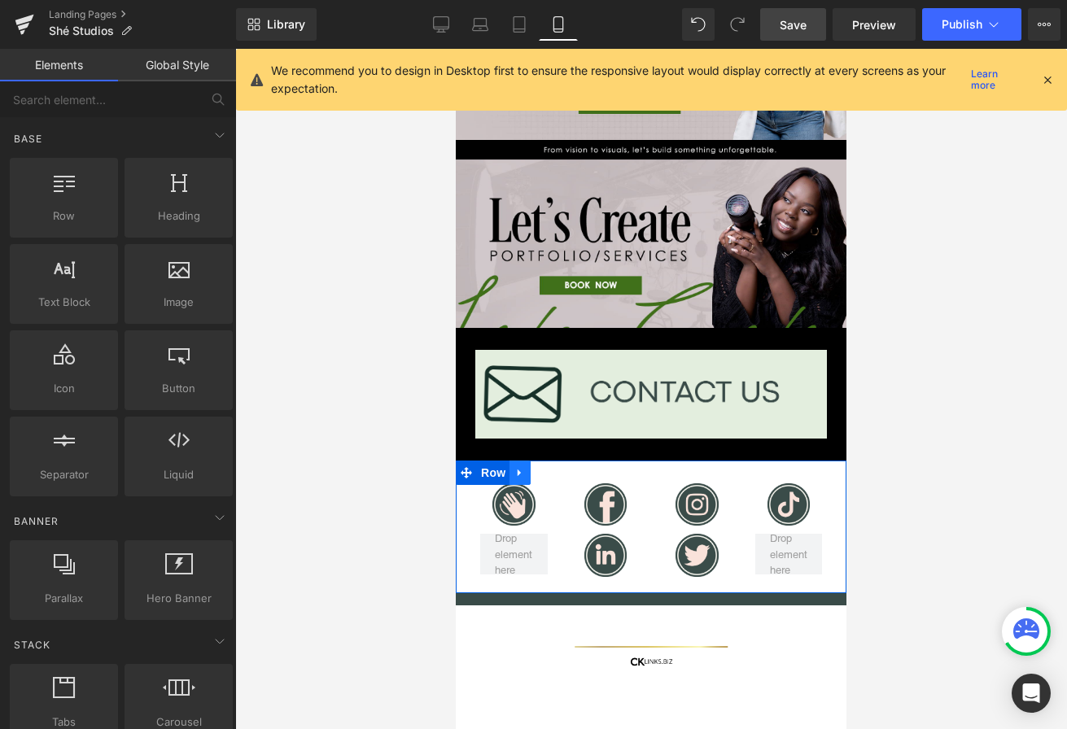
click at [523, 476] on icon at bounding box center [519, 472] width 11 height 12
click at [560, 474] on icon at bounding box center [562, 472] width 11 height 11
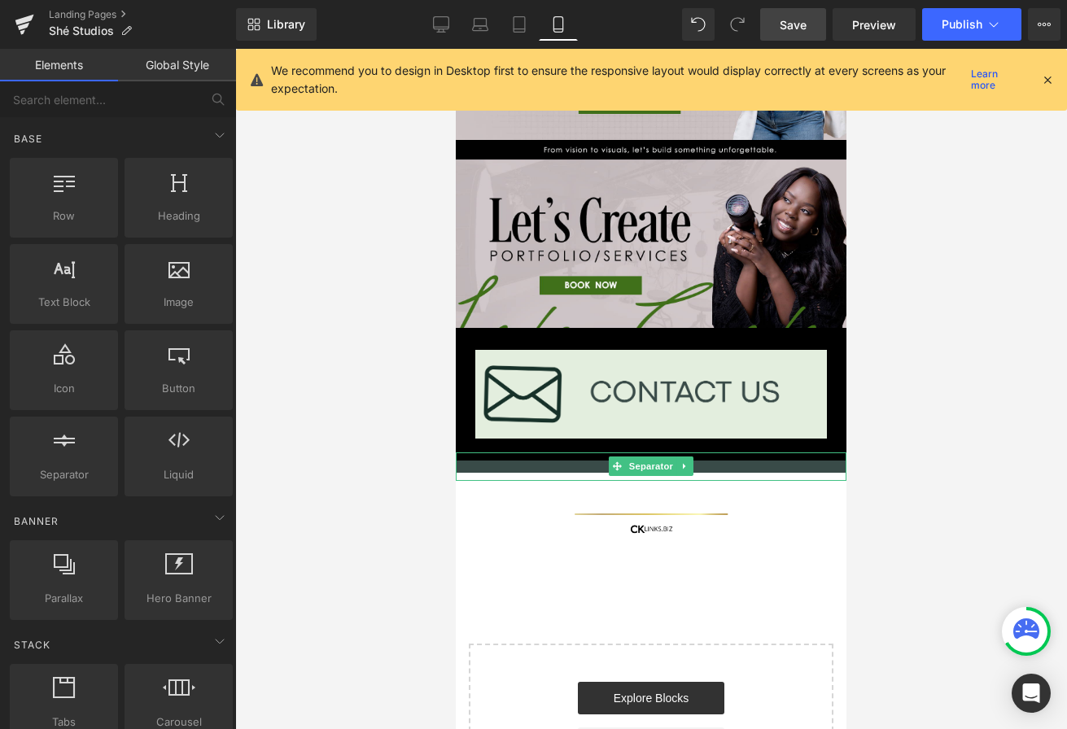
click at [685, 469] on icon at bounding box center [684, 466] width 9 height 10
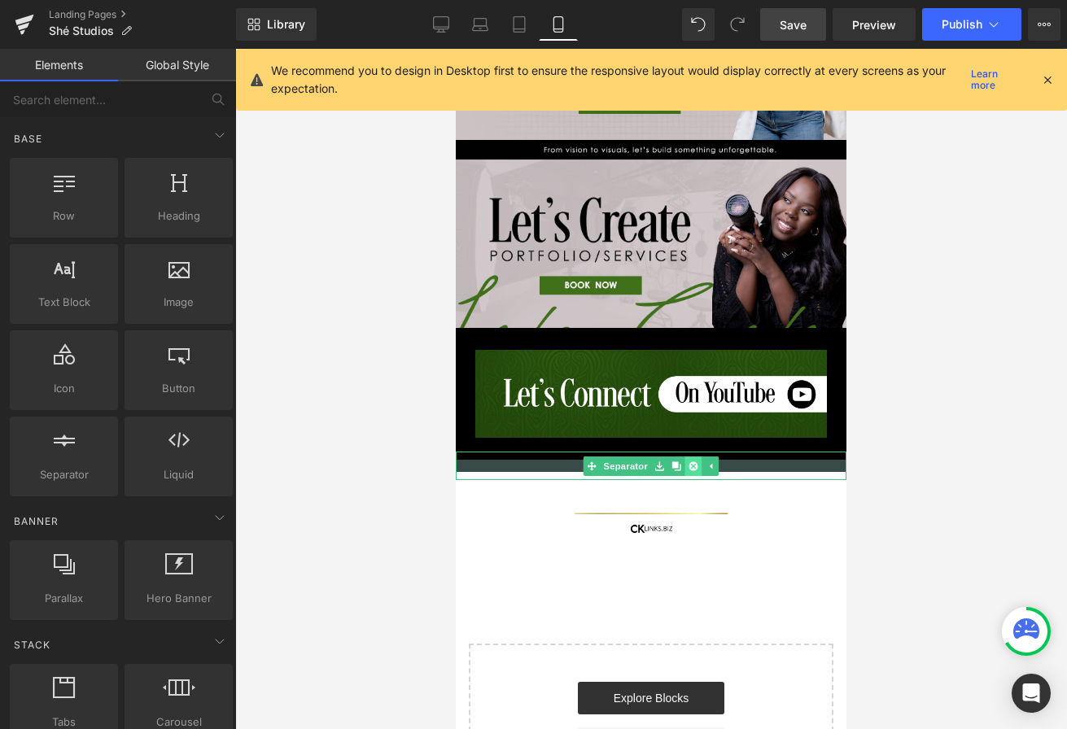
click at [693, 469] on icon at bounding box center [692, 465] width 9 height 9
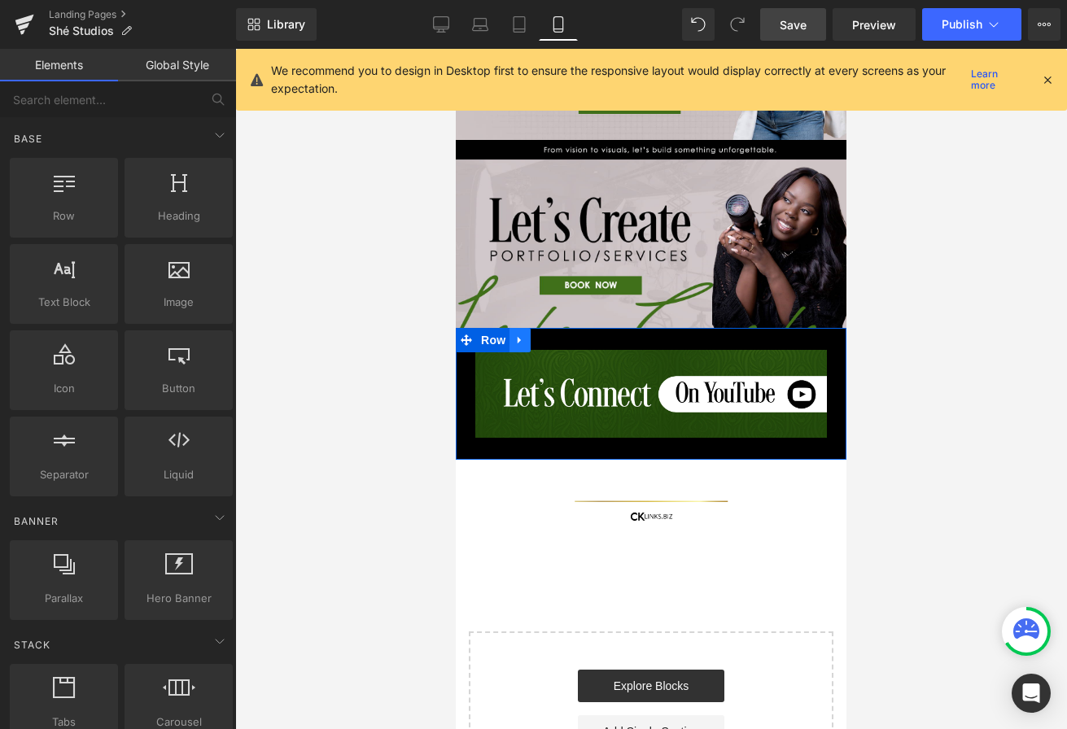
click at [519, 338] on icon at bounding box center [519, 340] width 3 height 7
click at [543, 339] on icon at bounding box center [540, 339] width 11 height 11
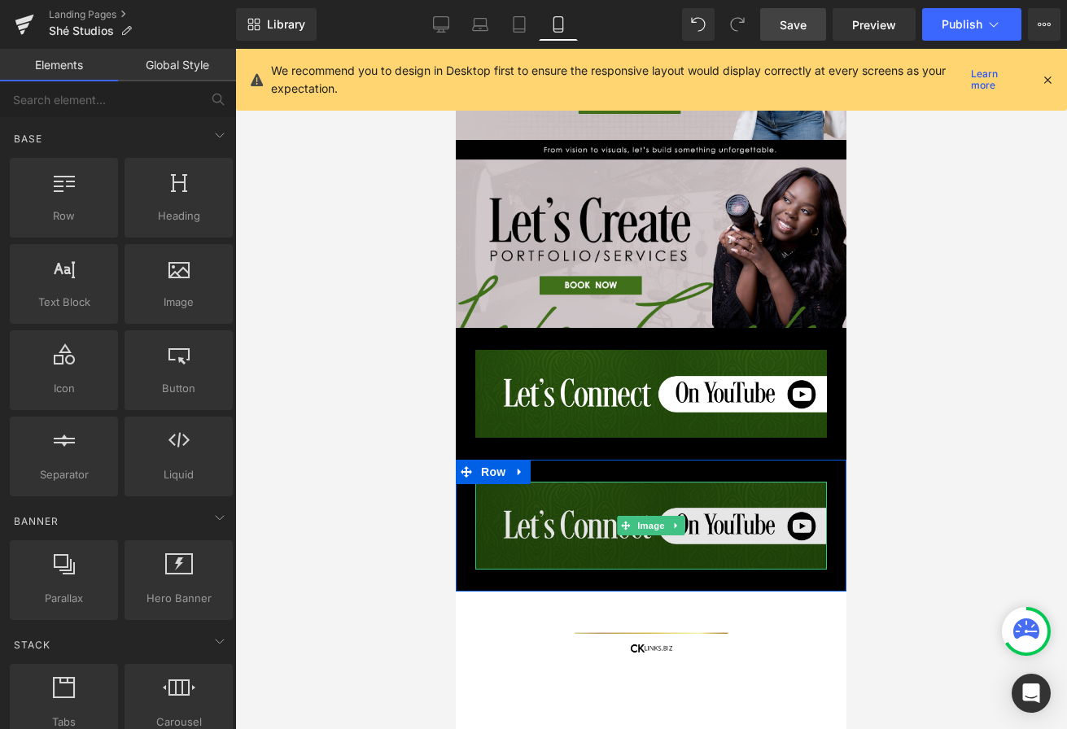
click at [572, 519] on img at bounding box center [651, 526] width 352 height 88
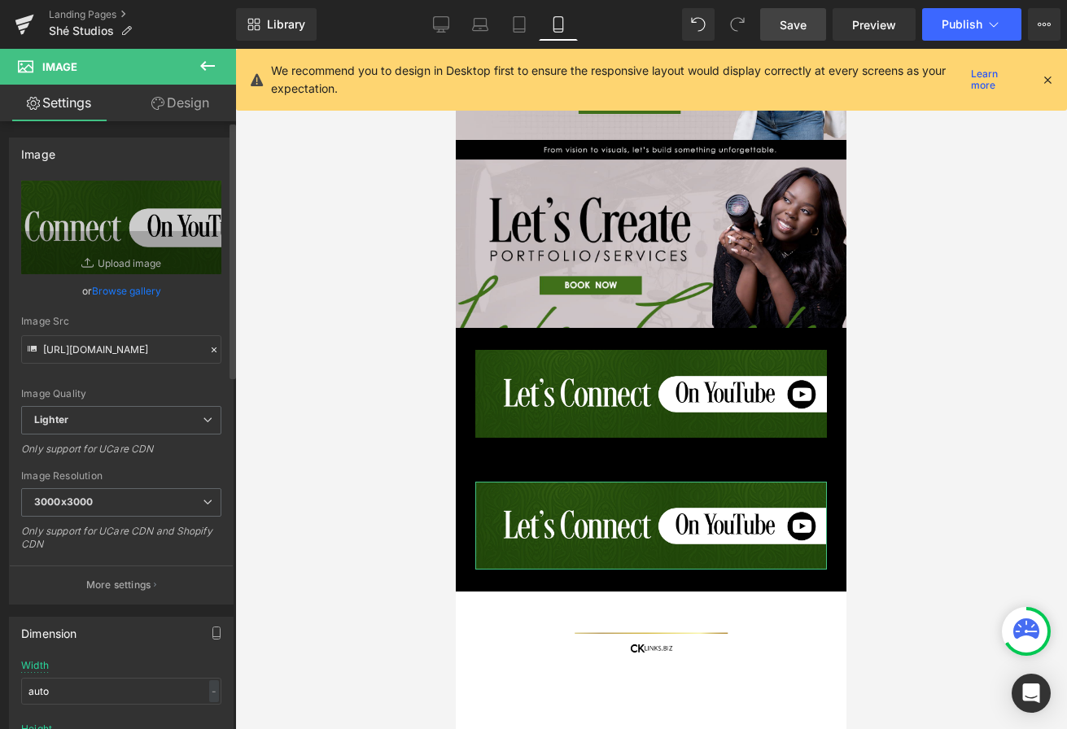
click at [124, 295] on link "Browse gallery" at bounding box center [126, 291] width 69 height 28
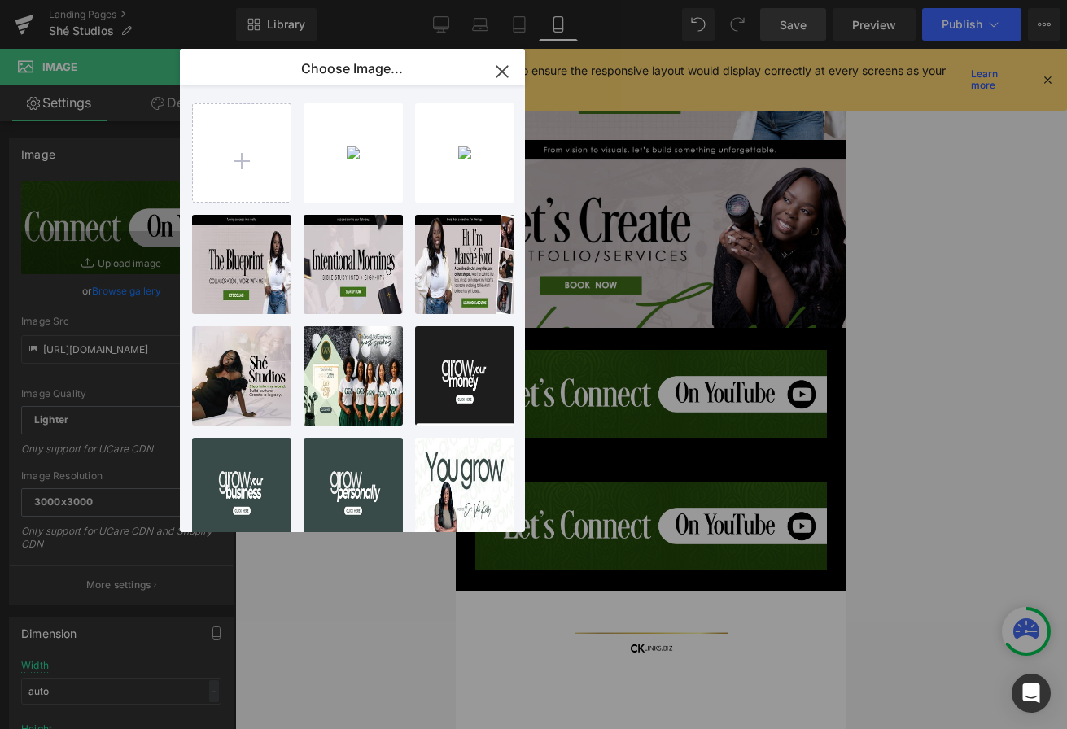
click at [503, 63] on icon "button" at bounding box center [502, 72] width 26 height 26
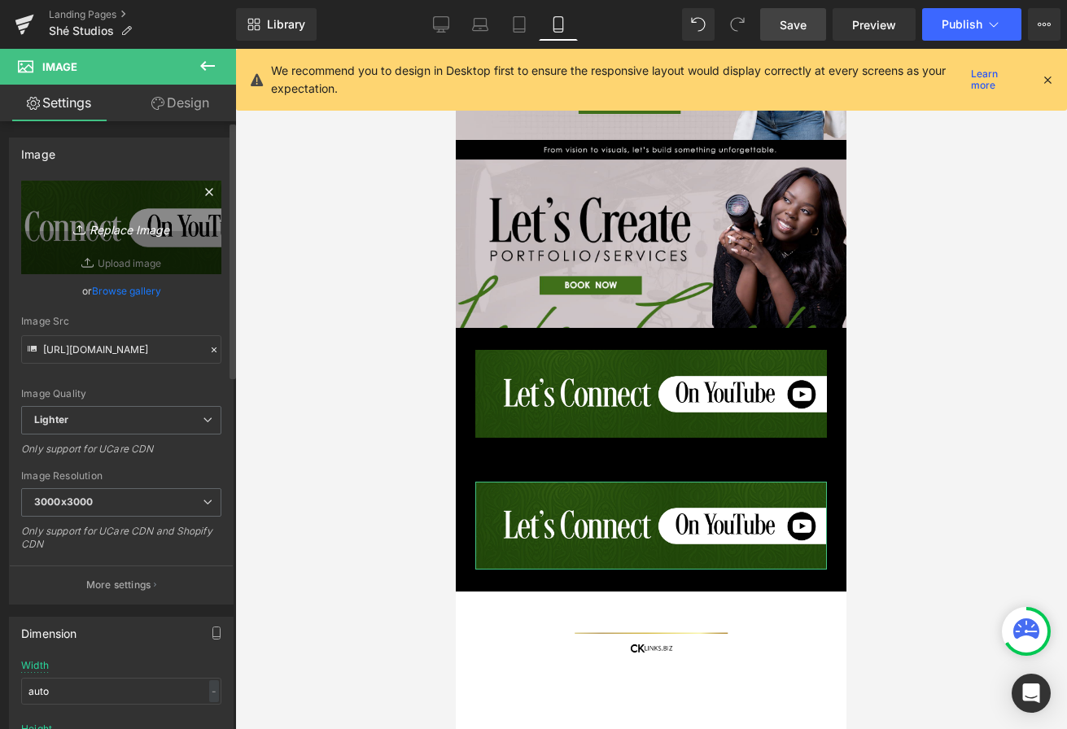
click at [160, 228] on icon "Replace Image" at bounding box center [121, 227] width 130 height 20
type input "C:\fakepath\Artboard 1 copy 3.png"
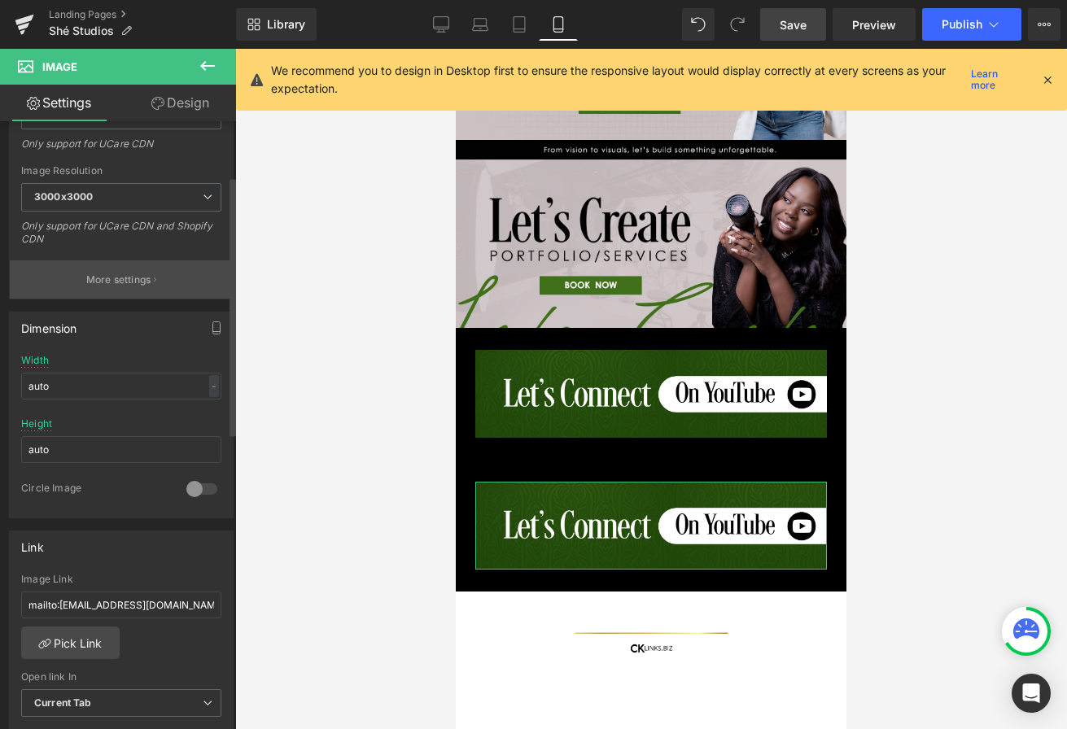
scroll to position [339, 0]
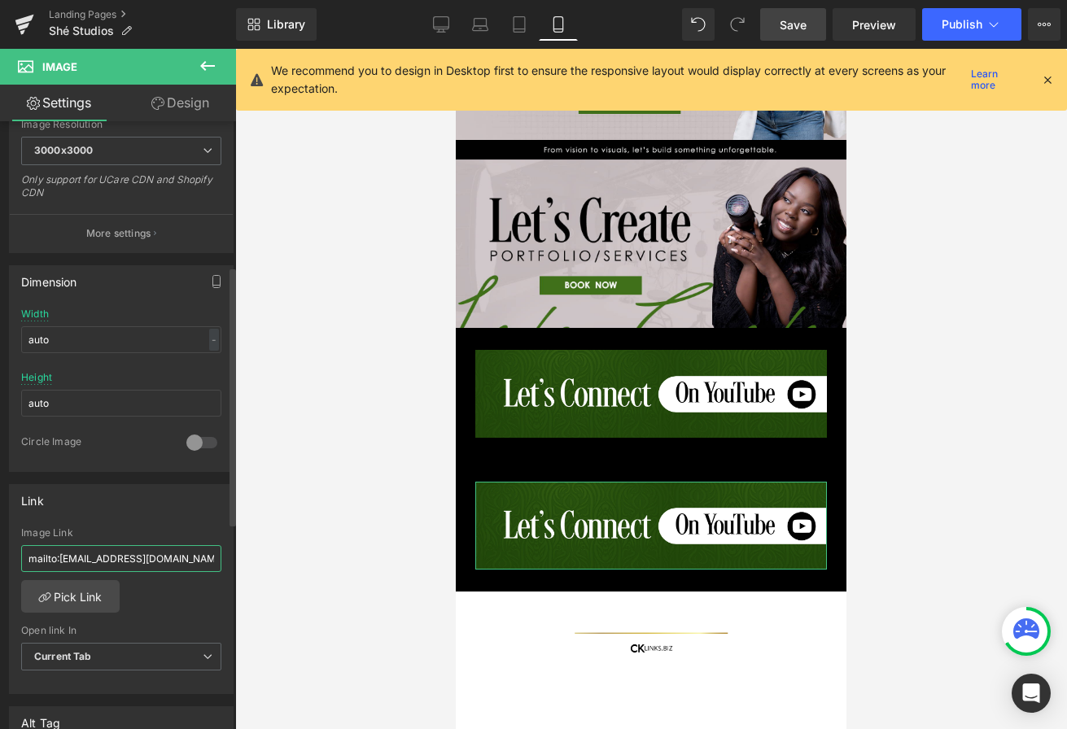
click at [174, 557] on input "mailto:hello@iamvalkelly.com?subject=ATTN: Instagram Bio Click &body=Hello I'm …" at bounding box center [121, 558] width 200 height 27
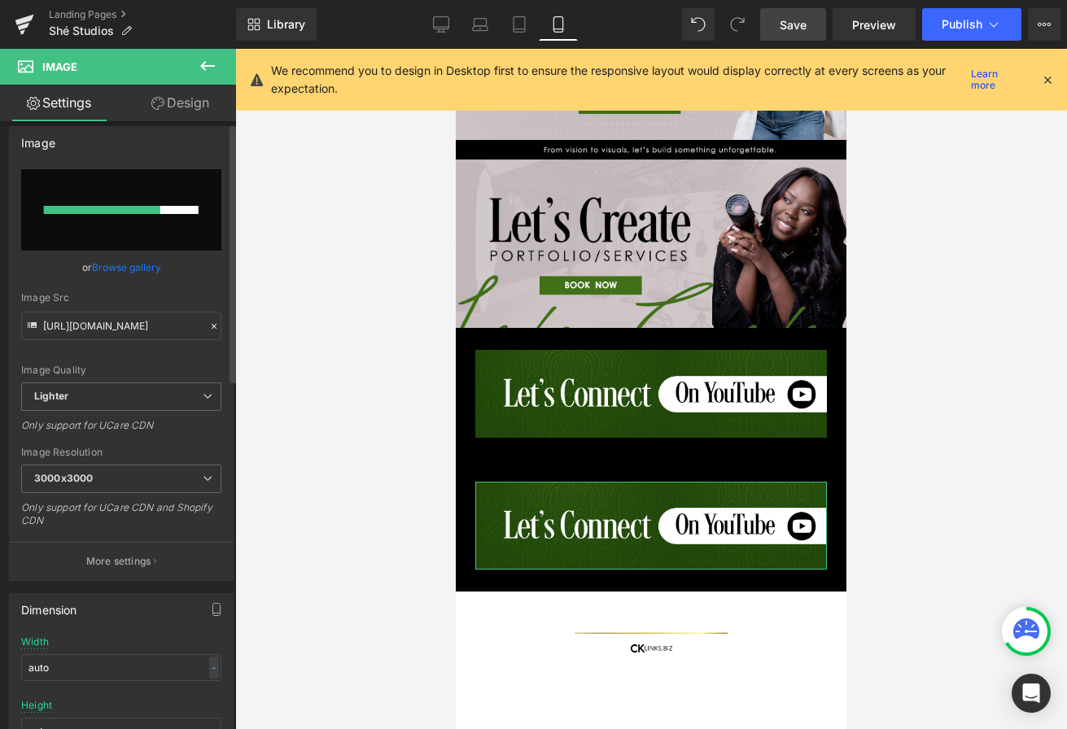
scroll to position [0, 0]
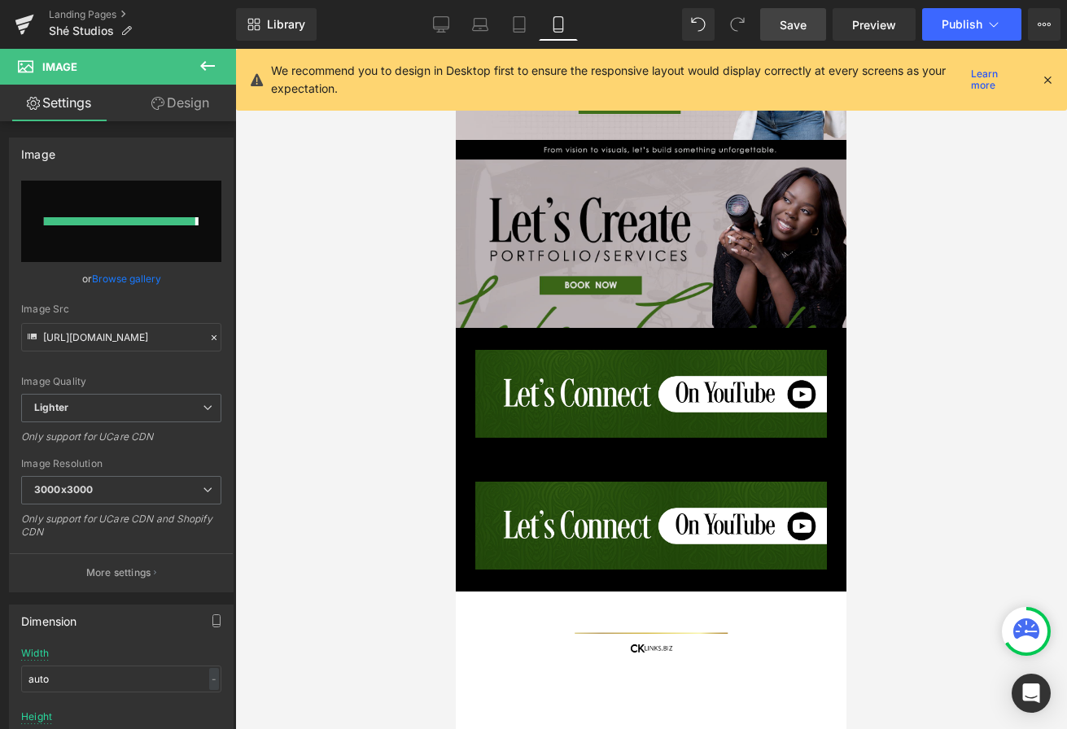
type input "https://ucarecdn.com/ee1e1791-db21-4ba4-9a8b-b816486a3da6/-/format/auto/-/previ…"
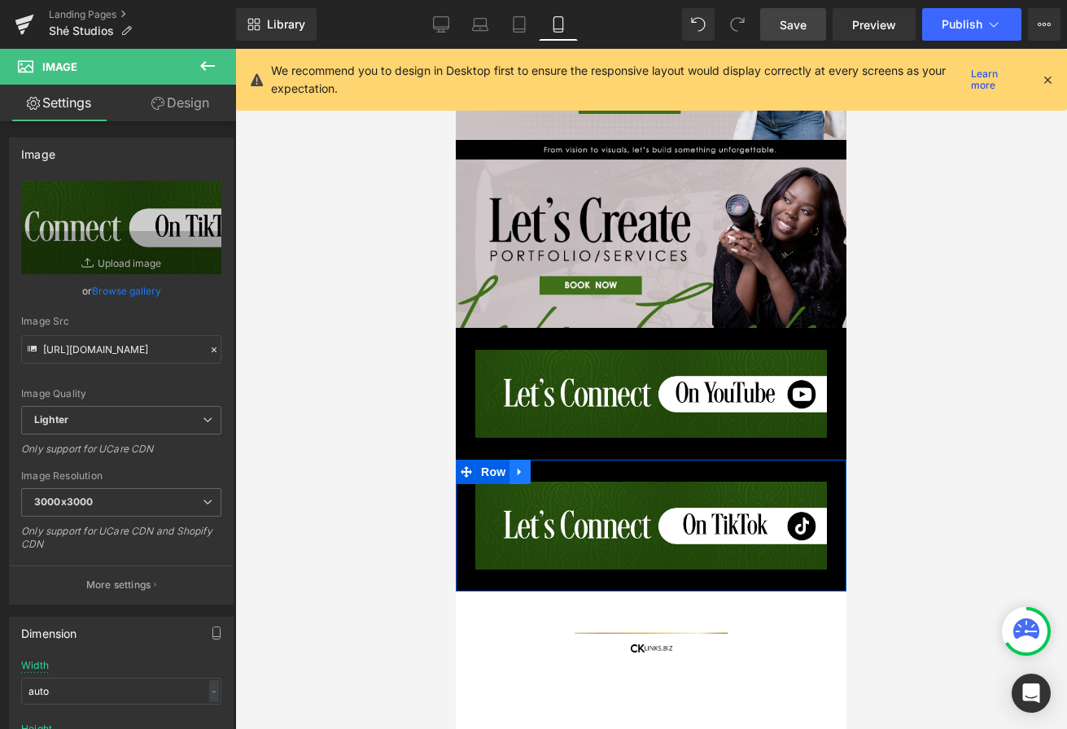
click at [526, 482] on link at bounding box center [519, 472] width 21 height 24
drag, startPoint x: 653, startPoint y: 483, endPoint x: 653, endPoint y: 462, distance: 20.3
click at [653, 463] on div "Image Row" at bounding box center [651, 526] width 391 height 132
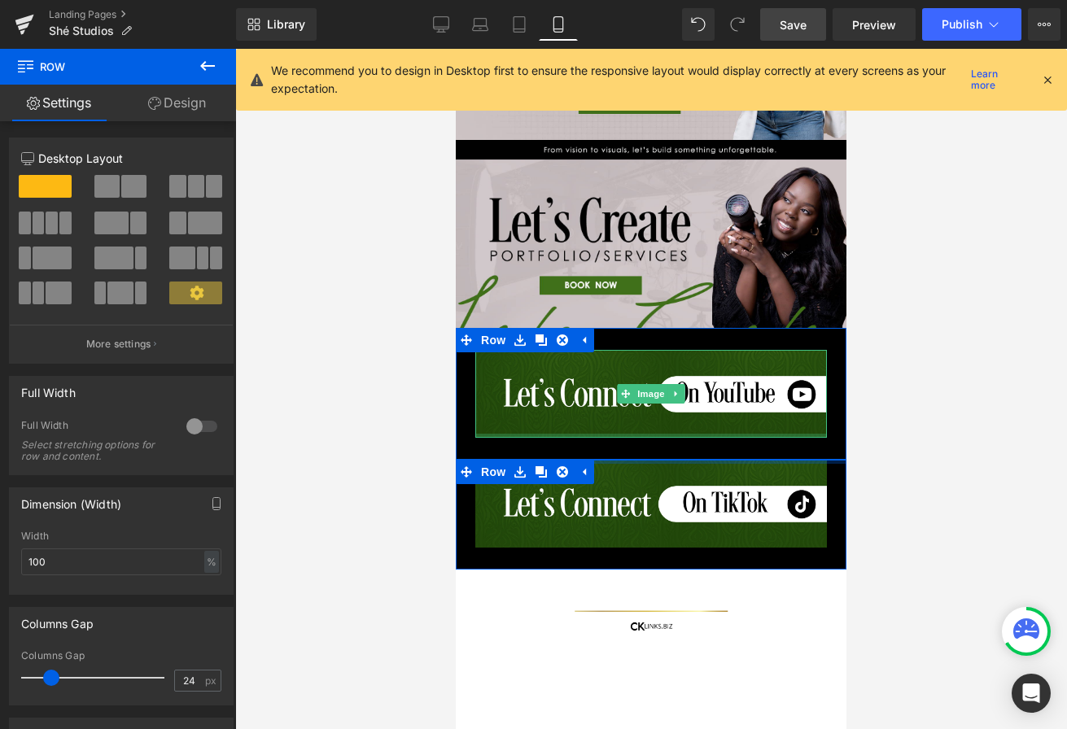
drag, startPoint x: 658, startPoint y: 464, endPoint x: 662, endPoint y: 436, distance: 28.1
click at [662, 436] on div "Image Image Image Image Image Image Row Image Row Image Row Select your layout" at bounding box center [651, 52] width 391 height 1735
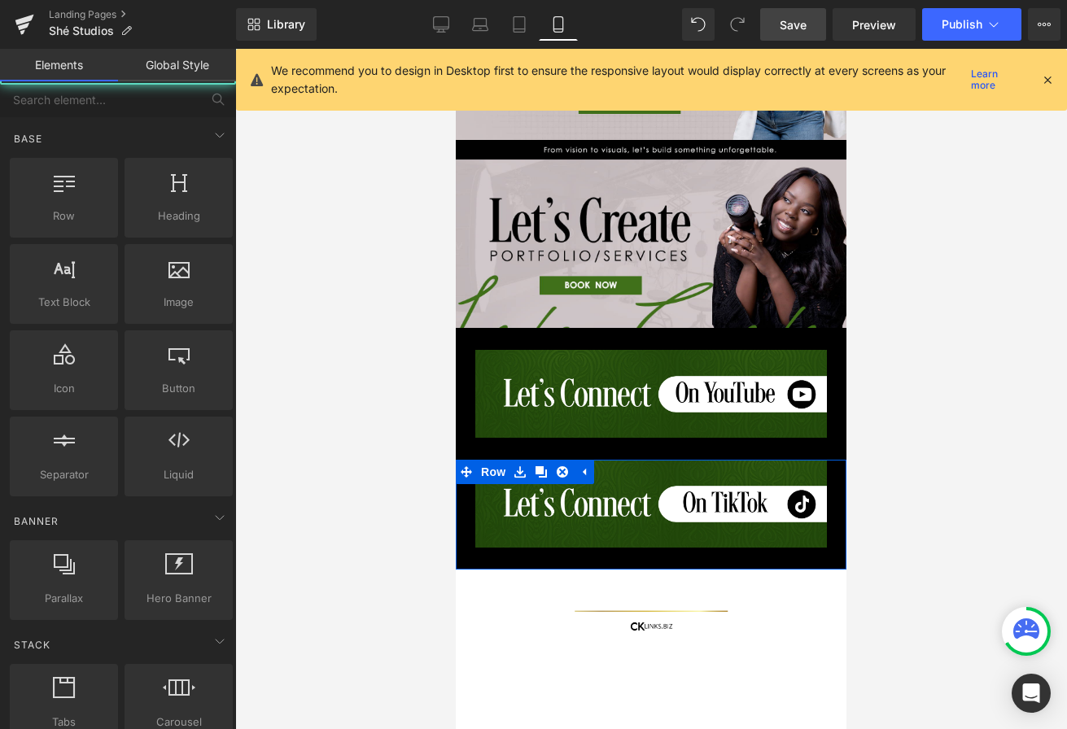
click at [398, 430] on div at bounding box center [651, 389] width 832 height 680
click at [392, 430] on div at bounding box center [651, 389] width 832 height 680
click at [397, 495] on div at bounding box center [651, 389] width 832 height 680
click at [458, 540] on div "Image Row" at bounding box center [651, 515] width 391 height 110
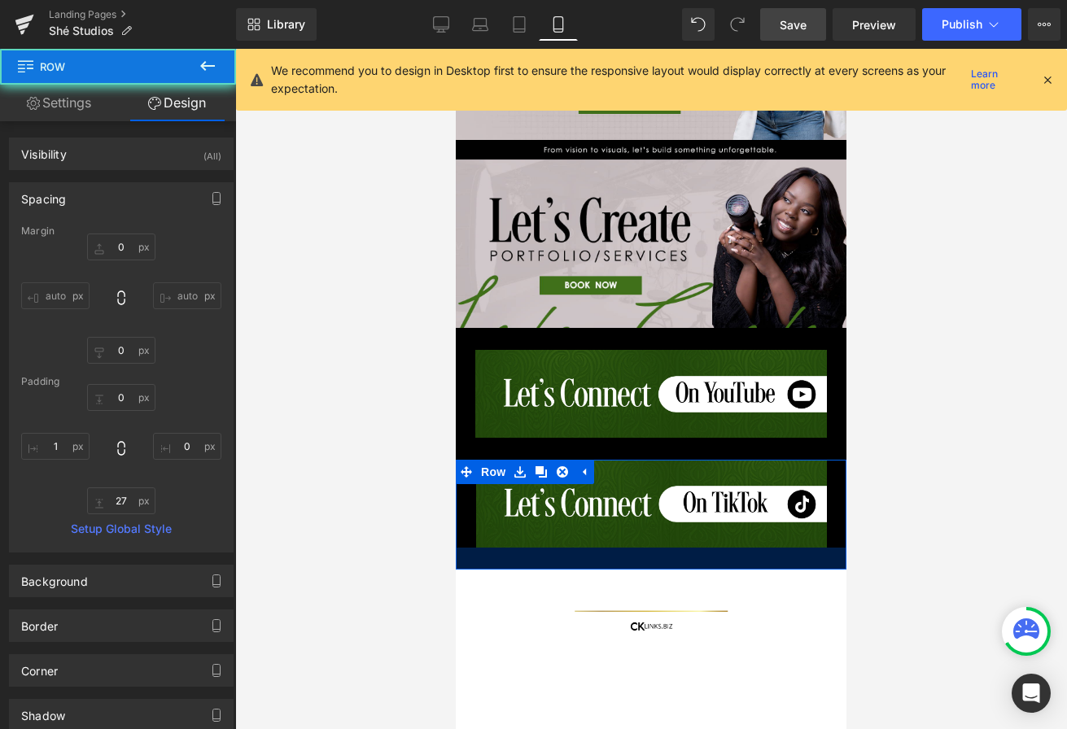
click at [475, 592] on span at bounding box center [471, 582] width 17 height 20
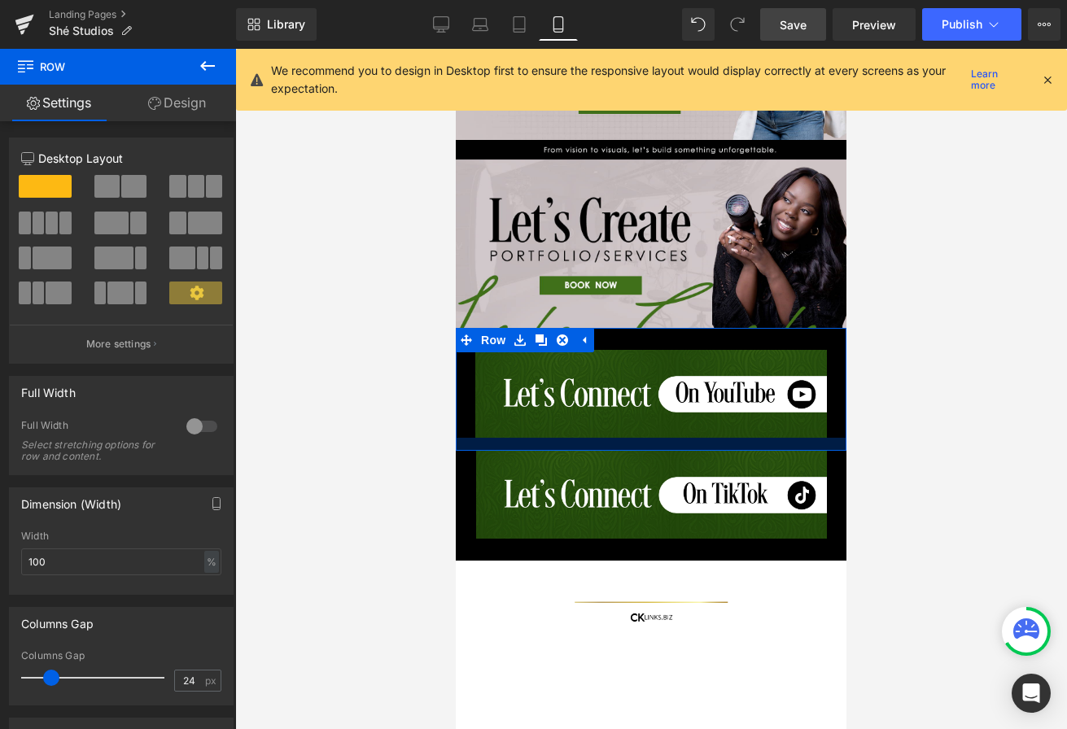
drag, startPoint x: 727, startPoint y: 455, endPoint x: 728, endPoint y: 447, distance: 8.3
click at [728, 447] on div at bounding box center [651, 444] width 391 height 13
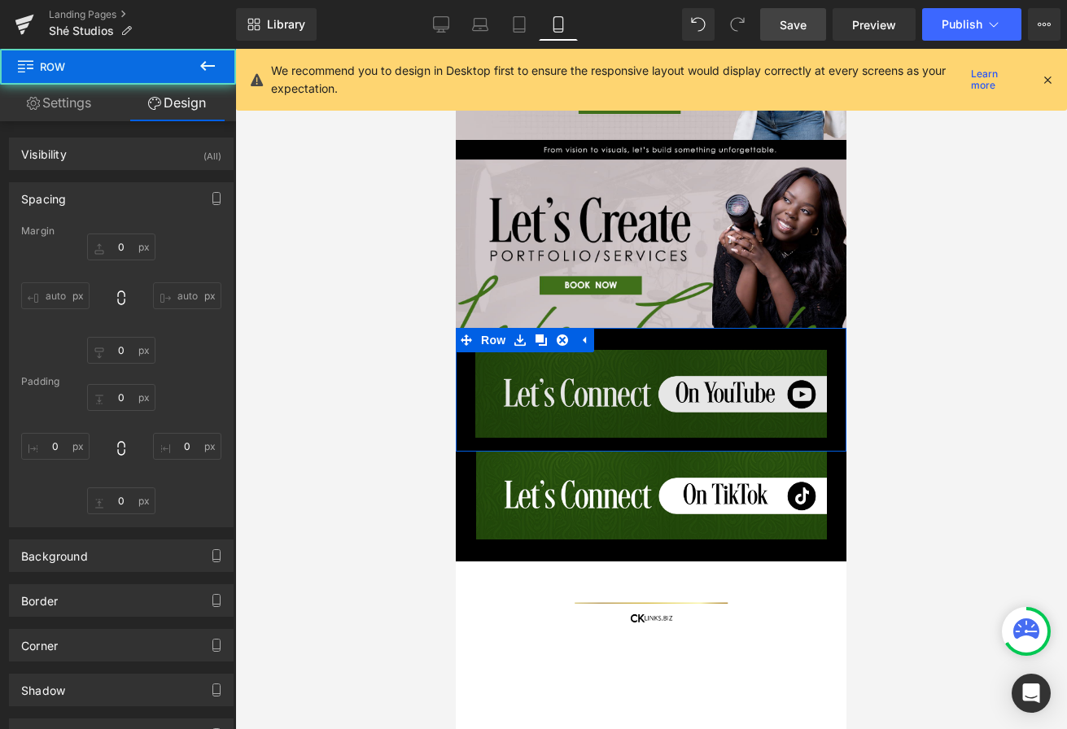
type input "0"
type input "27"
type input "0"
type input "17"
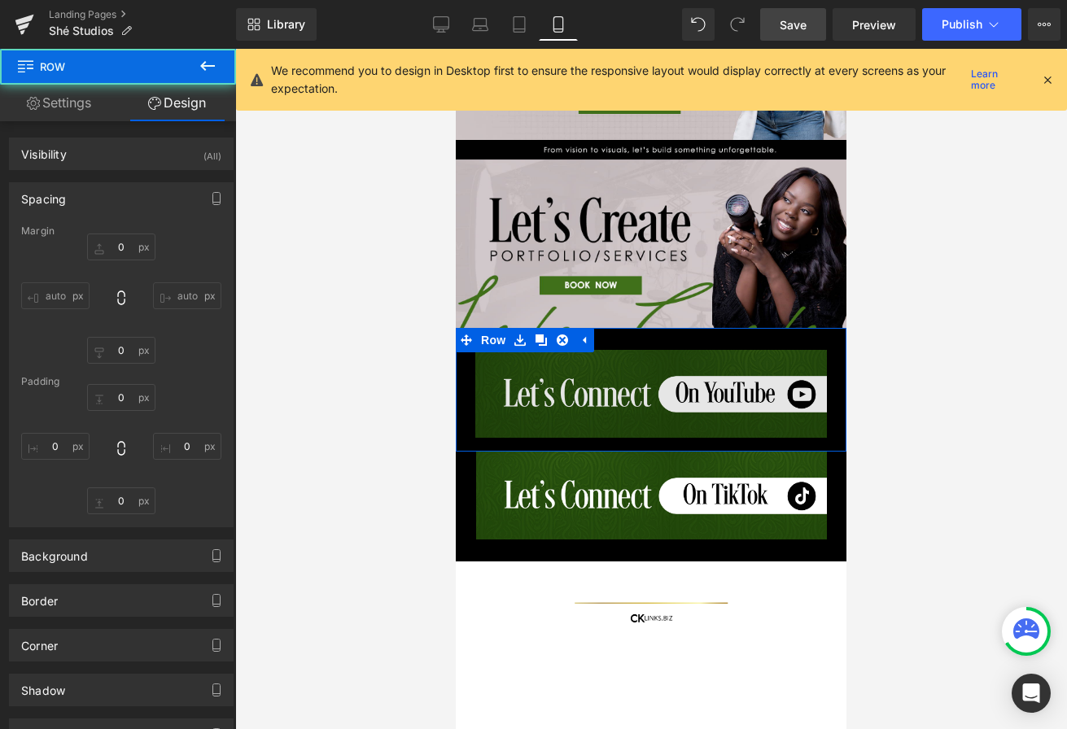
type input "0"
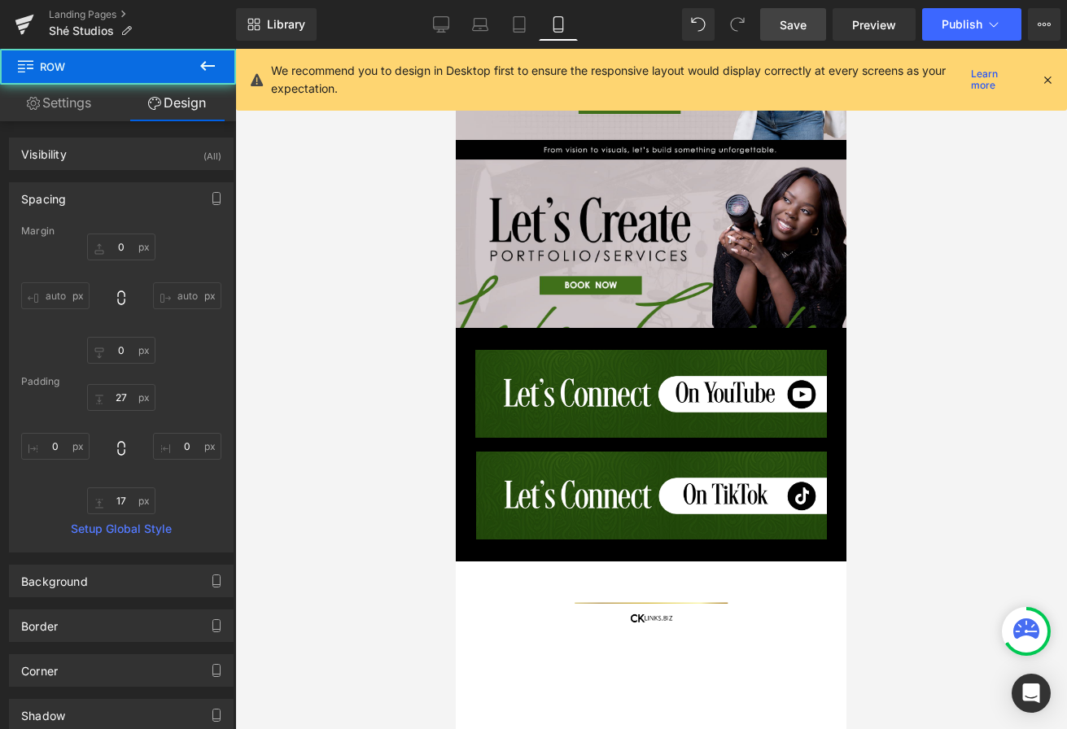
click at [942, 457] on div at bounding box center [651, 389] width 832 height 680
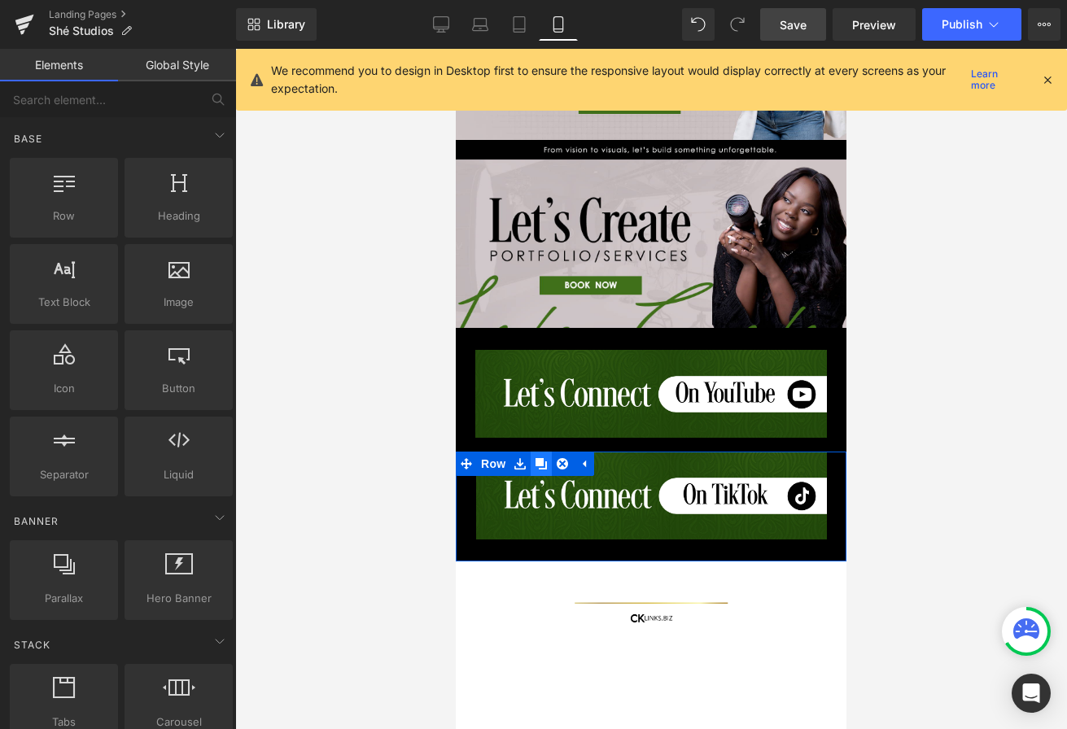
click at [541, 465] on icon at bounding box center [540, 463] width 11 height 11
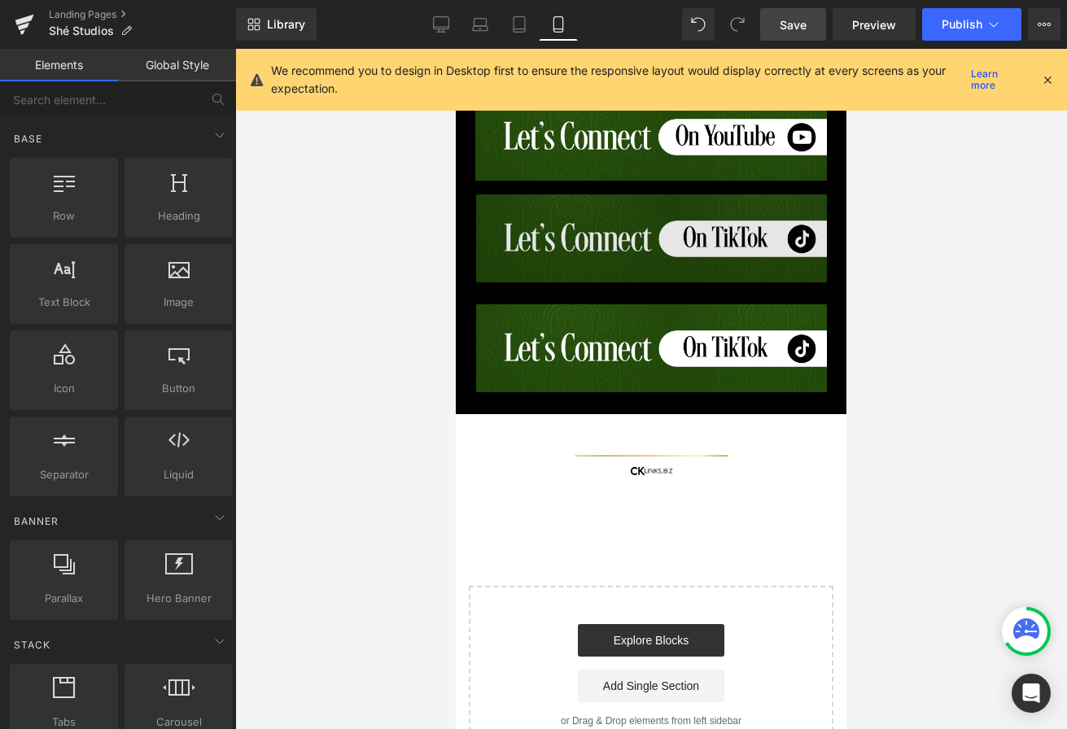
scroll to position [1180, 0]
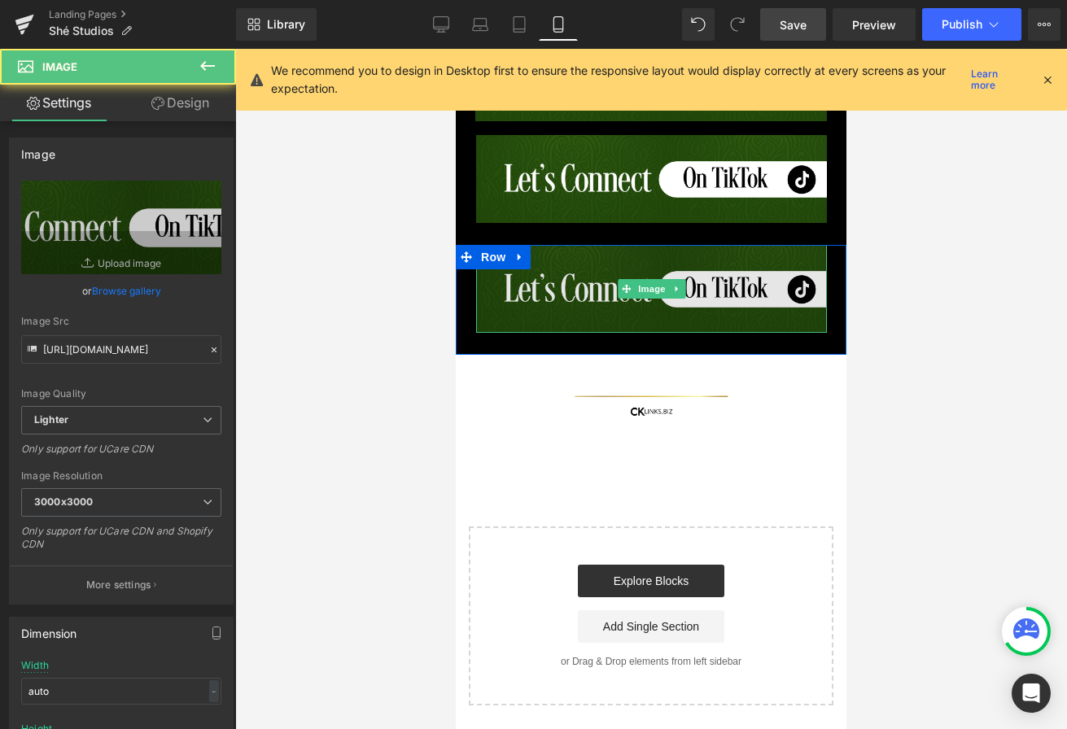
click at [523, 277] on img at bounding box center [651, 289] width 351 height 88
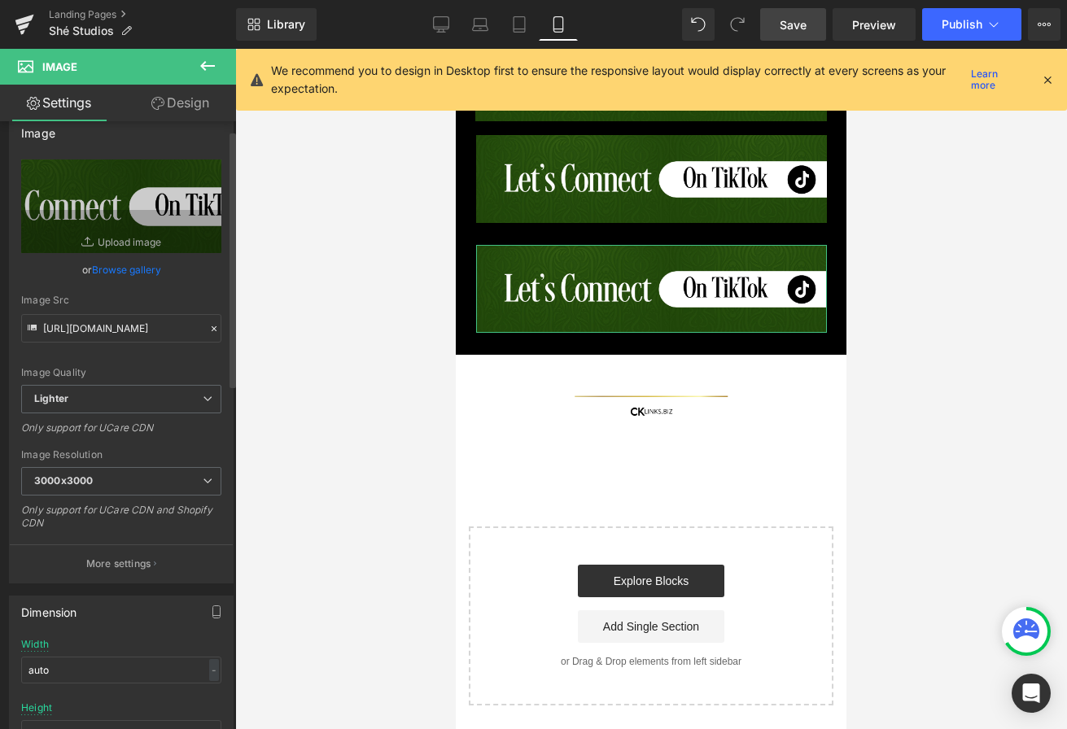
scroll to position [0, 0]
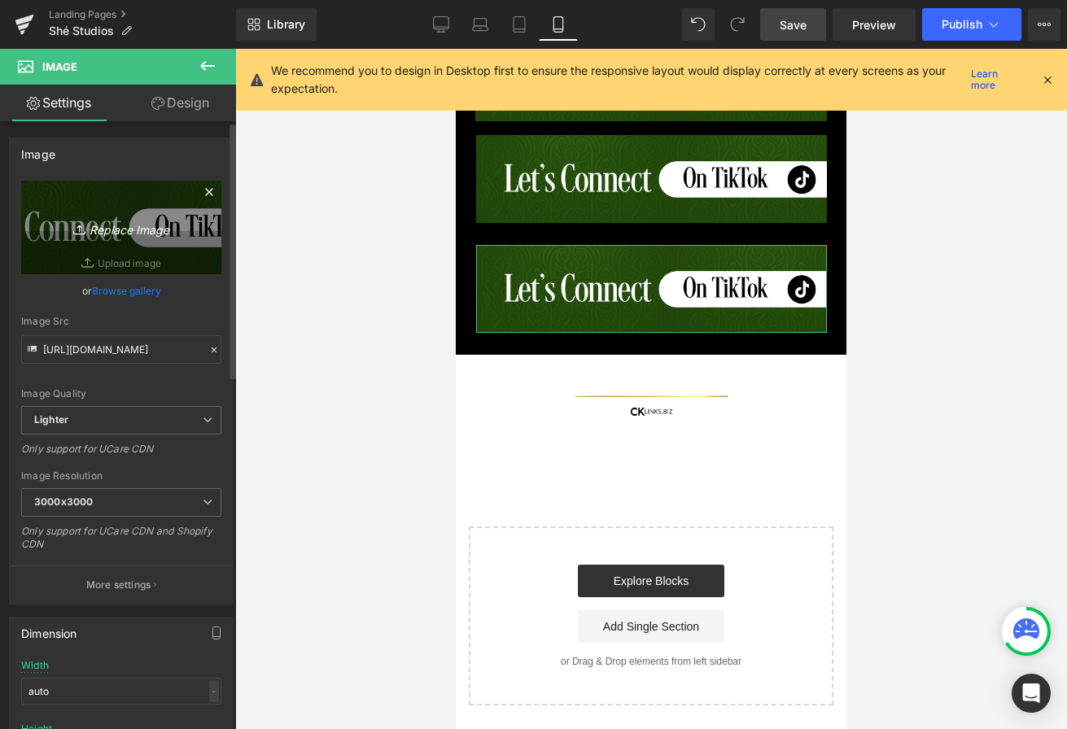
click at [128, 236] on icon "Replace Image" at bounding box center [121, 227] width 130 height 20
type input "C:\fakepath\Artboard 1 copy.png"
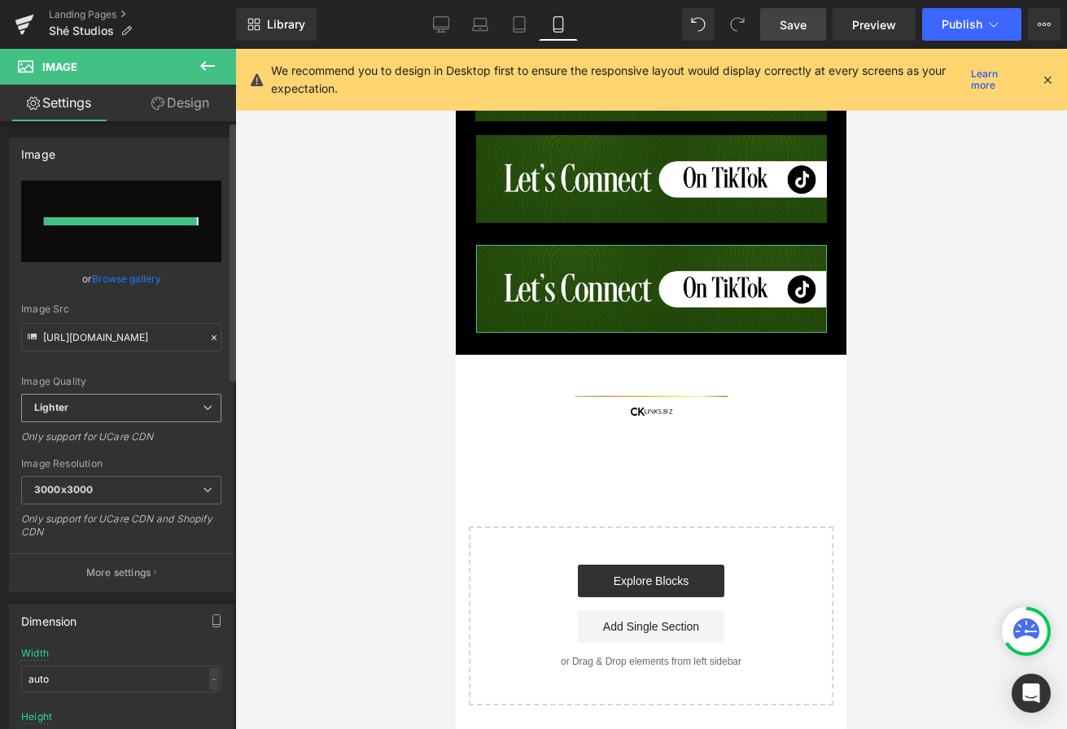
type input "https://ucarecdn.com/2f27d709-663e-4c6e-b36b-8da7d42e1613/-/format/auto/-/previ…"
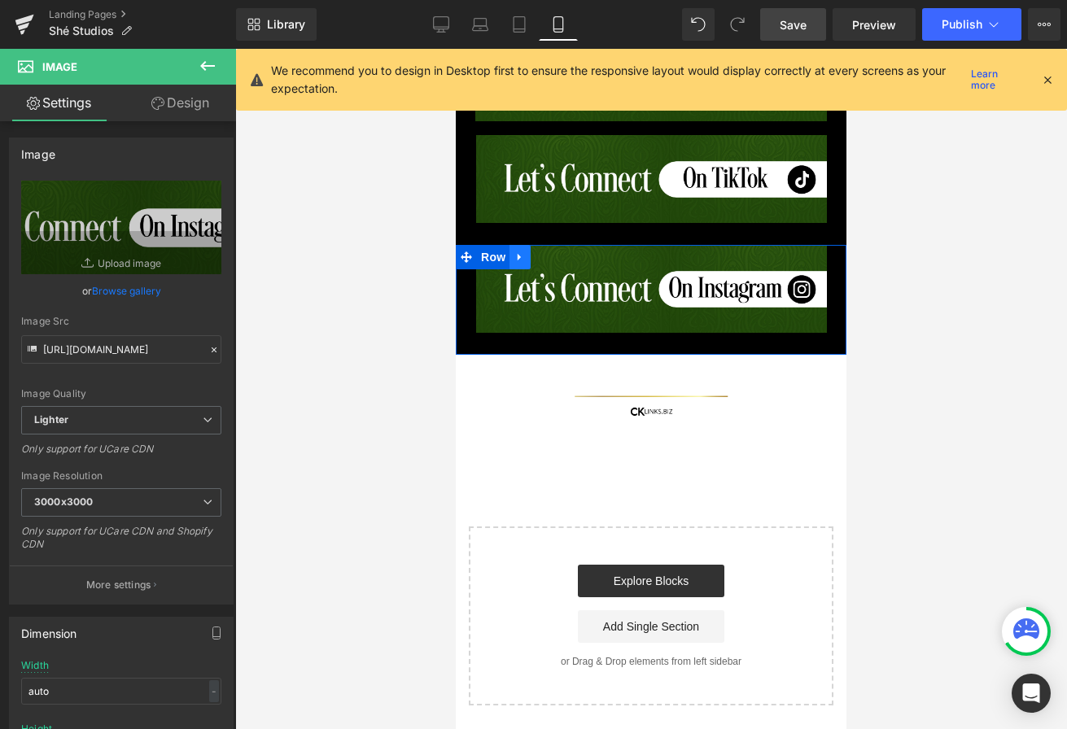
click at [526, 256] on icon at bounding box center [519, 257] width 11 height 12
click at [540, 251] on icon at bounding box center [540, 256] width 11 height 11
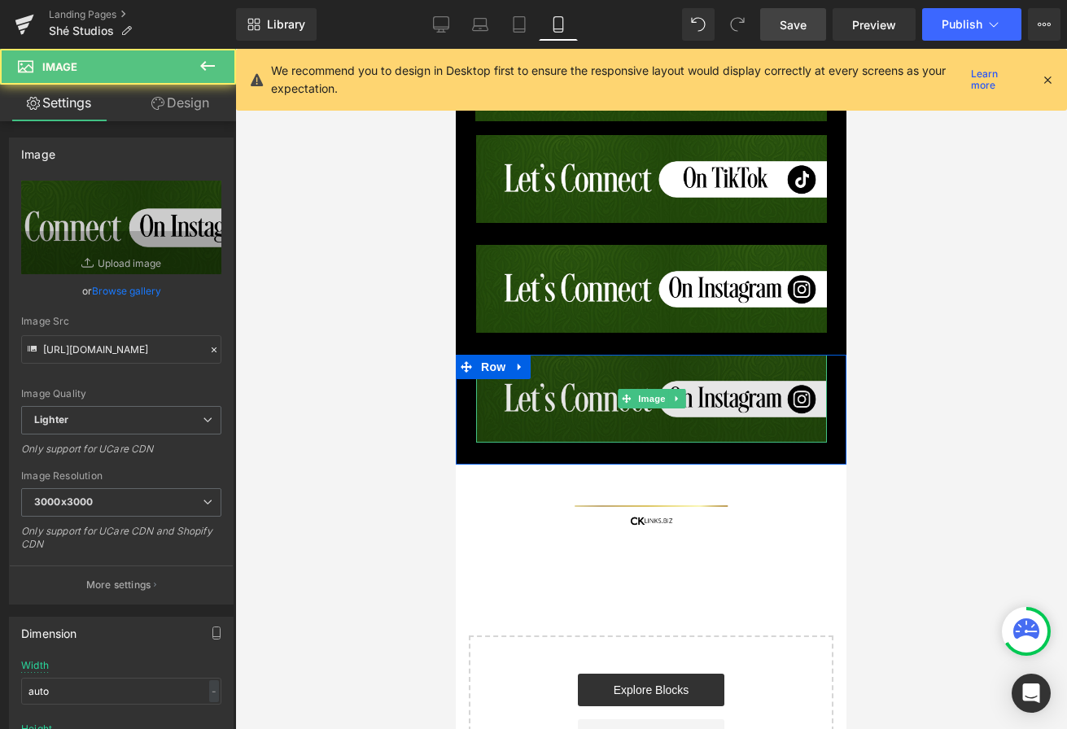
click at [549, 390] on img at bounding box center [651, 399] width 351 height 88
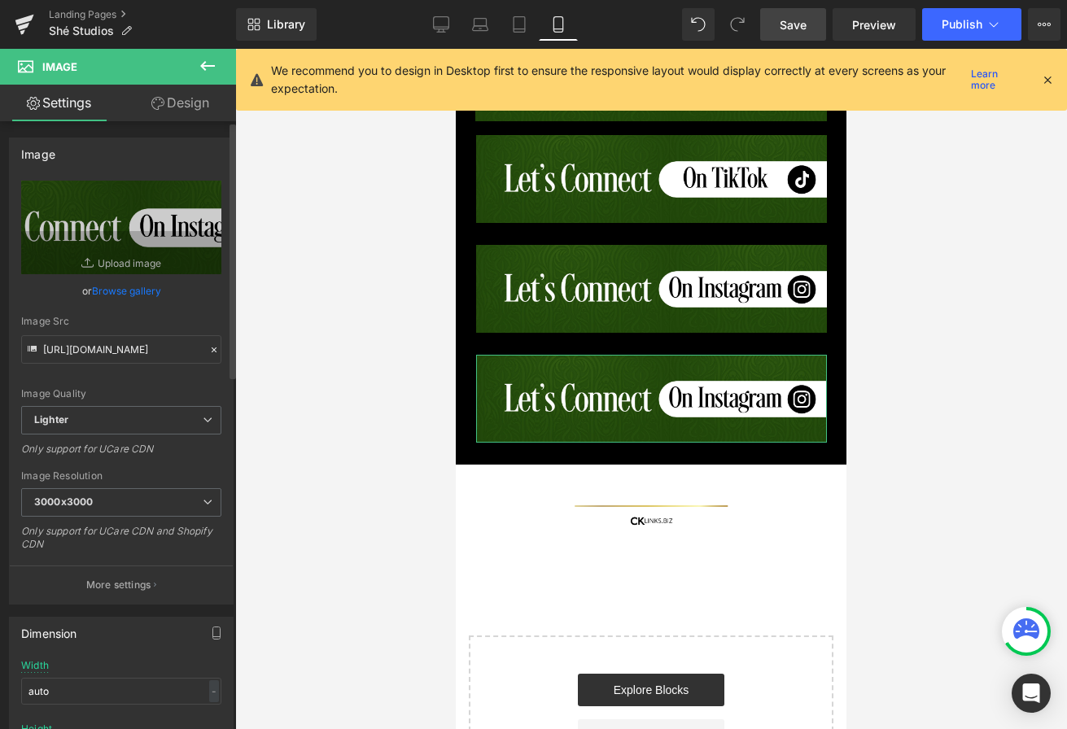
click at [130, 297] on link "Browse gallery" at bounding box center [126, 291] width 69 height 28
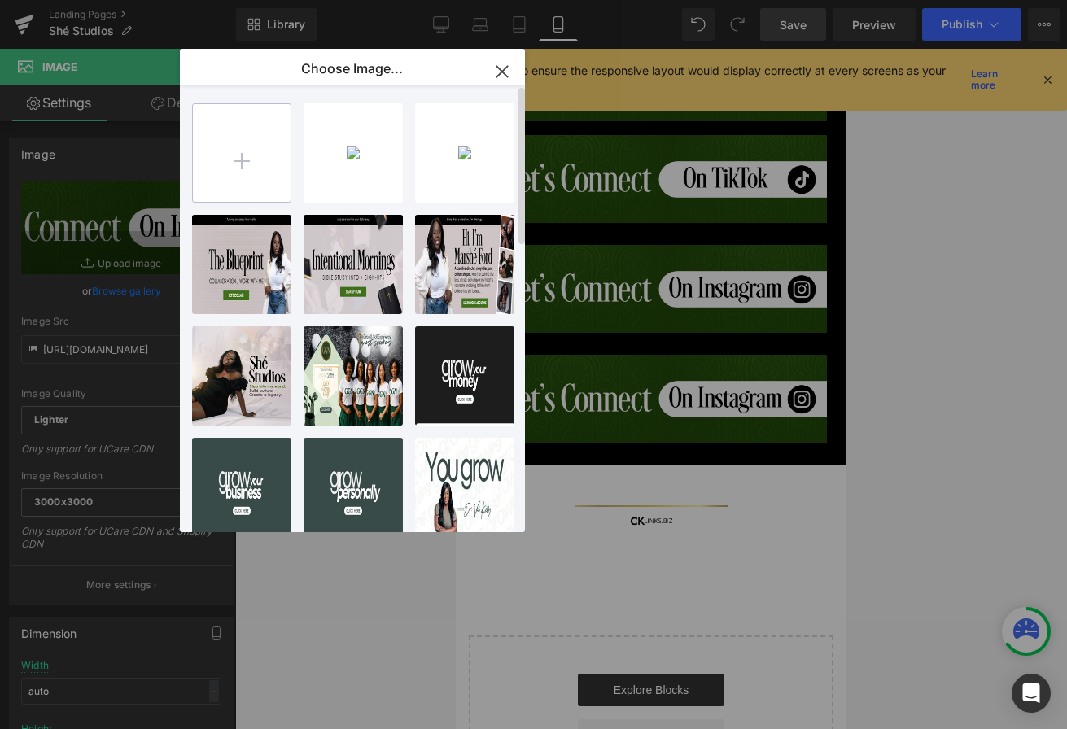
click at [223, 157] on input "file" at bounding box center [242, 153] width 98 height 98
type input "C:\fakepath\Artboard 1.jpg"
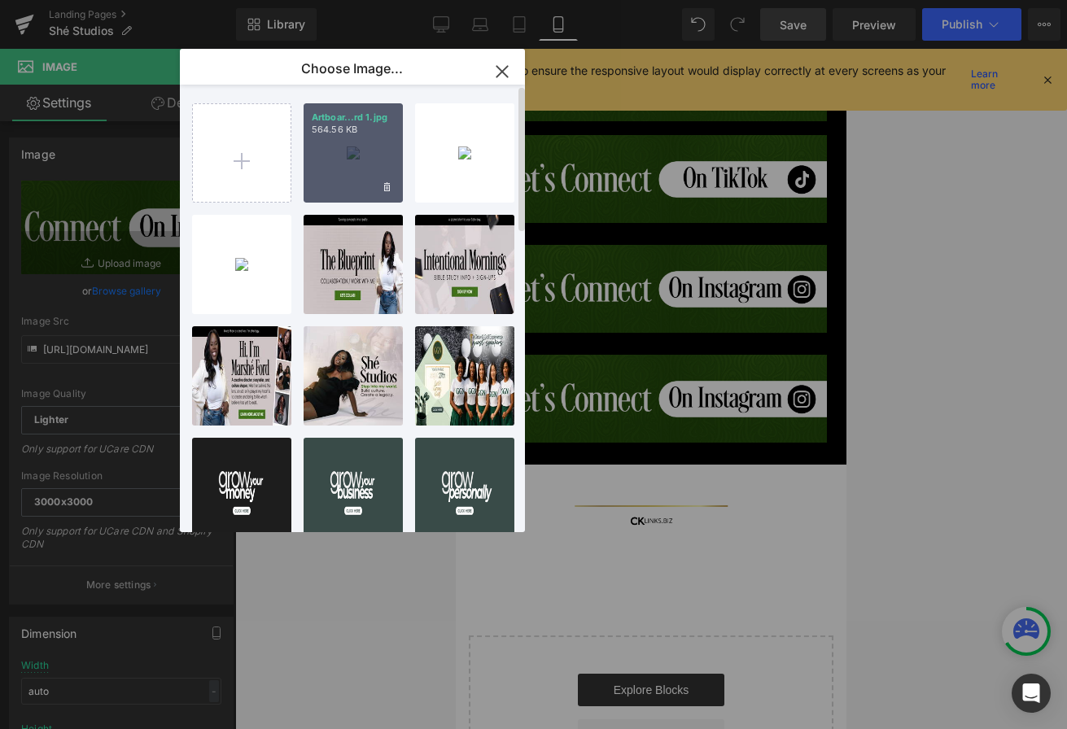
click at [347, 165] on div "Artboar...rd 1.jpg 564.56 KB" at bounding box center [353, 152] width 99 height 99
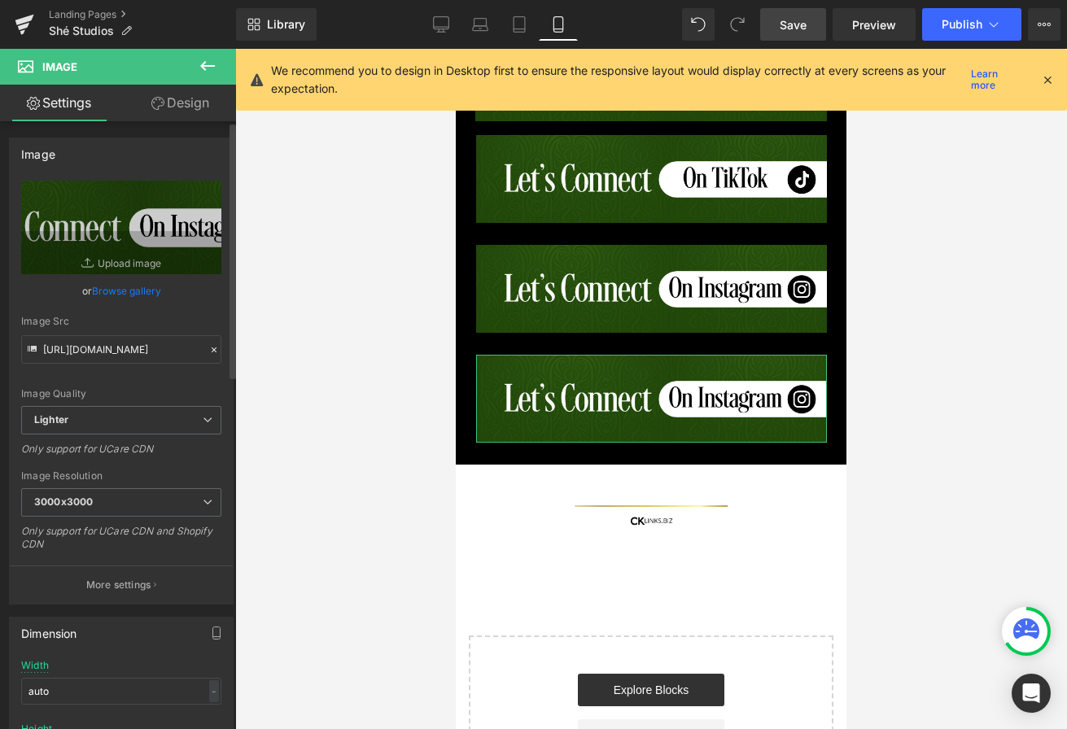
click at [125, 287] on link "Browse gallery" at bounding box center [126, 291] width 69 height 28
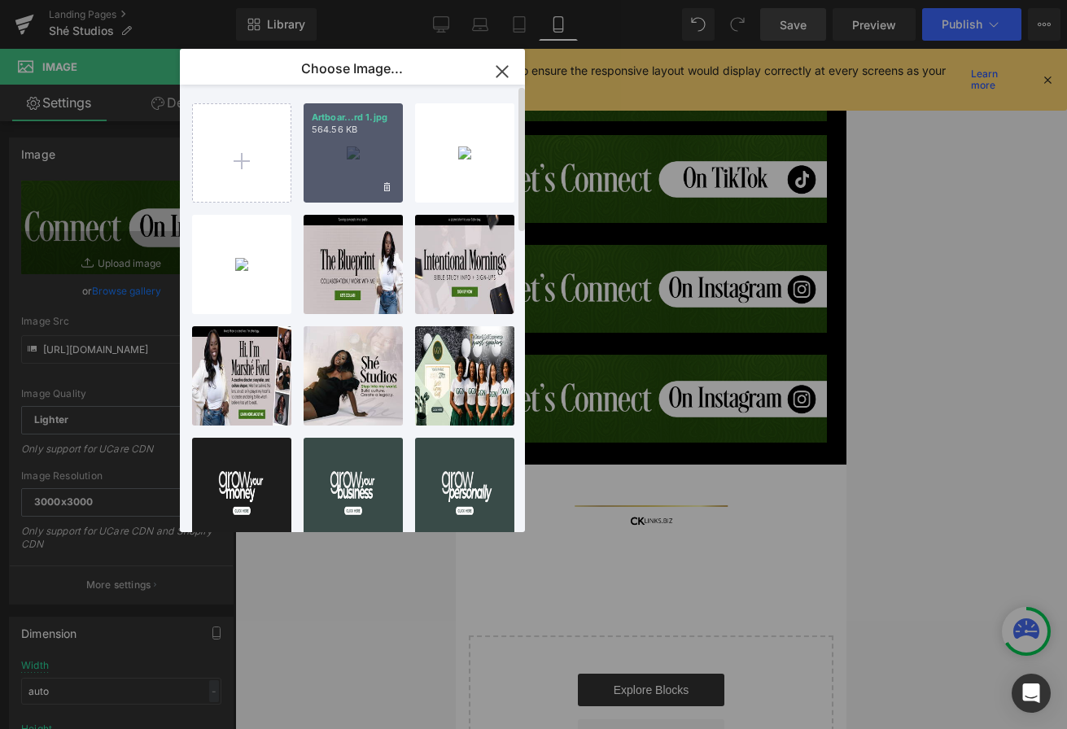
click at [329, 174] on div "Artboar...rd 1.jpg 564.56 KB" at bounding box center [353, 152] width 99 height 99
type input "https://ucarecdn.com/4349cae3-6f6b-46f7-be95-88a4e3595240/-/format/auto/-/previ…"
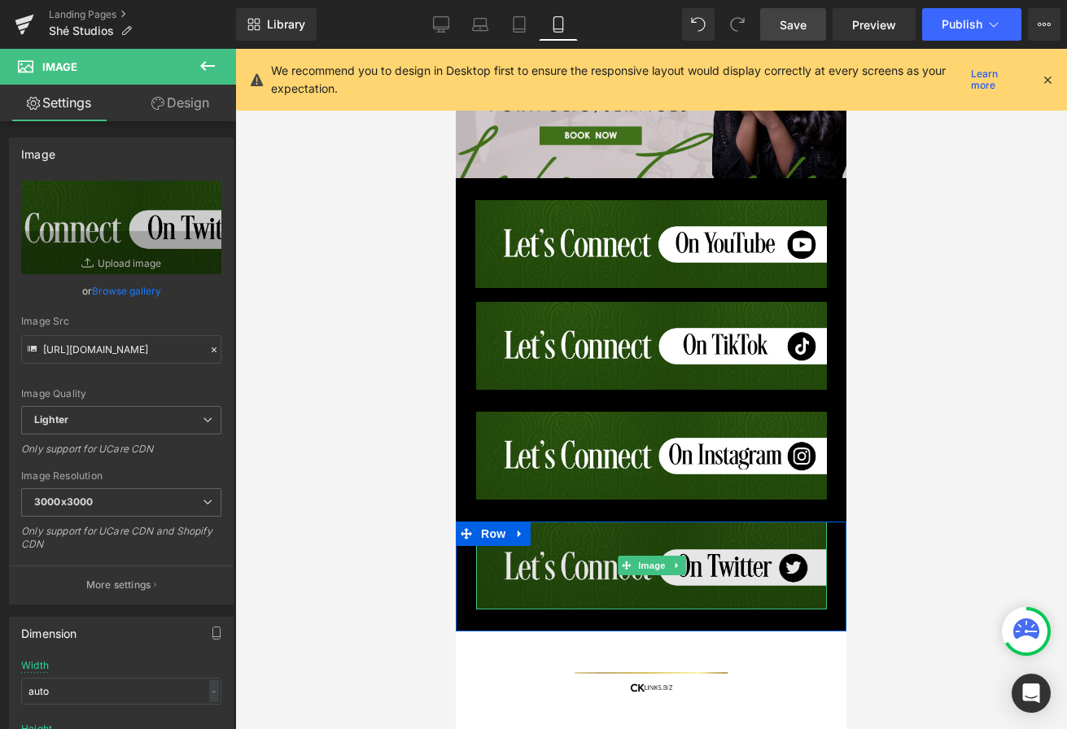
scroll to position [964, 0]
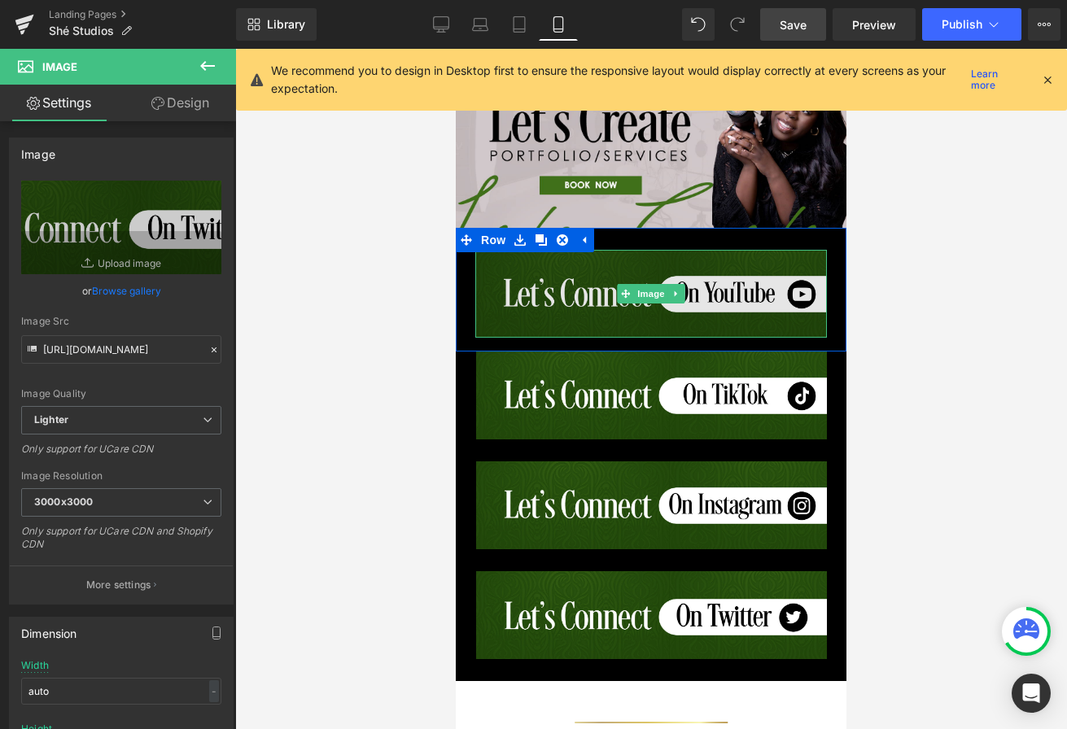
click at [616, 319] on img at bounding box center [651, 294] width 352 height 88
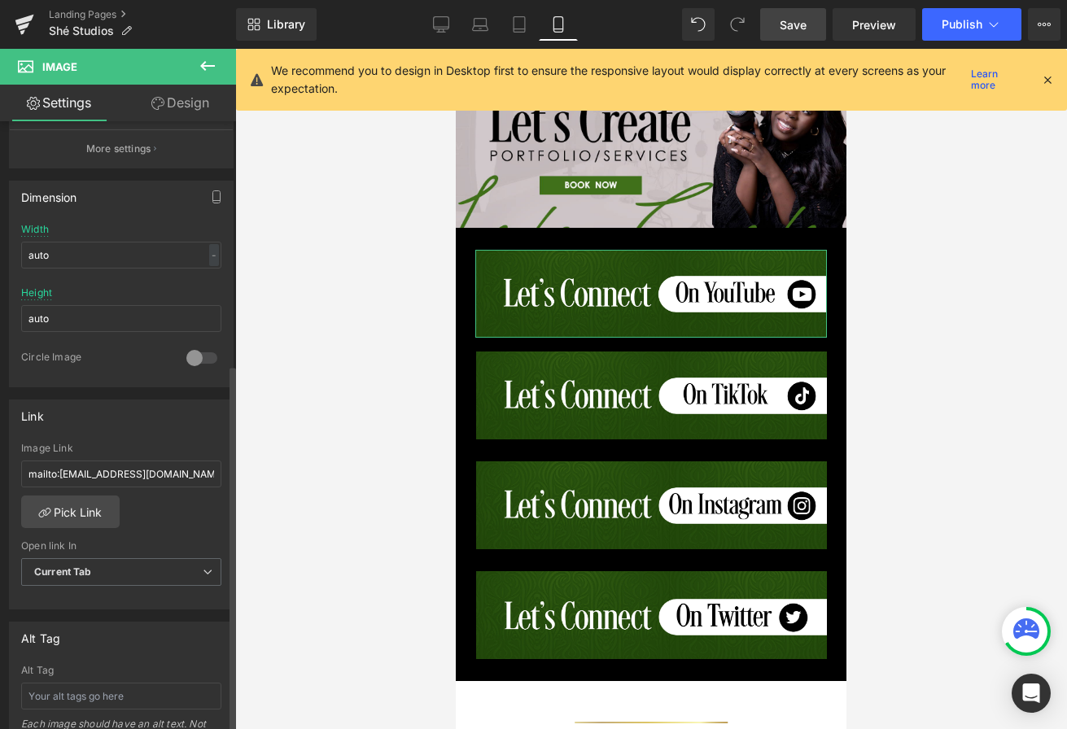
scroll to position [546, 0]
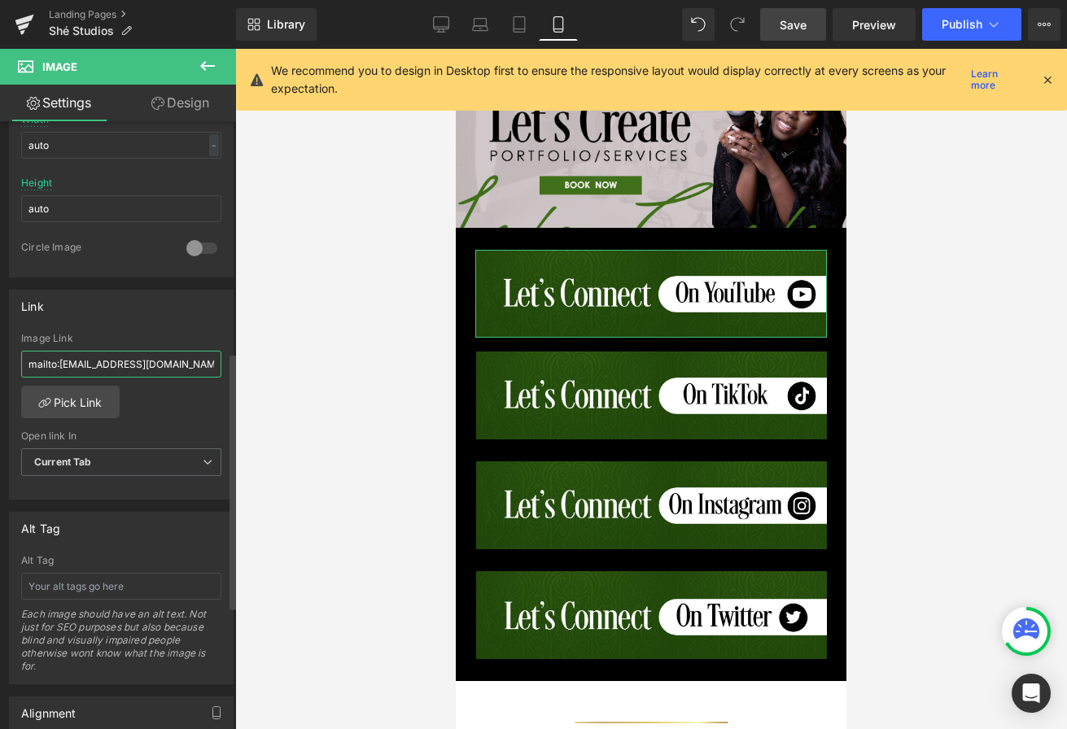
click at [151, 360] on input "mailto:hello@iamvalkelly.com?subject=ATTN: Instagram Bio Click &body=Hello I'm …" at bounding box center [121, 364] width 200 height 27
click at [151, 361] on input "mailto:hello@iamvalkelly.com?subject=ATTN: Instagram Bio Click &body=Hello I'm …" at bounding box center [121, 364] width 200 height 27
type input "]"
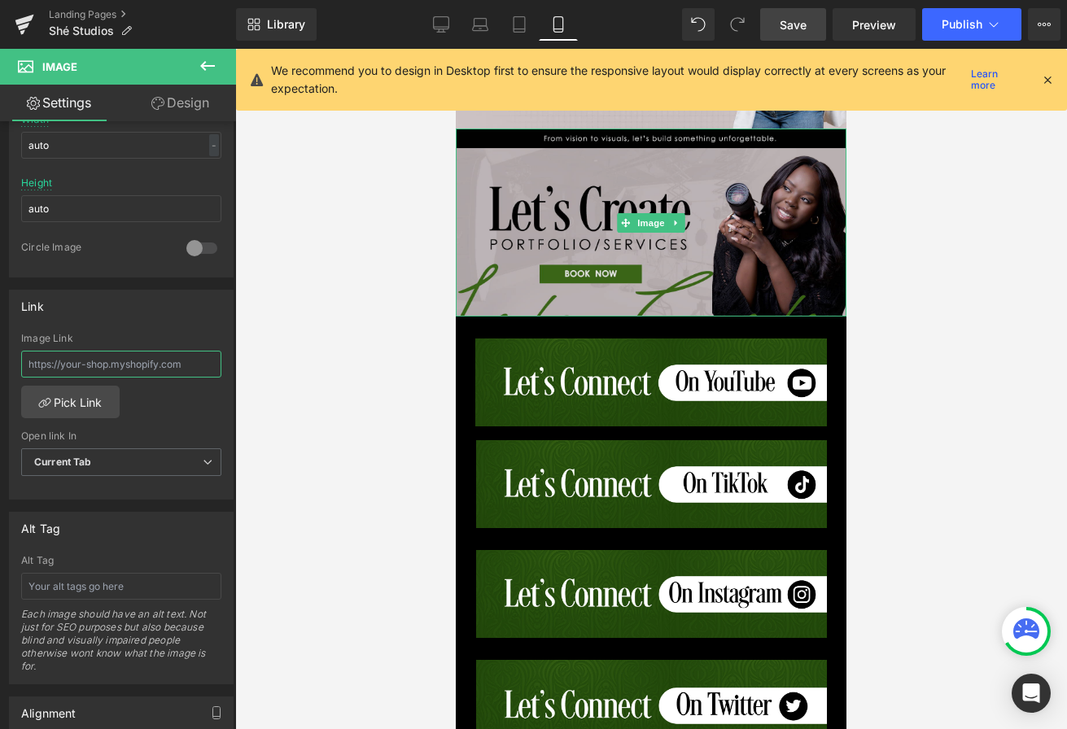
scroll to position [870, 0]
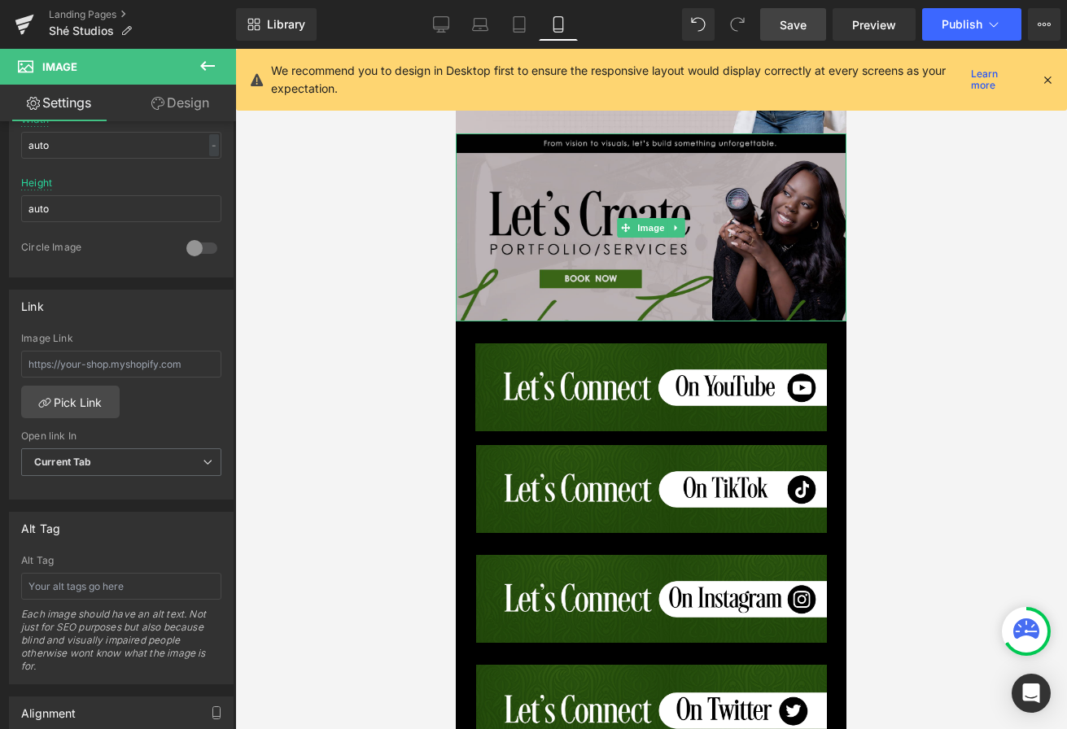
click at [525, 208] on img at bounding box center [651, 227] width 391 height 188
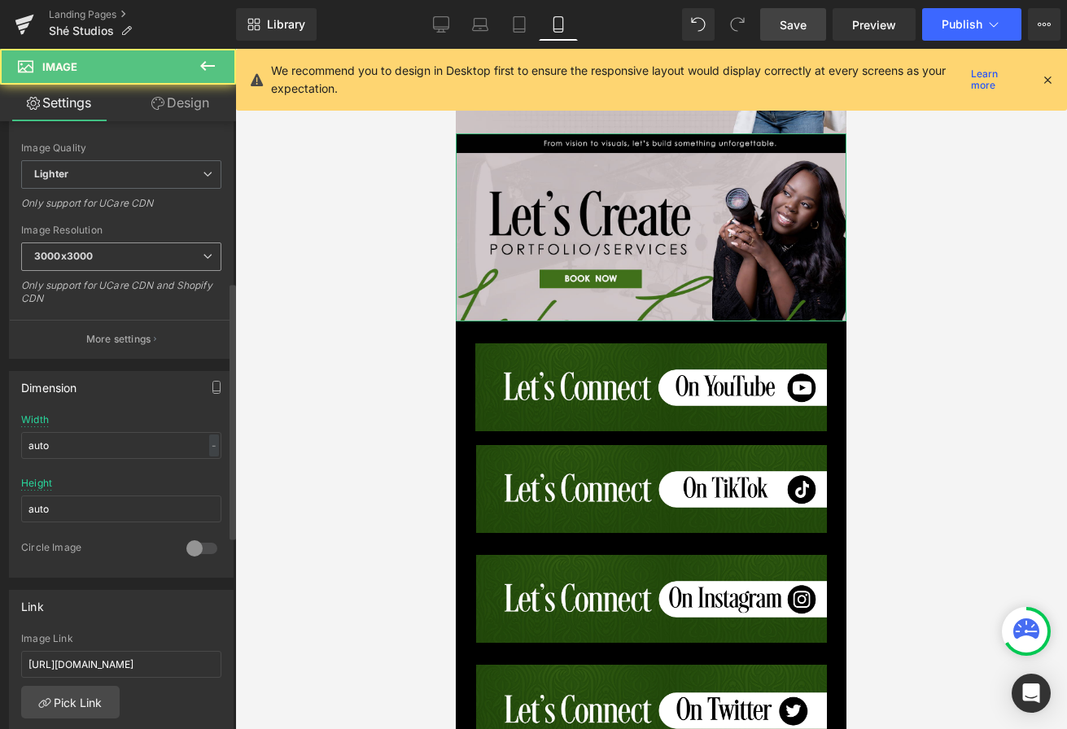
scroll to position [662, 0]
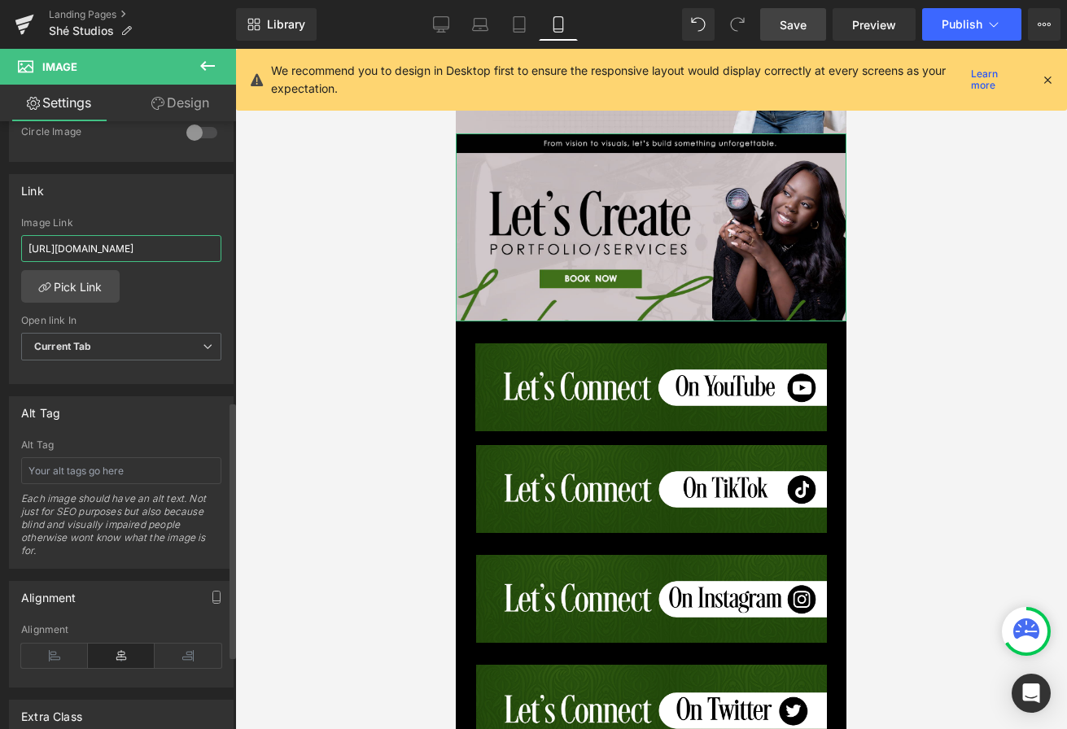
click at [128, 239] on input "https://www.growgirlnetwork.com/ggn" at bounding box center [121, 248] width 200 height 27
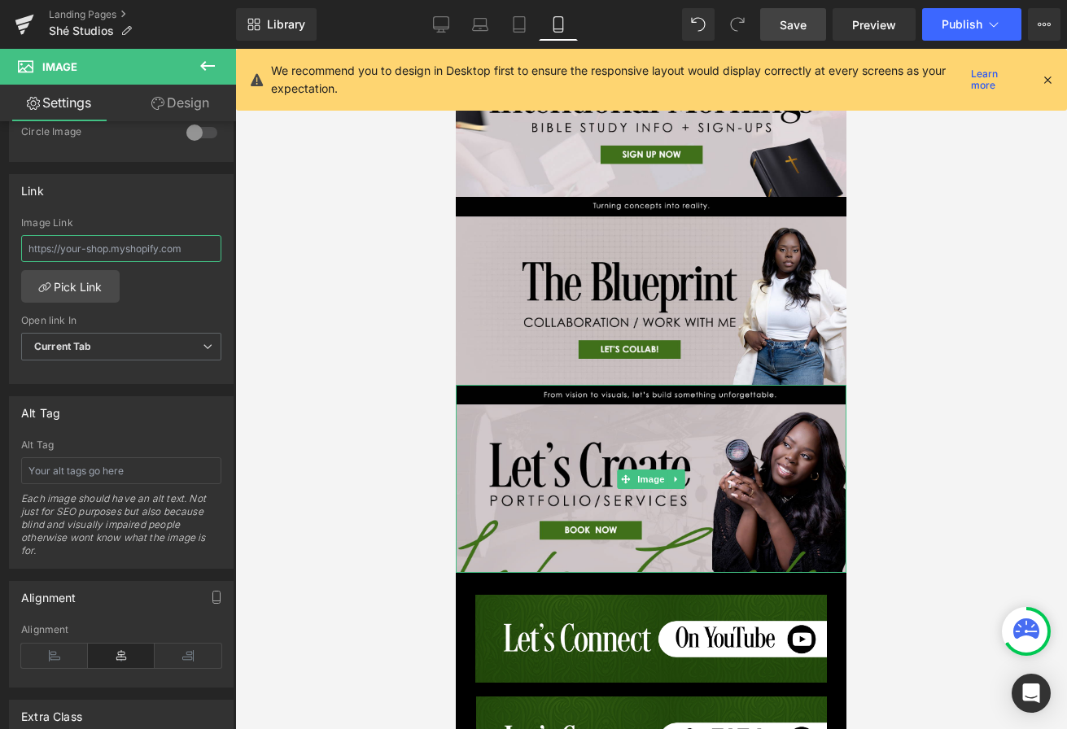
scroll to position [604, 0]
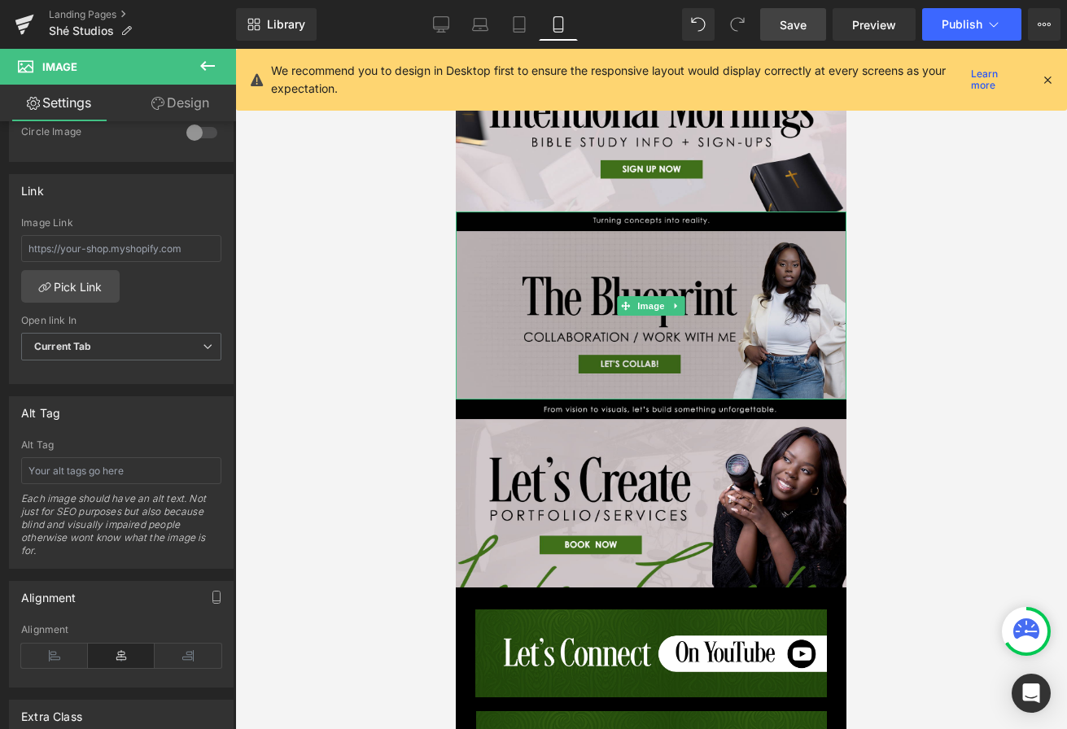
click at [557, 317] on img at bounding box center [651, 306] width 391 height 188
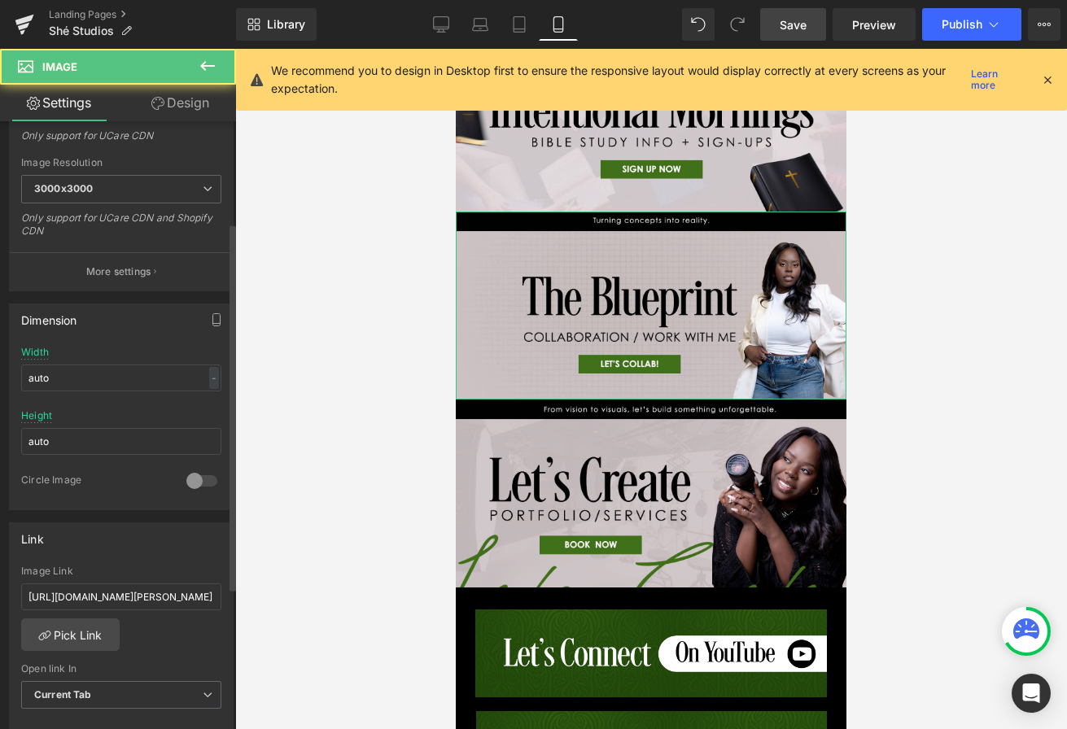
scroll to position [618, 0]
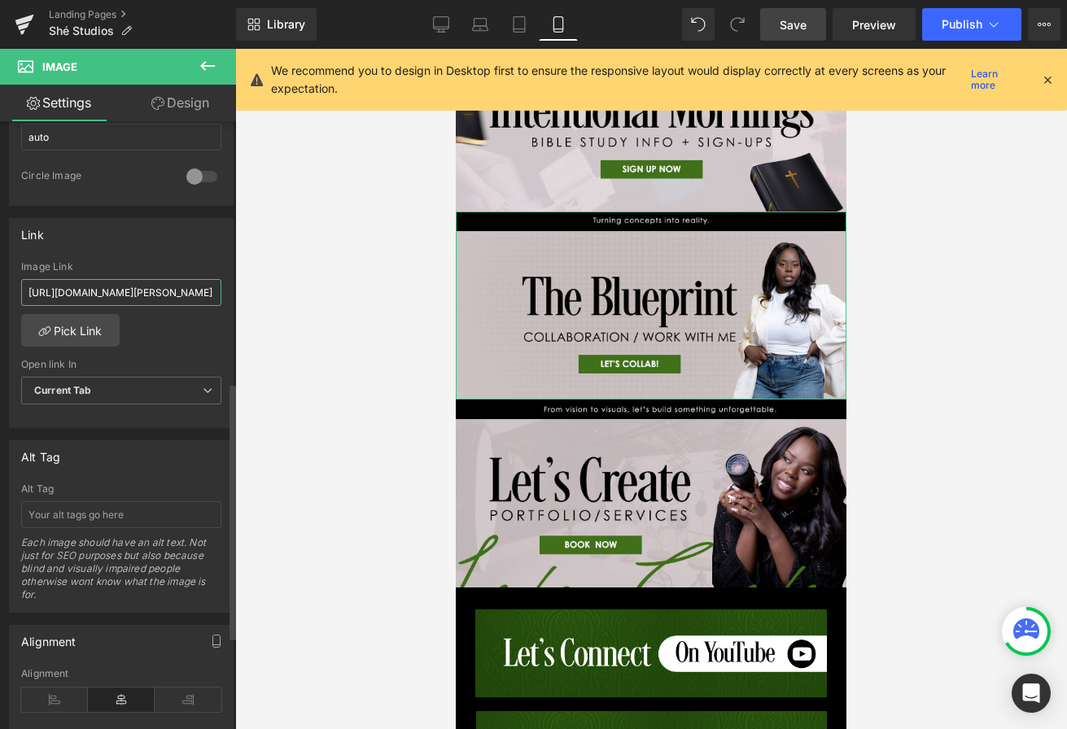
click at [155, 281] on input "https://cklinks.biz/collections/val-kelly?_ab=0&key=1753235676587&view=gem-1753…" at bounding box center [121, 292] width 200 height 27
click at [155, 280] on input "https://cklinks.biz/collections/val-kelly?_ab=0&key=1753235676587&view=gem-1753…" at bounding box center [121, 292] width 200 height 27
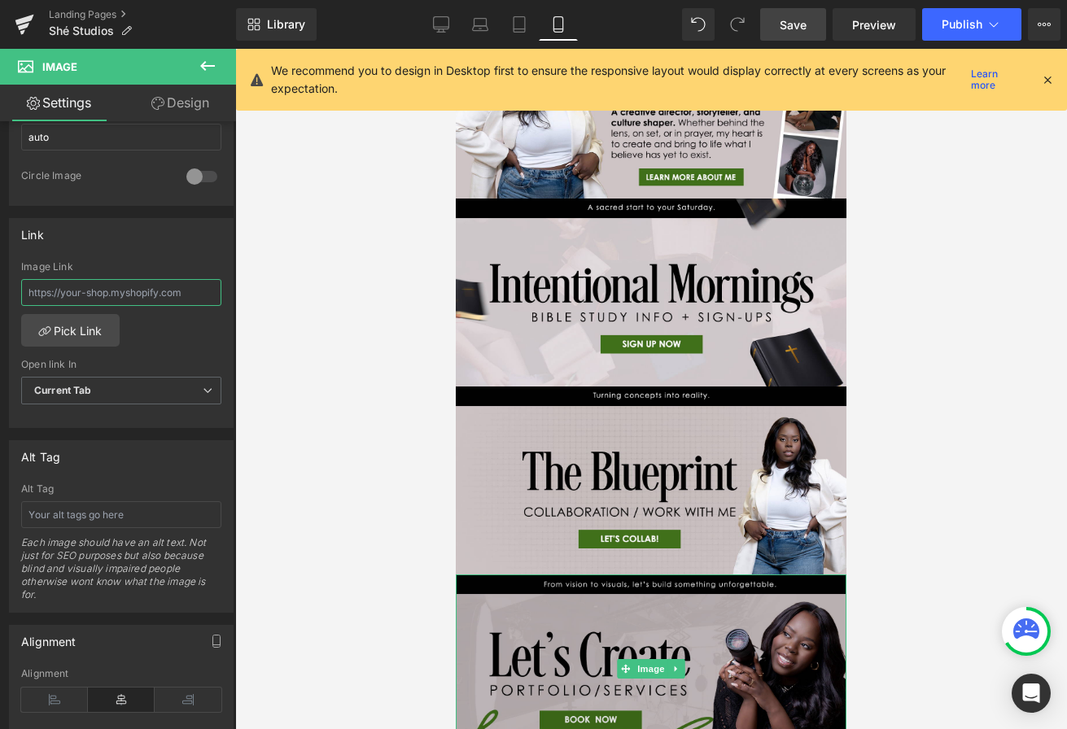
scroll to position [369, 0]
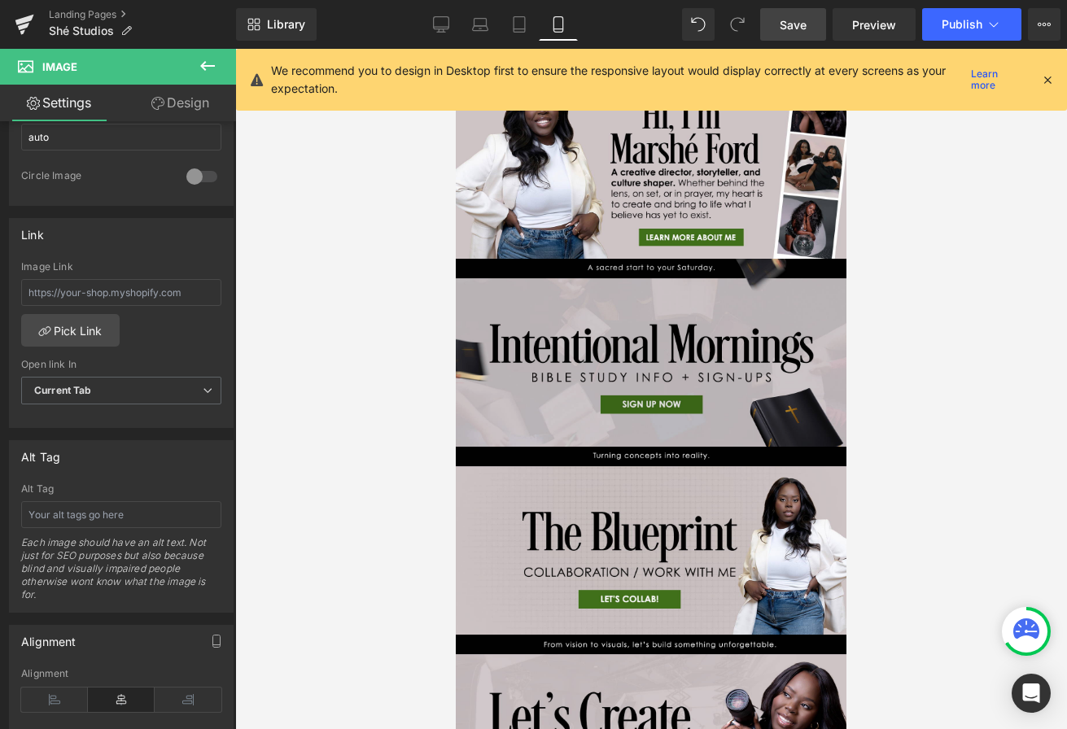
click at [508, 387] on img at bounding box center [651, 353] width 391 height 188
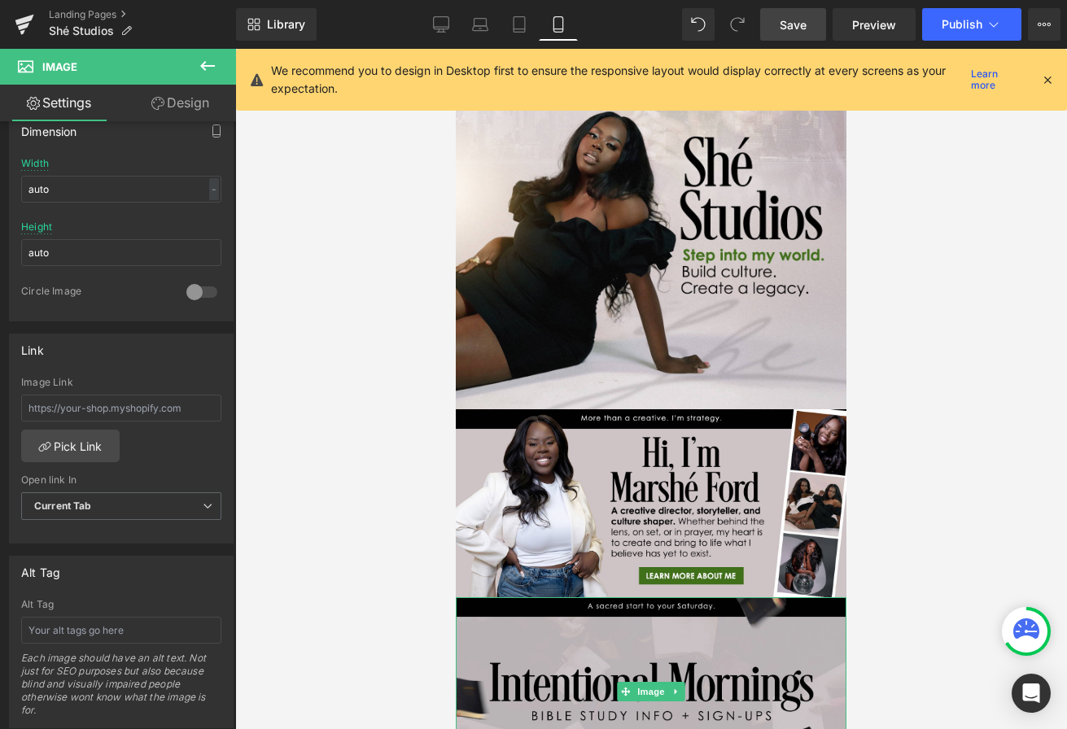
scroll to position [0, 0]
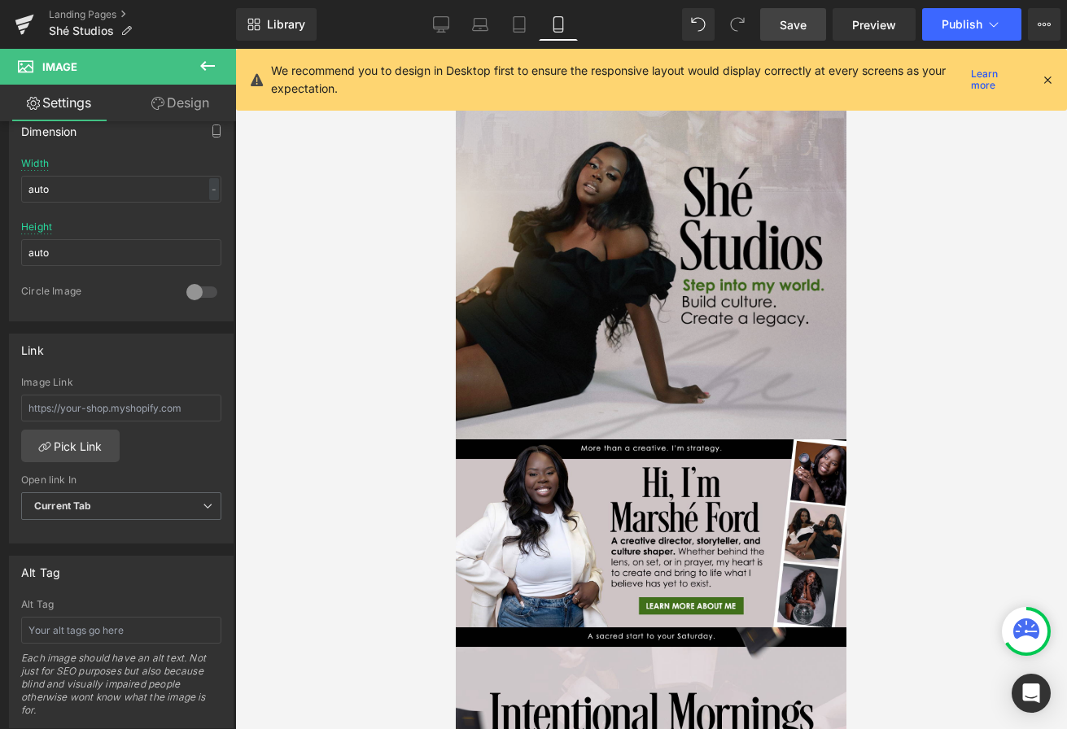
click at [553, 314] on img at bounding box center [651, 244] width 391 height 391
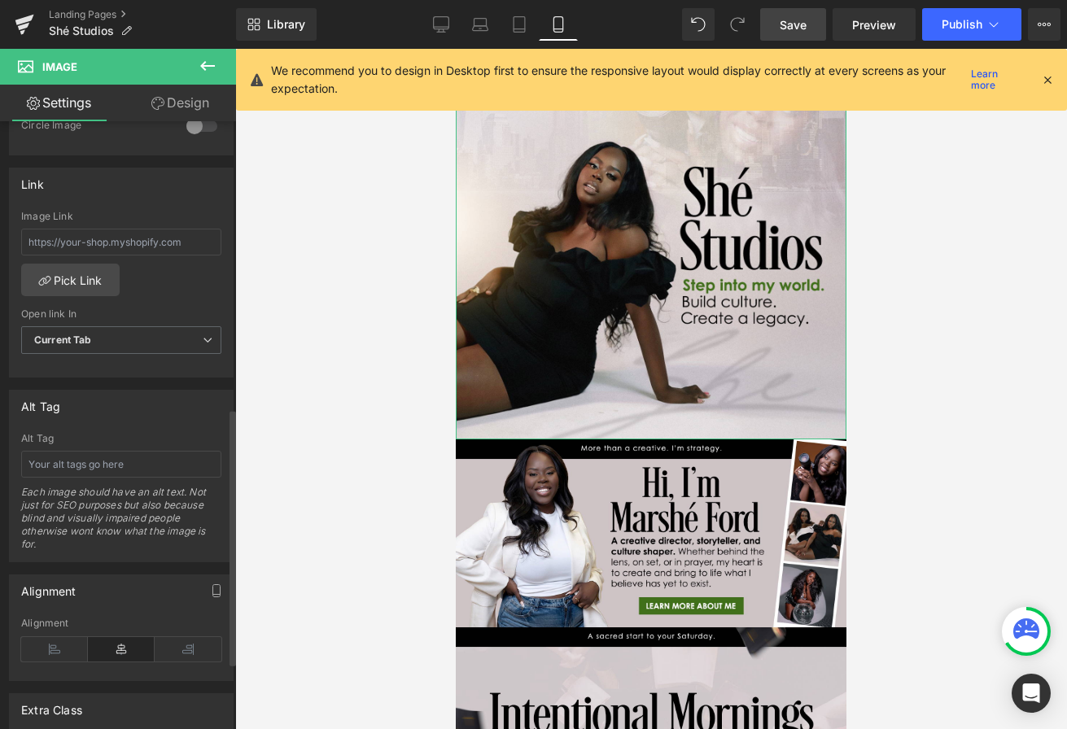
scroll to position [679, 0]
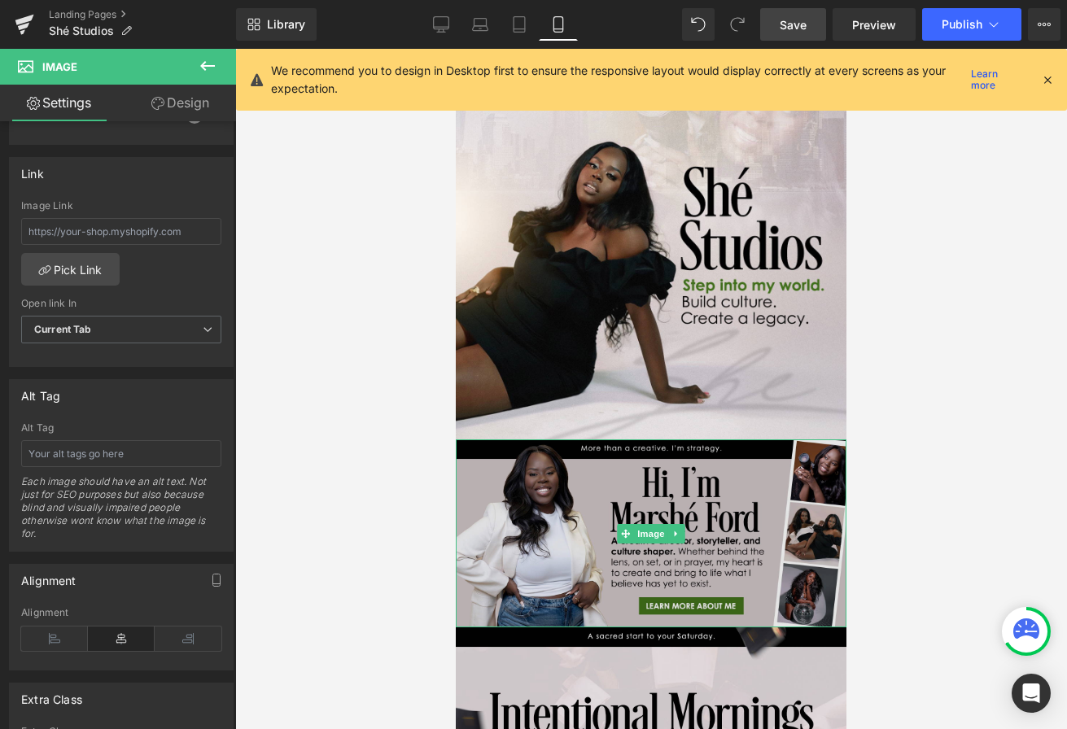
click at [534, 544] on img at bounding box center [651, 533] width 391 height 188
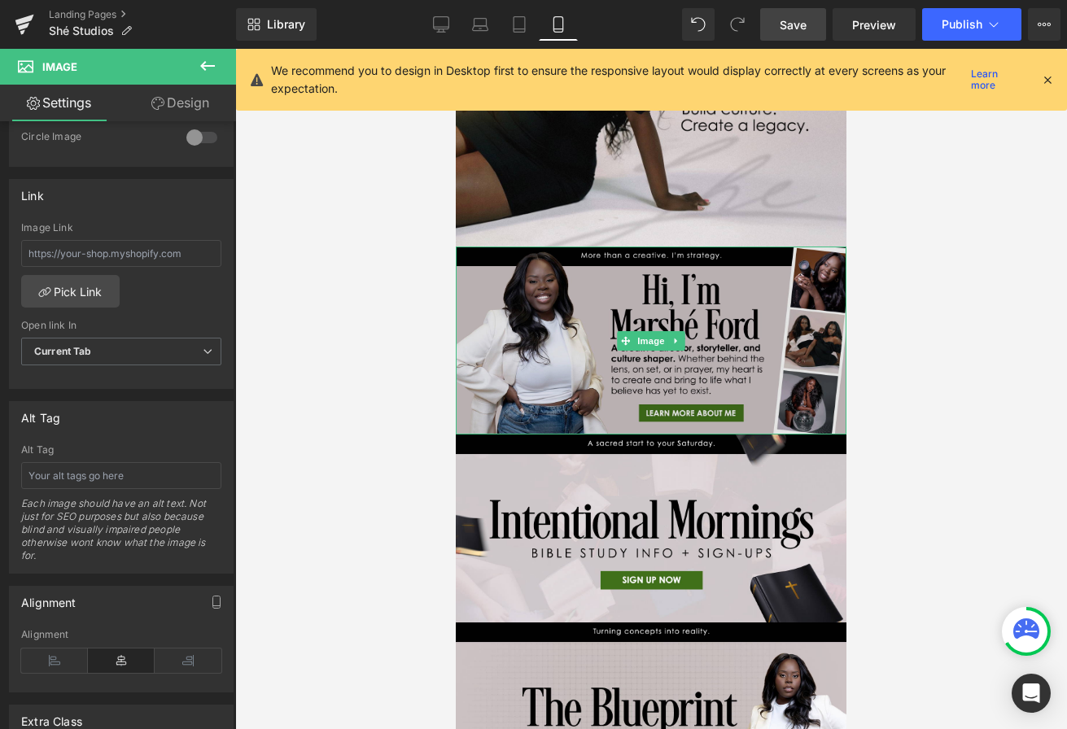
scroll to position [276, 0]
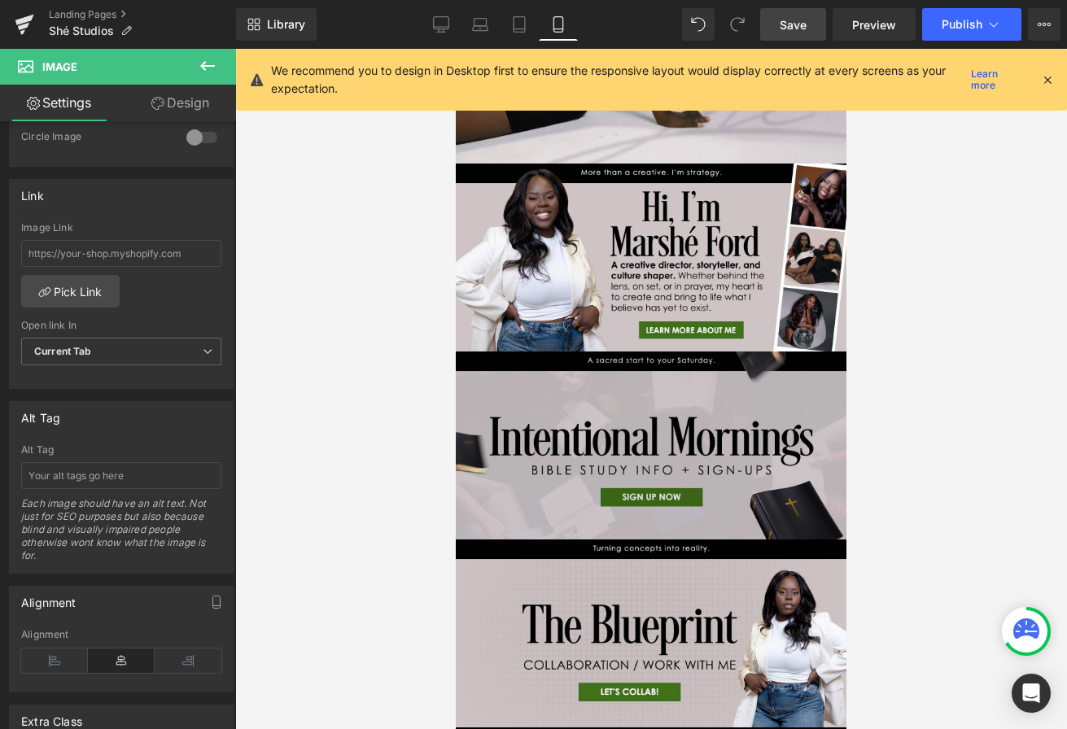
click at [511, 462] on img at bounding box center [651, 446] width 391 height 188
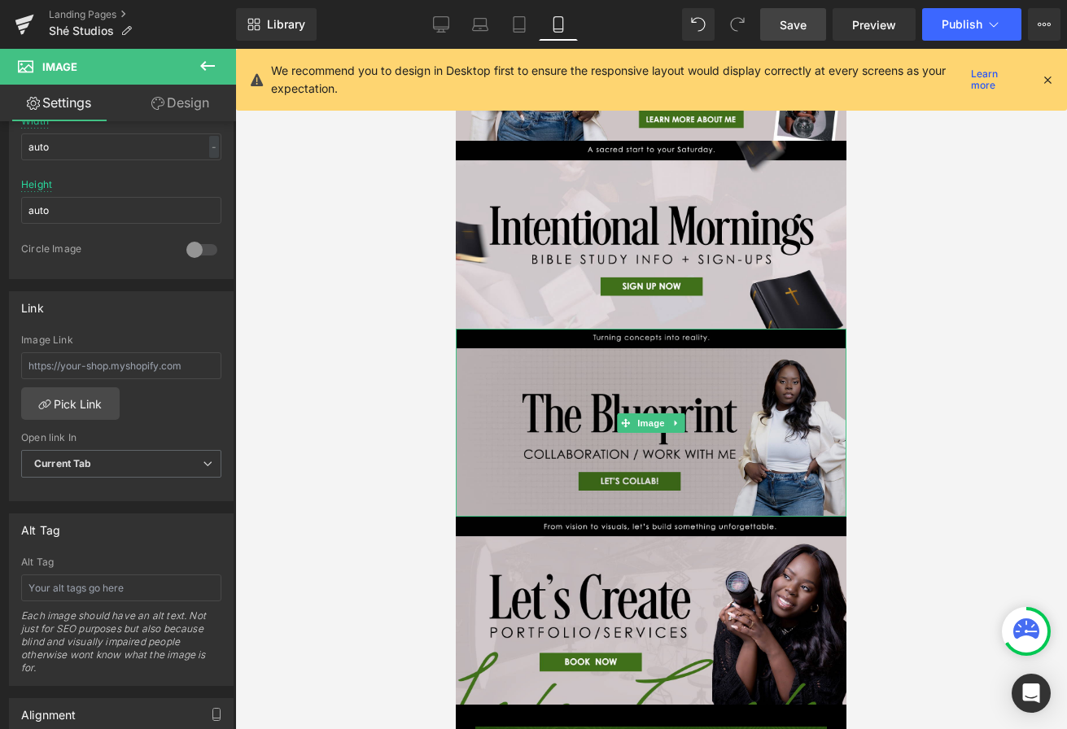
scroll to position [520, 0]
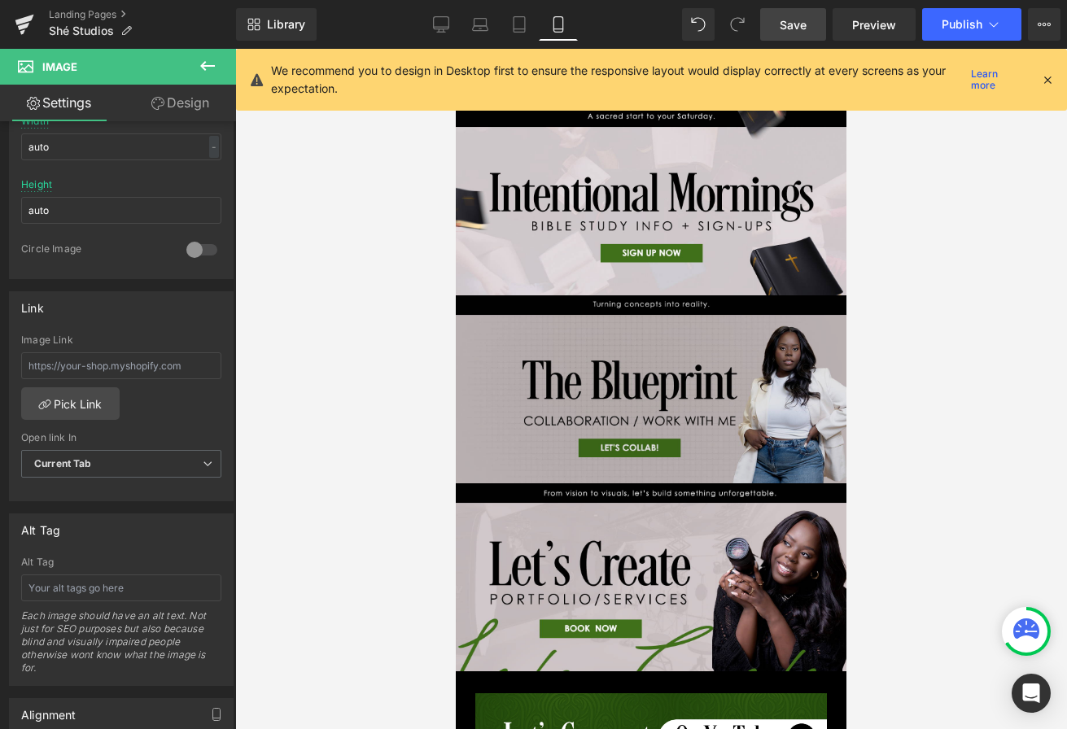
click at [525, 382] on img at bounding box center [651, 389] width 391 height 188
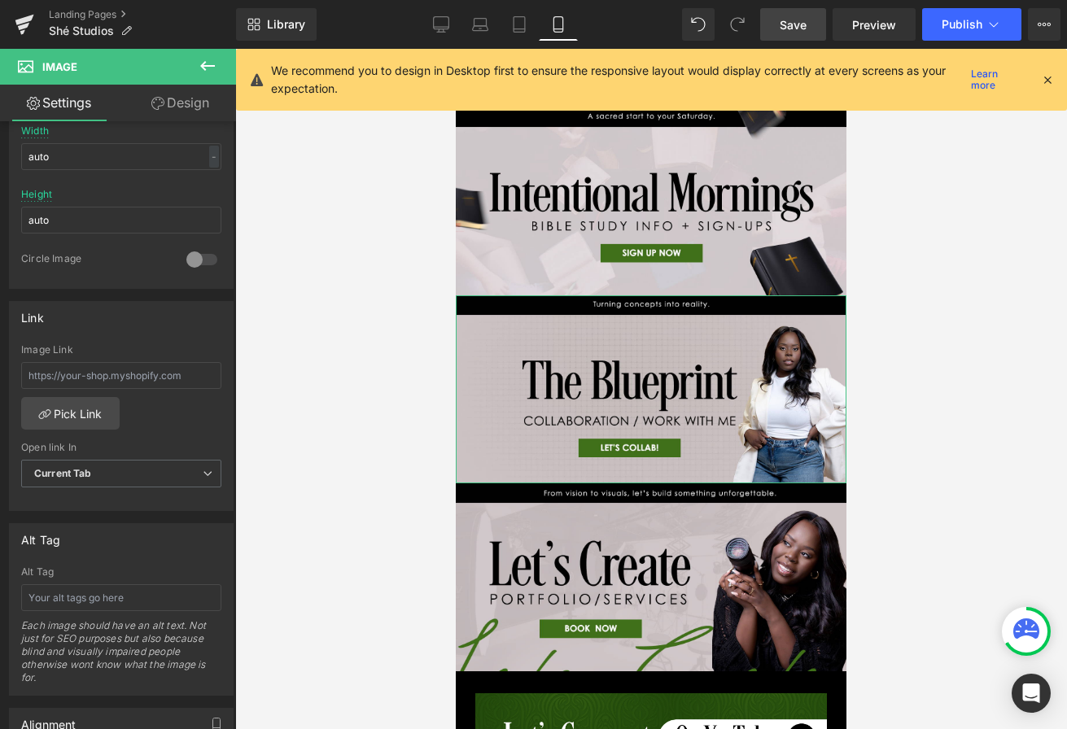
scroll to position [539, 0]
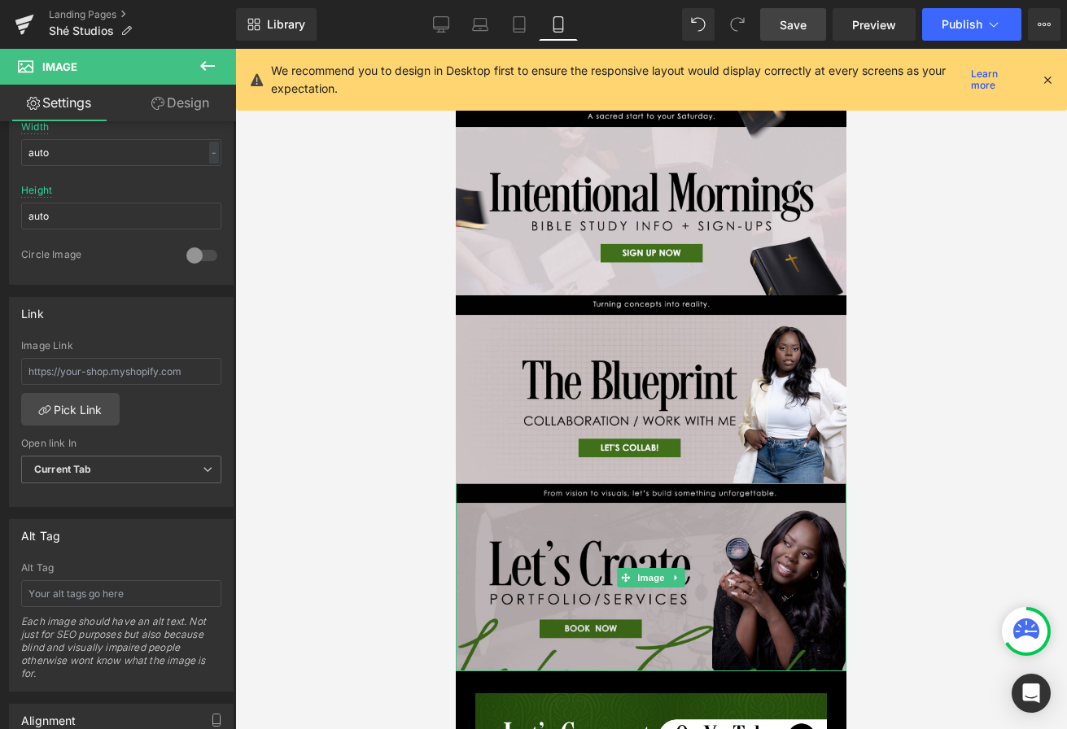
click at [524, 570] on img at bounding box center [651, 577] width 391 height 188
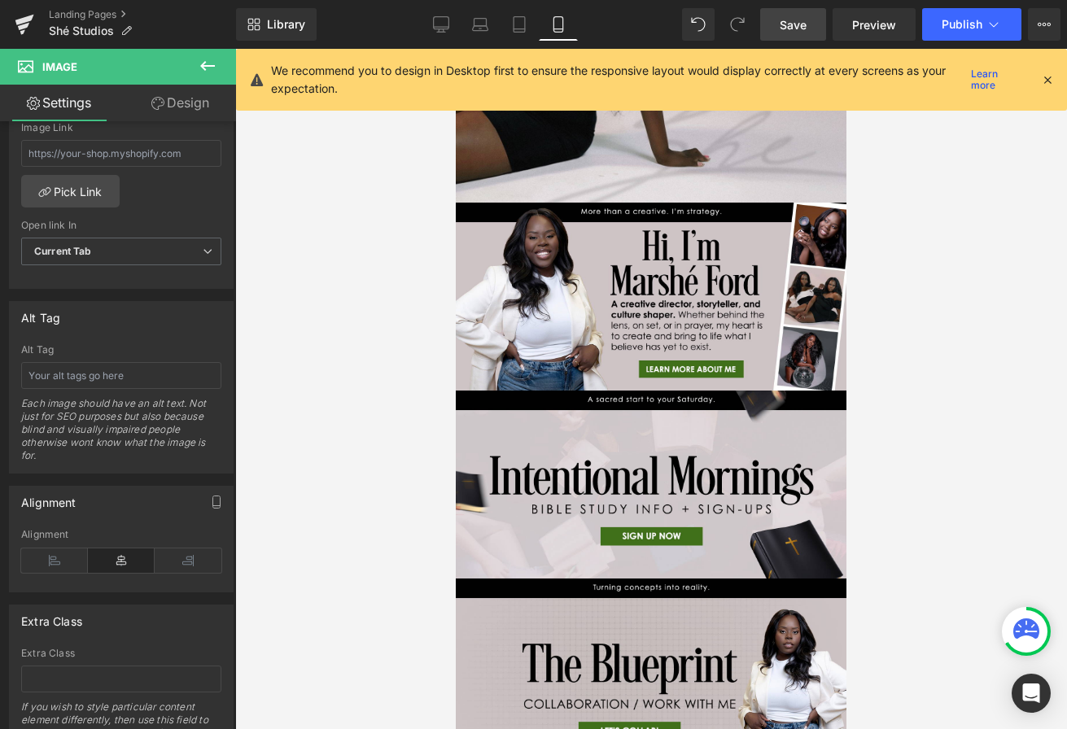
scroll to position [0, 0]
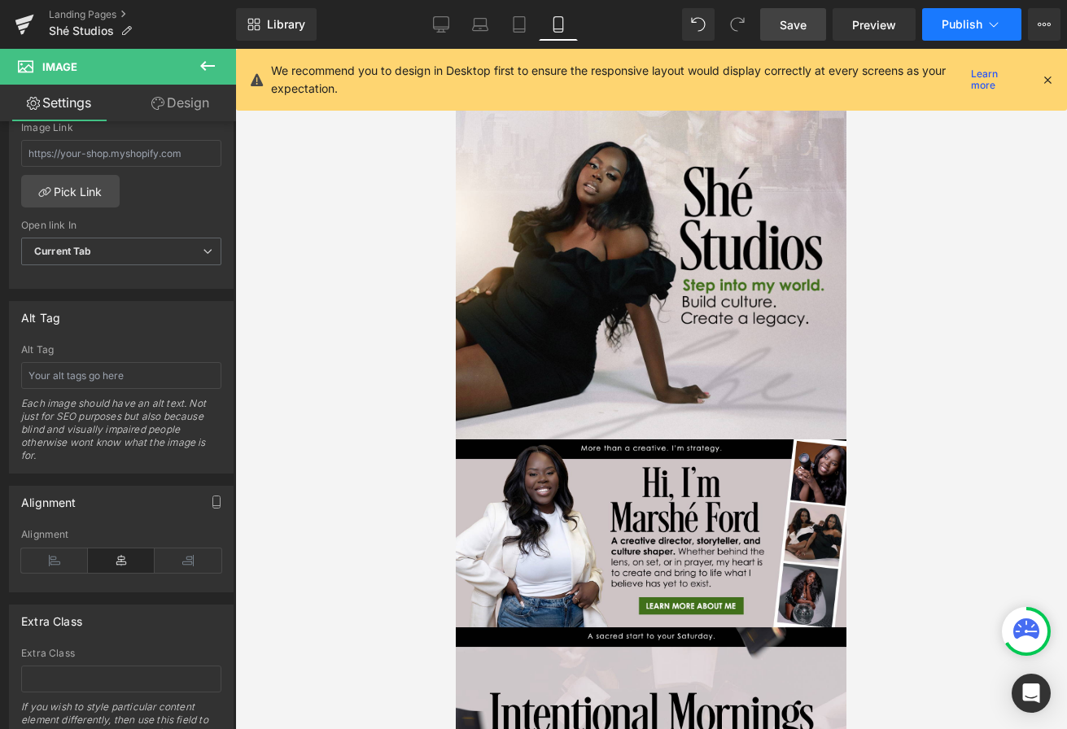
click at [990, 25] on icon at bounding box center [993, 24] width 16 height 16
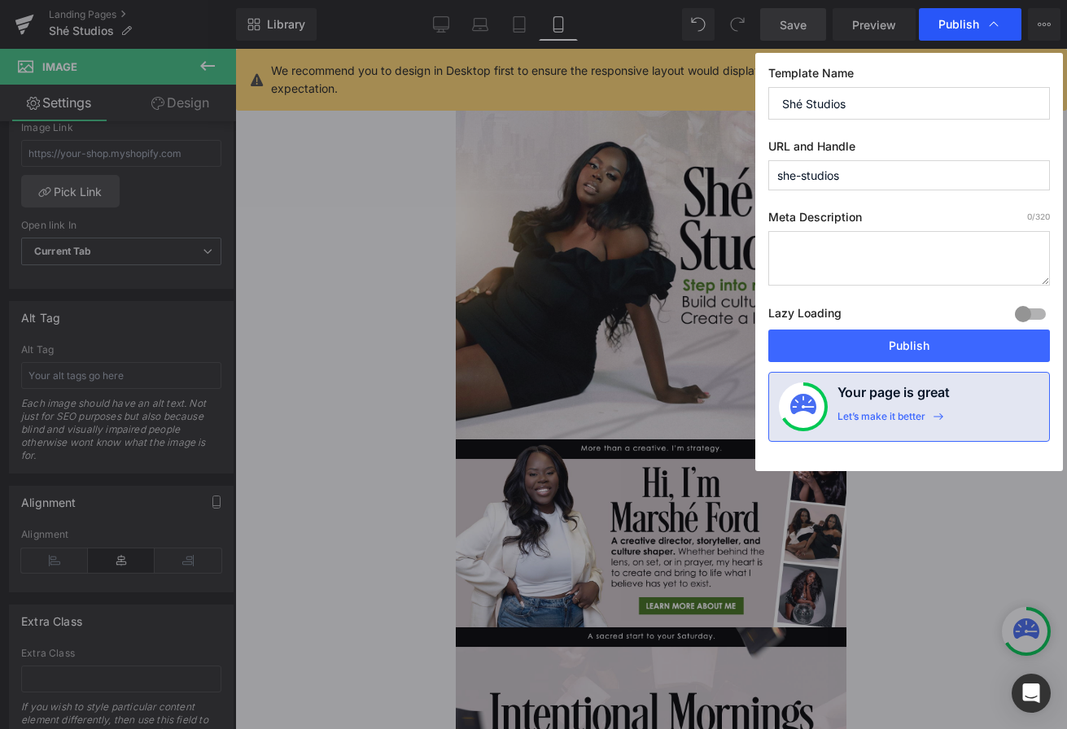
click at [958, 27] on span "Publish" at bounding box center [958, 24] width 41 height 15
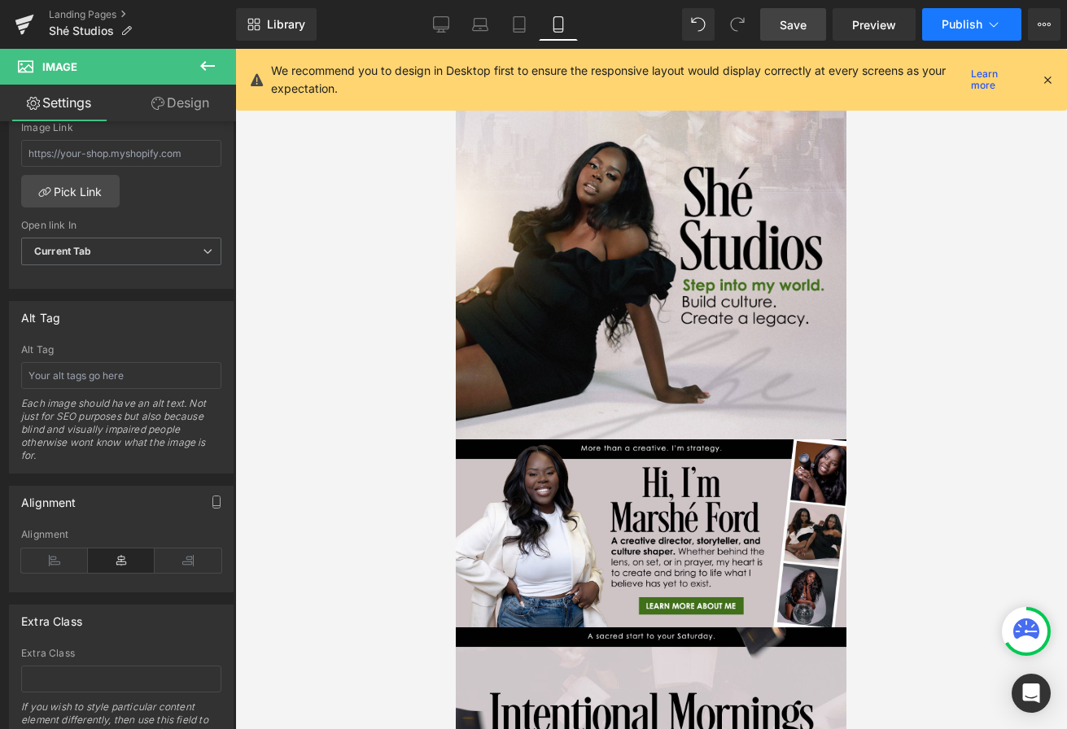
click at [970, 25] on span "Publish" at bounding box center [962, 24] width 41 height 13
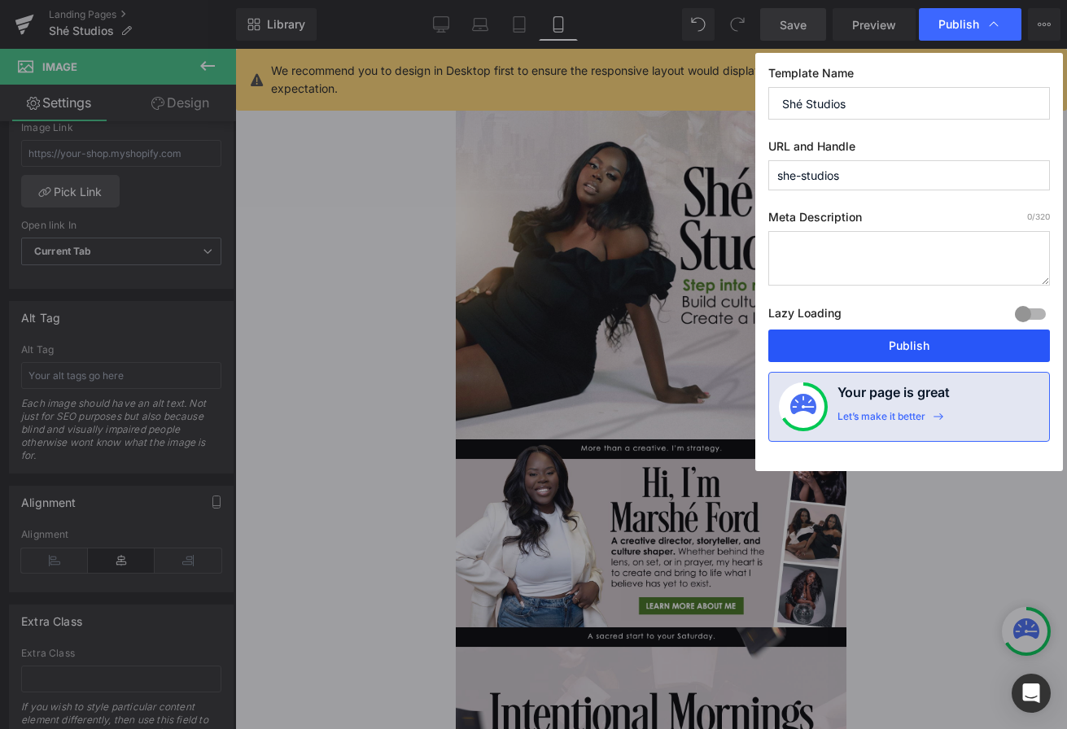
click at [875, 348] on button "Publish" at bounding box center [909, 346] width 282 height 33
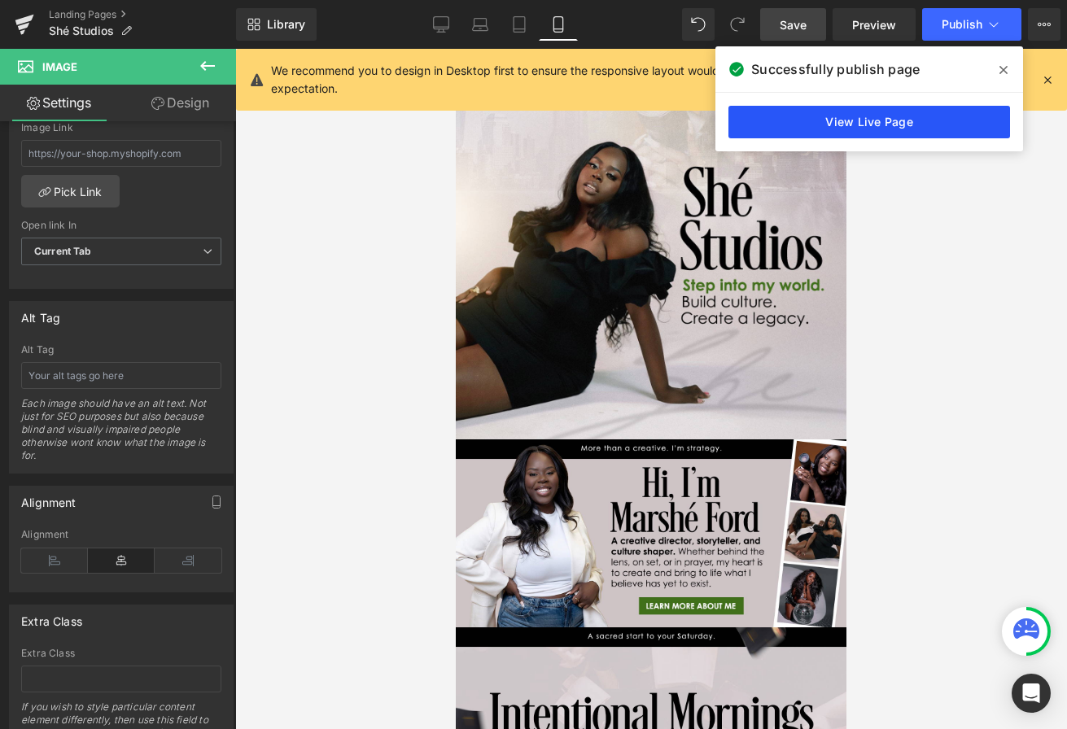
click at [819, 128] on link "View Live Page" at bounding box center [869, 122] width 282 height 33
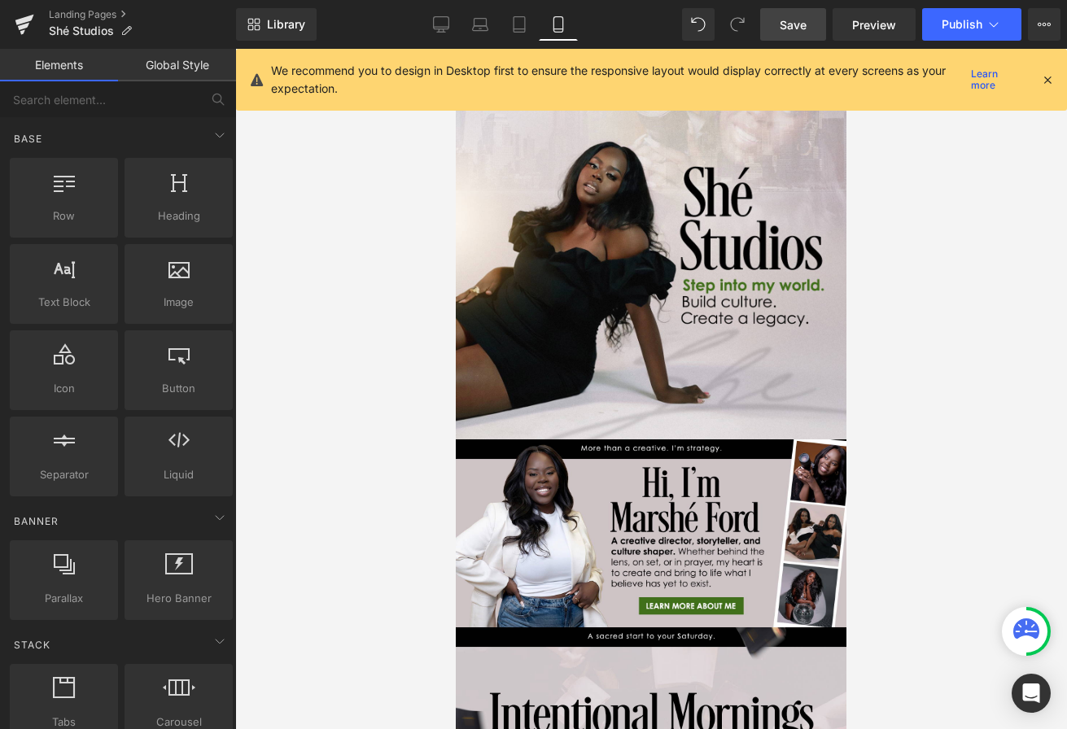
click at [896, 253] on div at bounding box center [651, 389] width 832 height 680
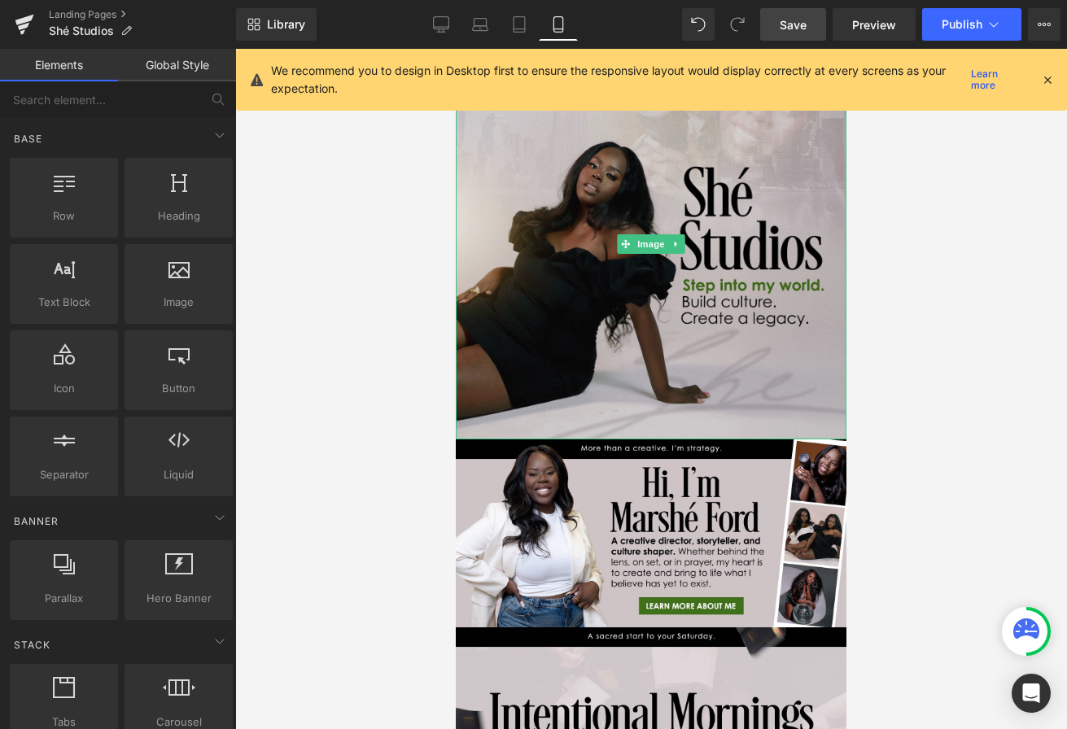
click at [726, 151] on img at bounding box center [651, 244] width 391 height 391
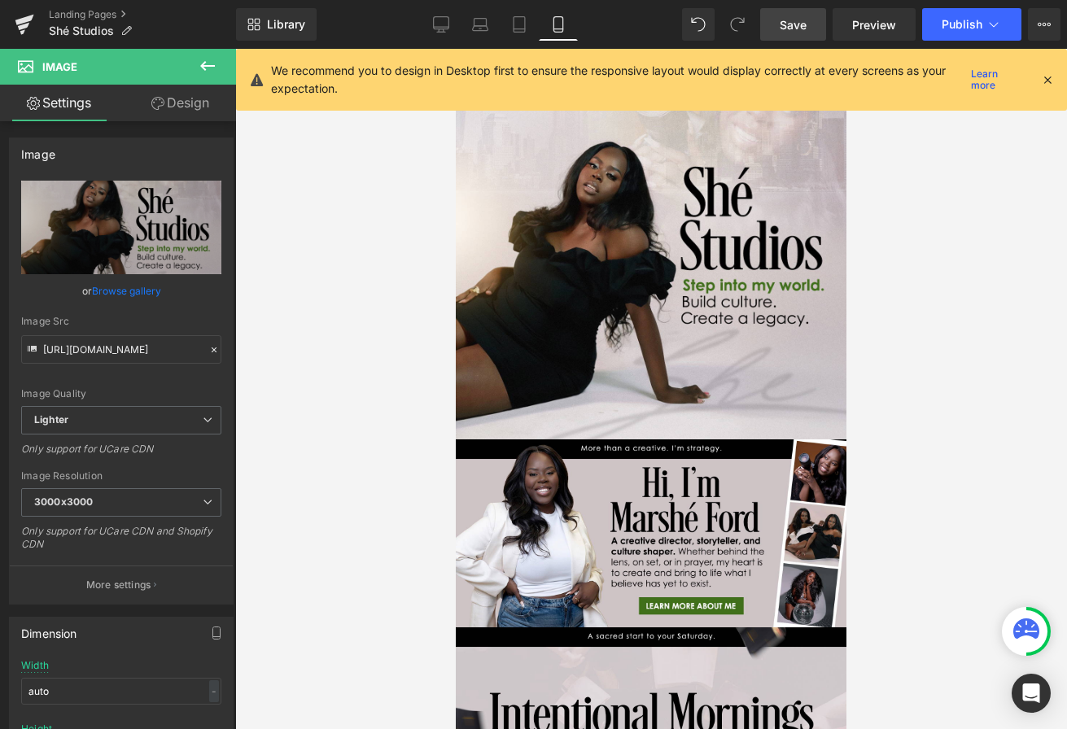
click at [1047, 73] on icon at bounding box center [1047, 79] width 15 height 15
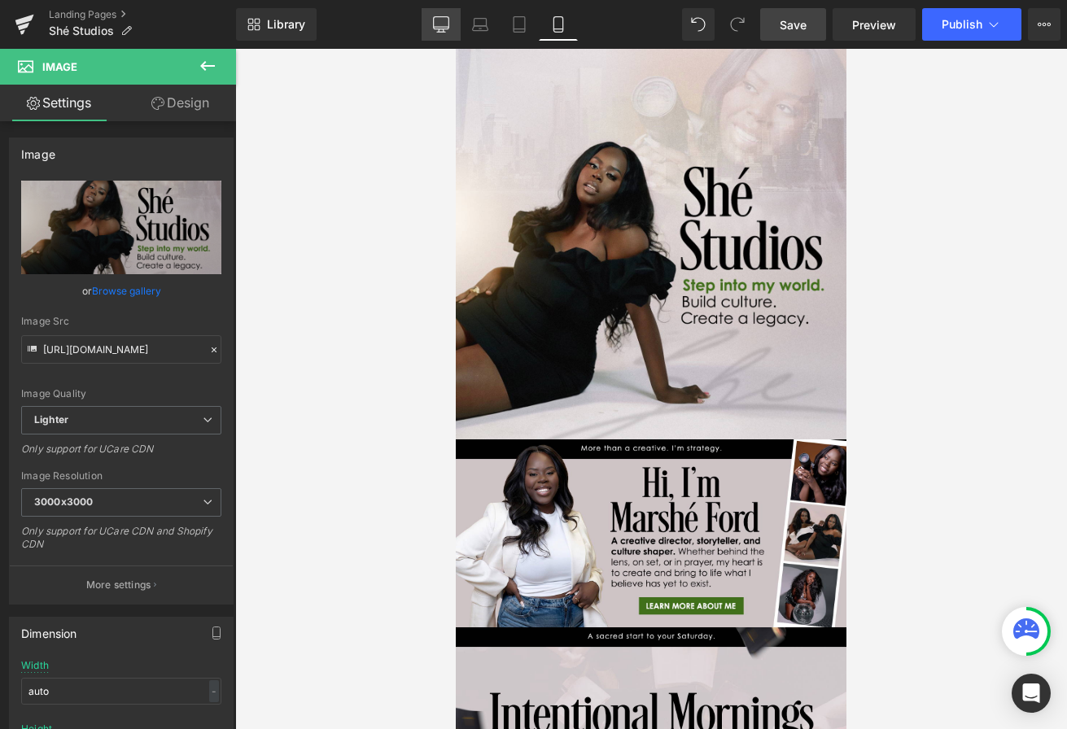
click at [443, 27] on icon at bounding box center [440, 27] width 15 height 0
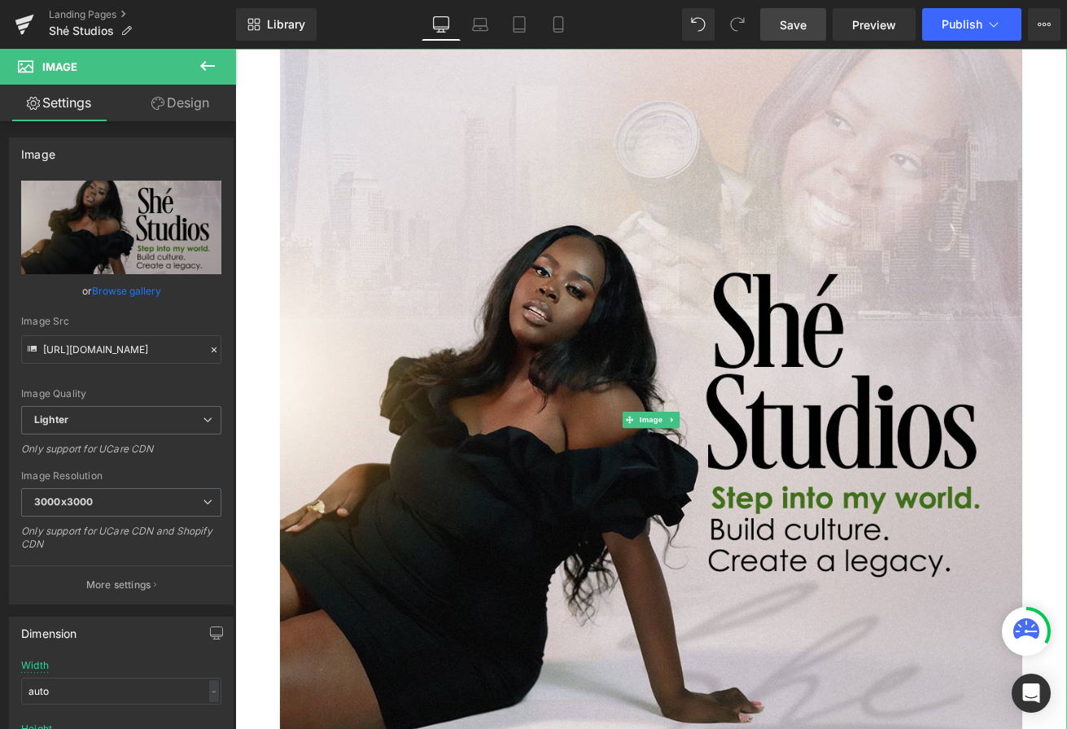
click at [254, 103] on div at bounding box center [727, 488] width 985 height 879
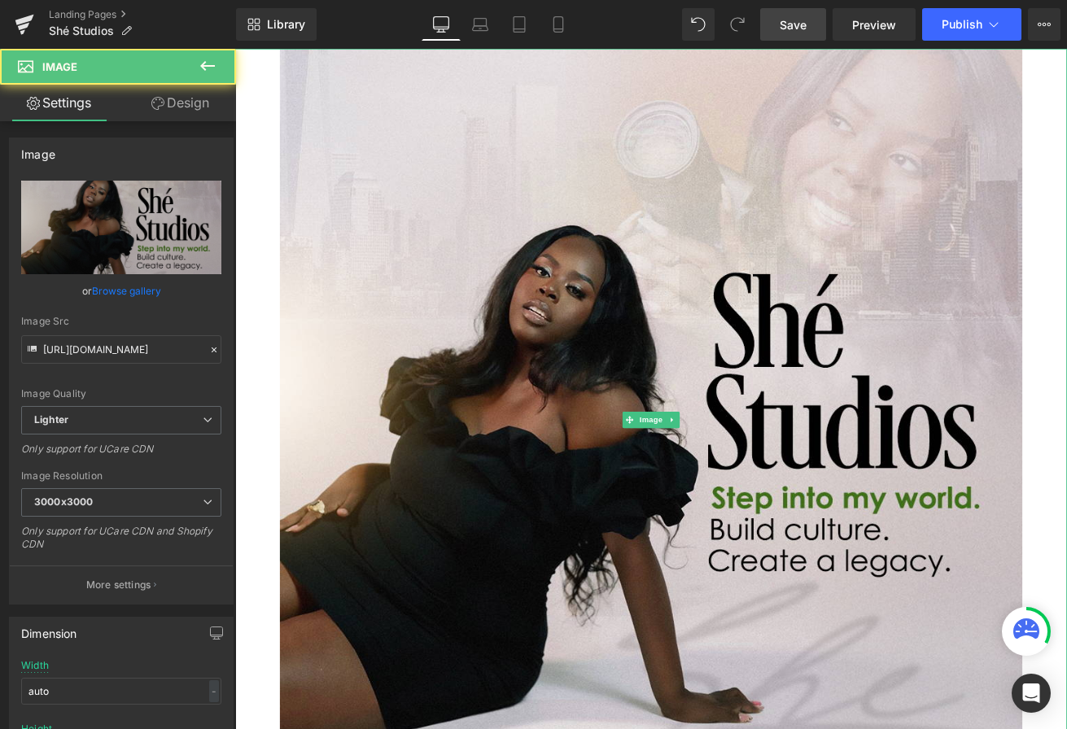
click at [273, 116] on div at bounding box center [727, 488] width 985 height 879
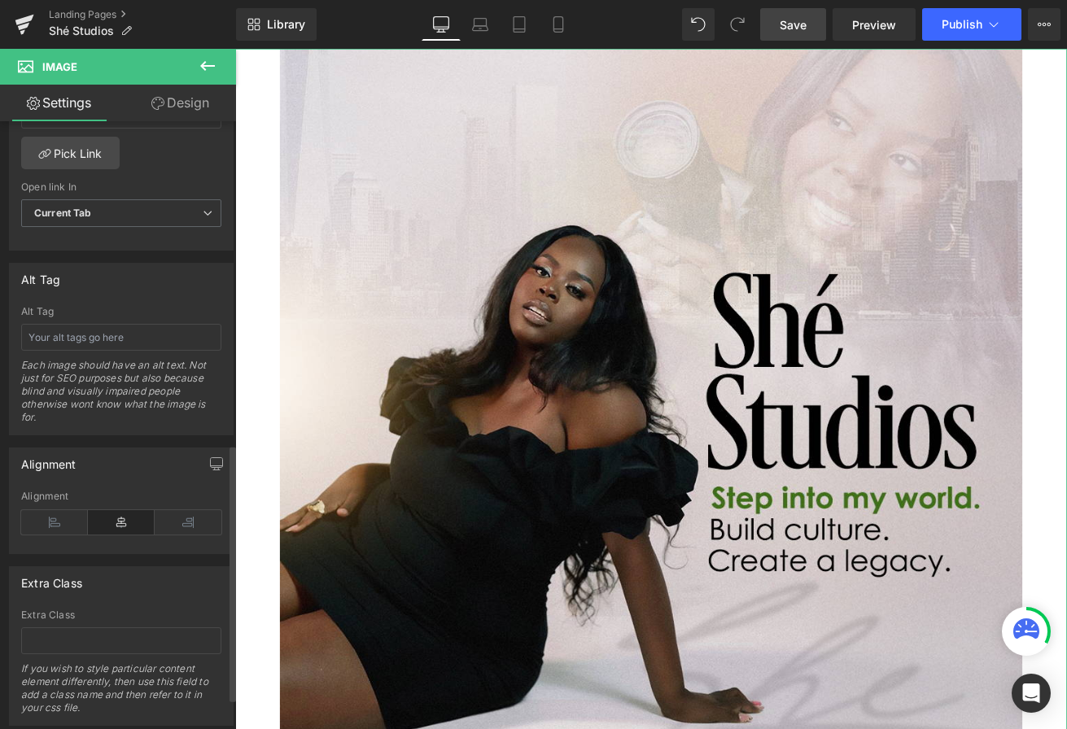
scroll to position [837, 0]
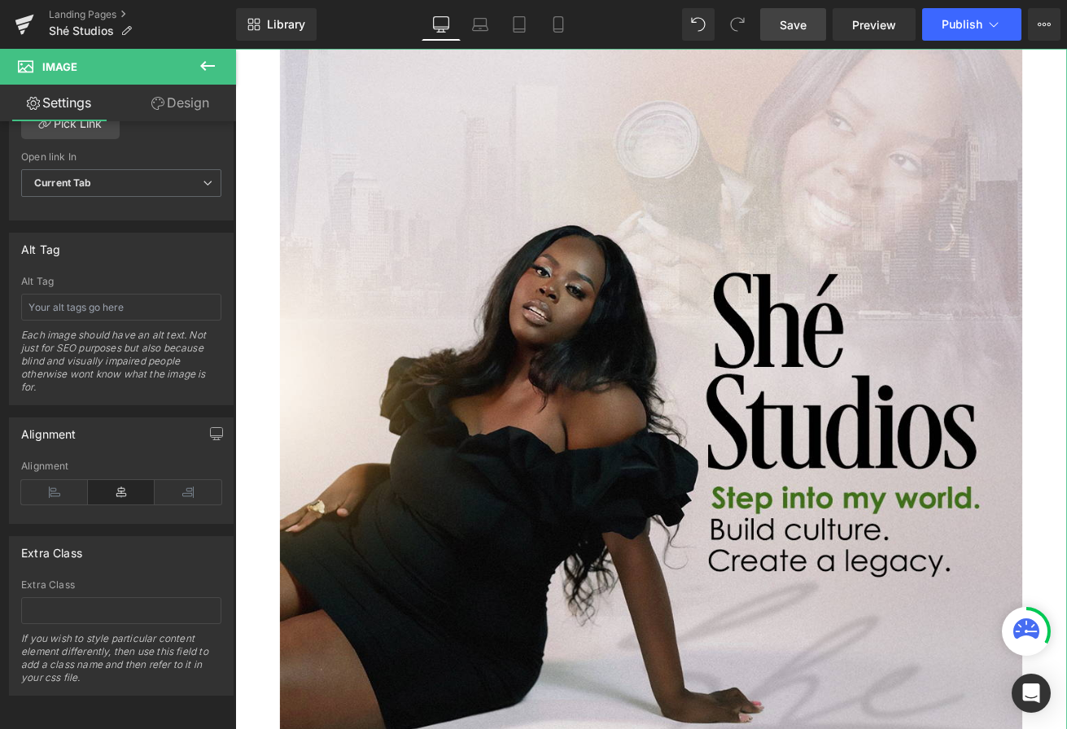
click at [194, 98] on link "Design" at bounding box center [180, 103] width 118 height 37
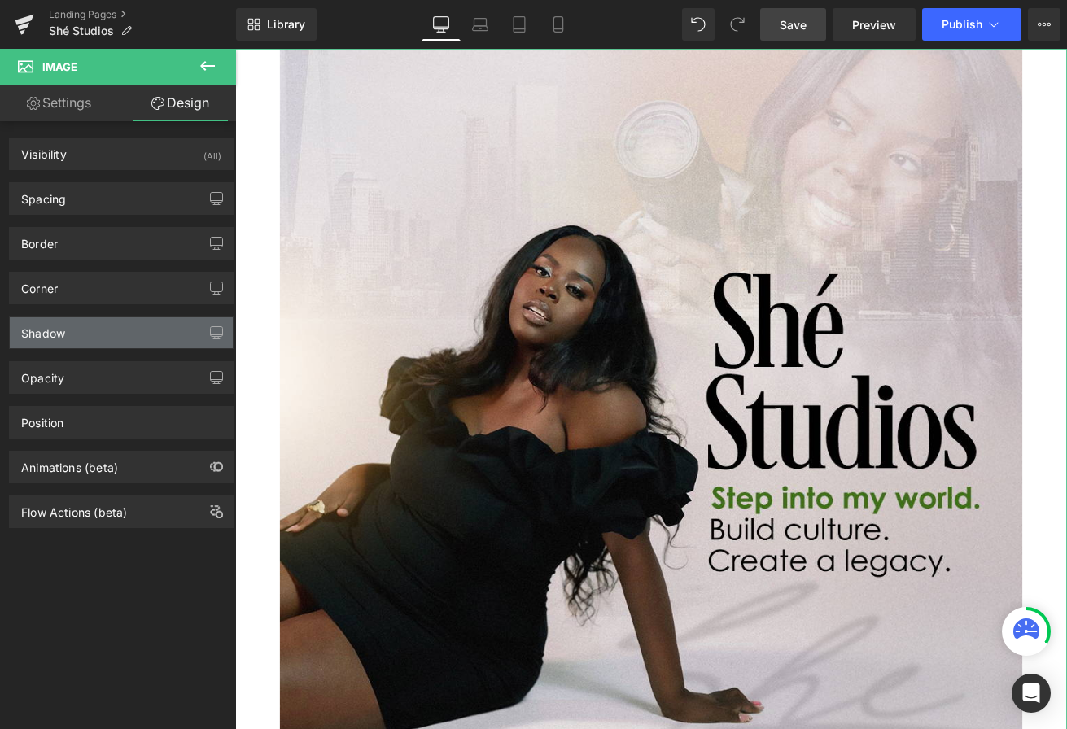
click at [151, 321] on div "Shadow" at bounding box center [121, 332] width 223 height 31
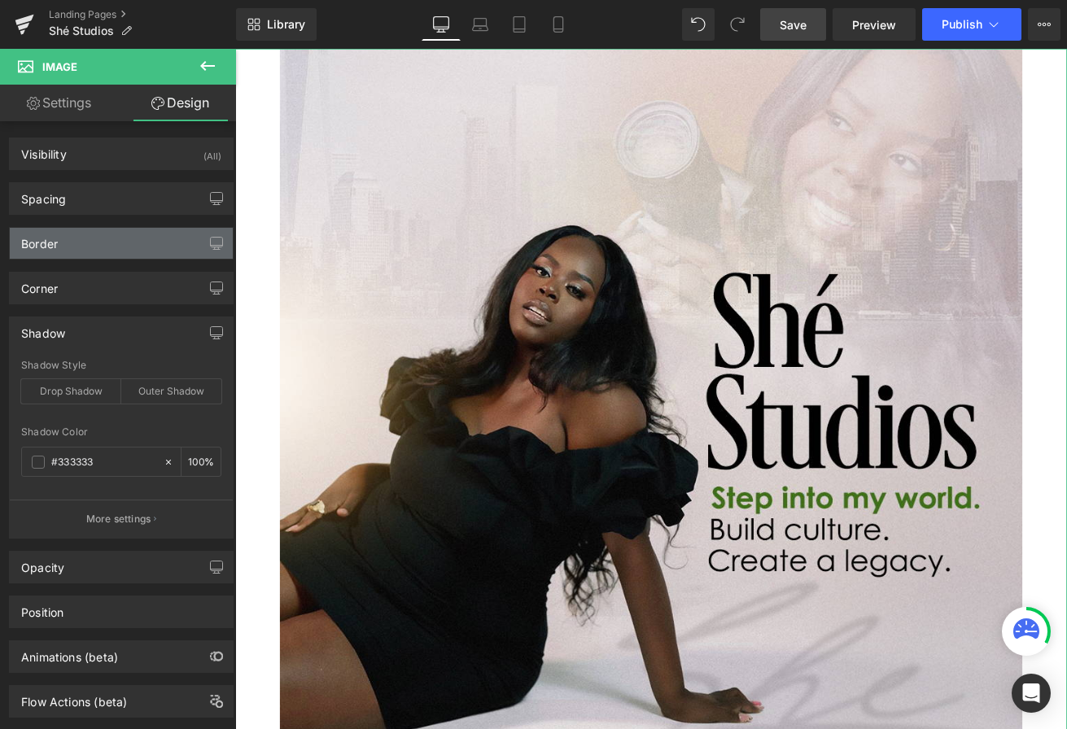
click at [145, 252] on div "Border" at bounding box center [121, 243] width 223 height 31
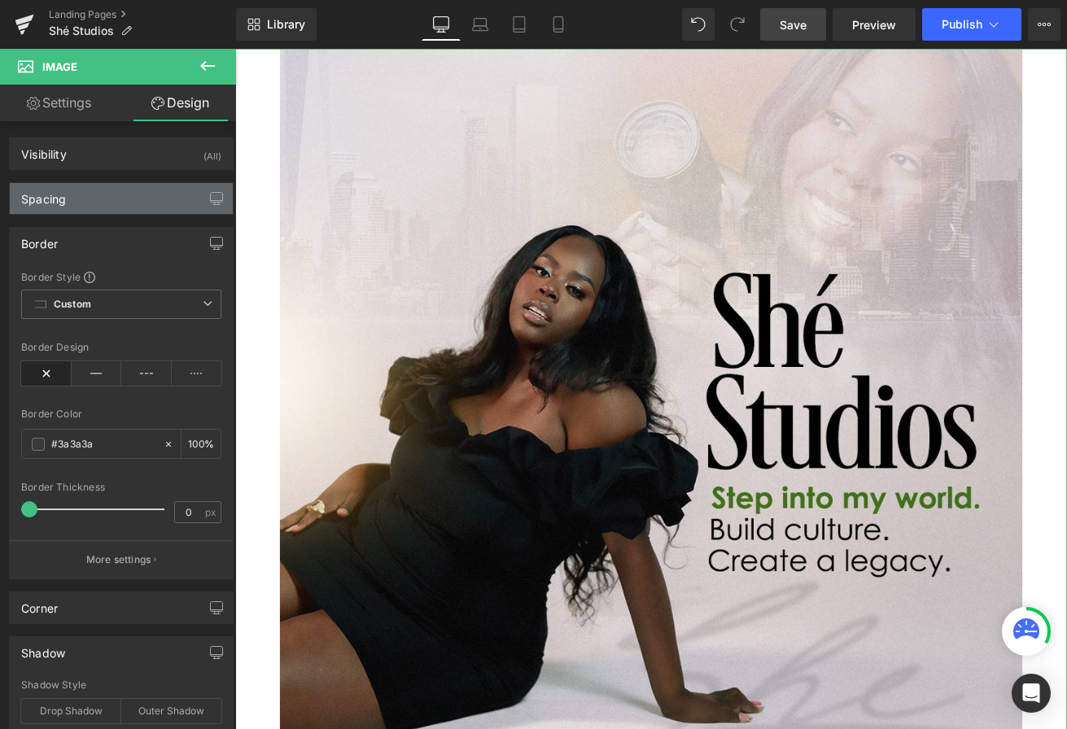
click at [133, 185] on div "Spacing" at bounding box center [121, 198] width 223 height 31
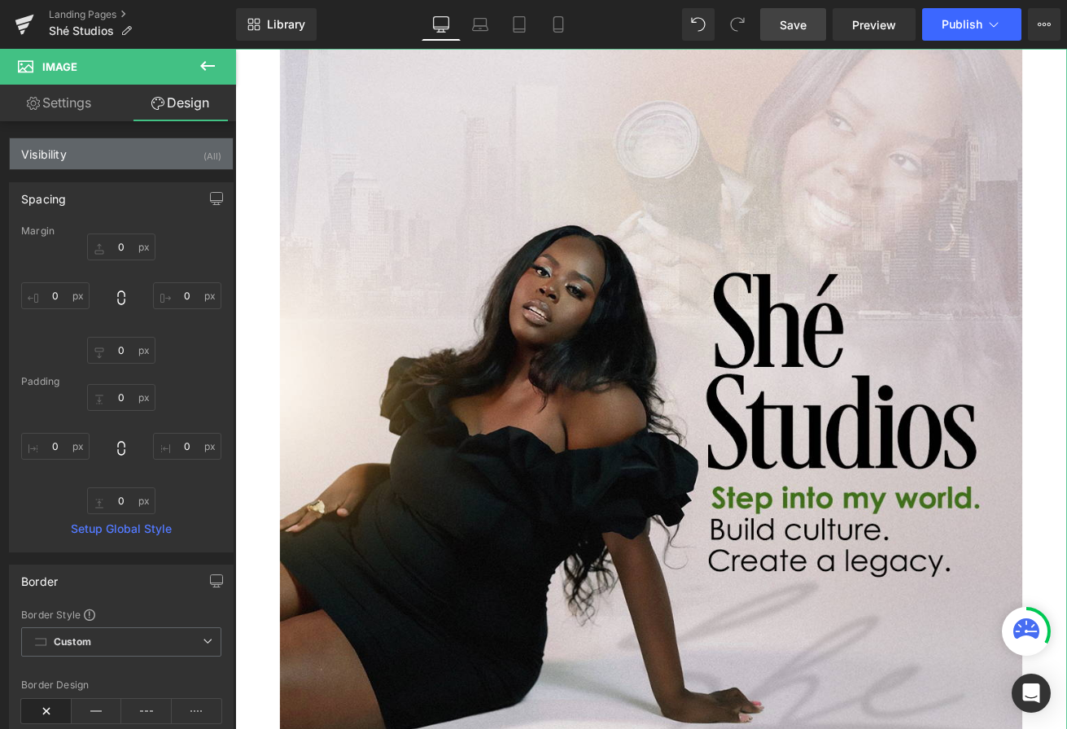
click at [138, 155] on div "Visibility (All)" at bounding box center [121, 153] width 223 height 31
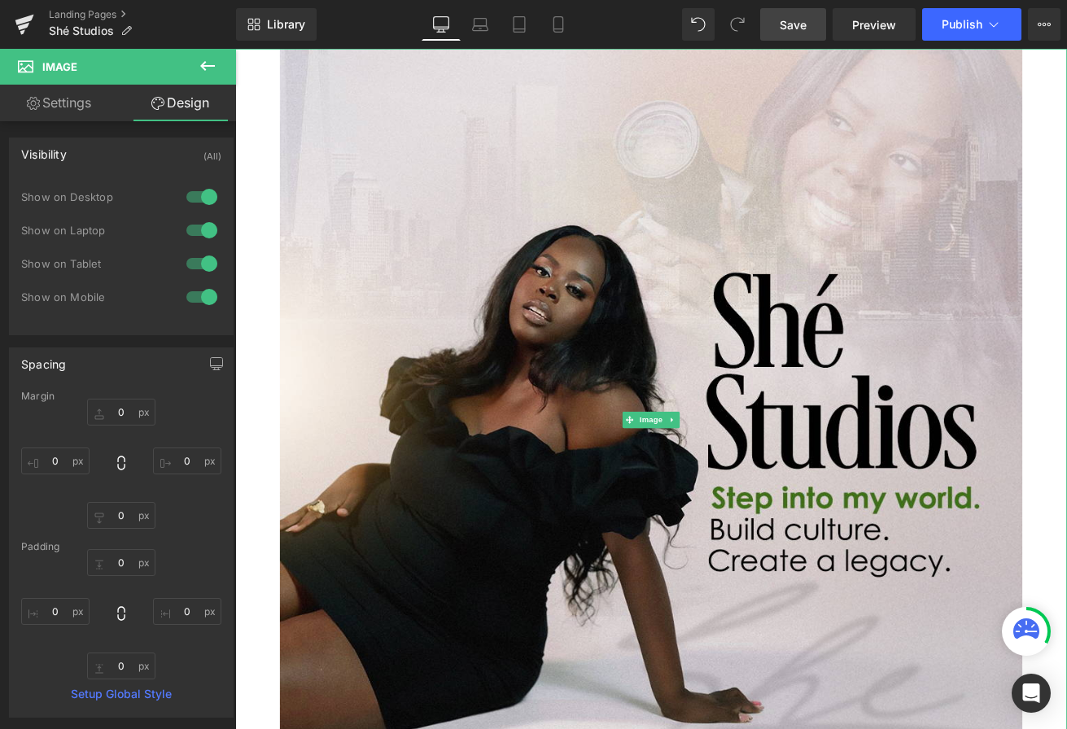
click at [282, 325] on div at bounding box center [727, 488] width 985 height 879
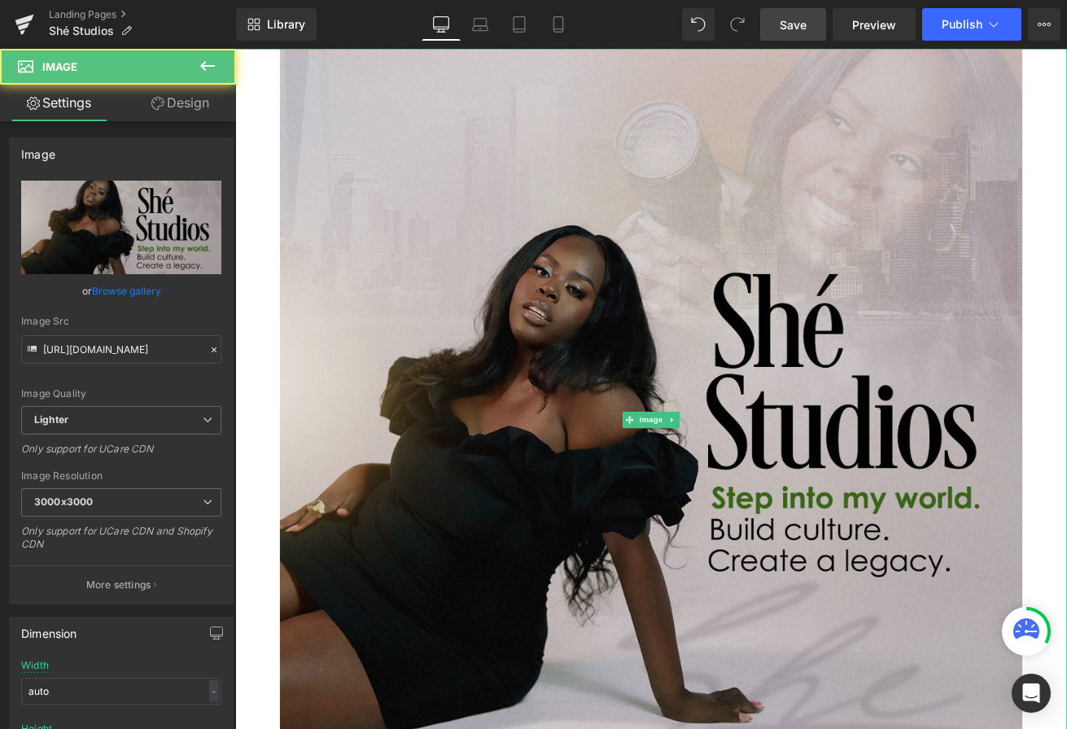
click at [330, 299] on img at bounding box center [727, 488] width 879 height 879
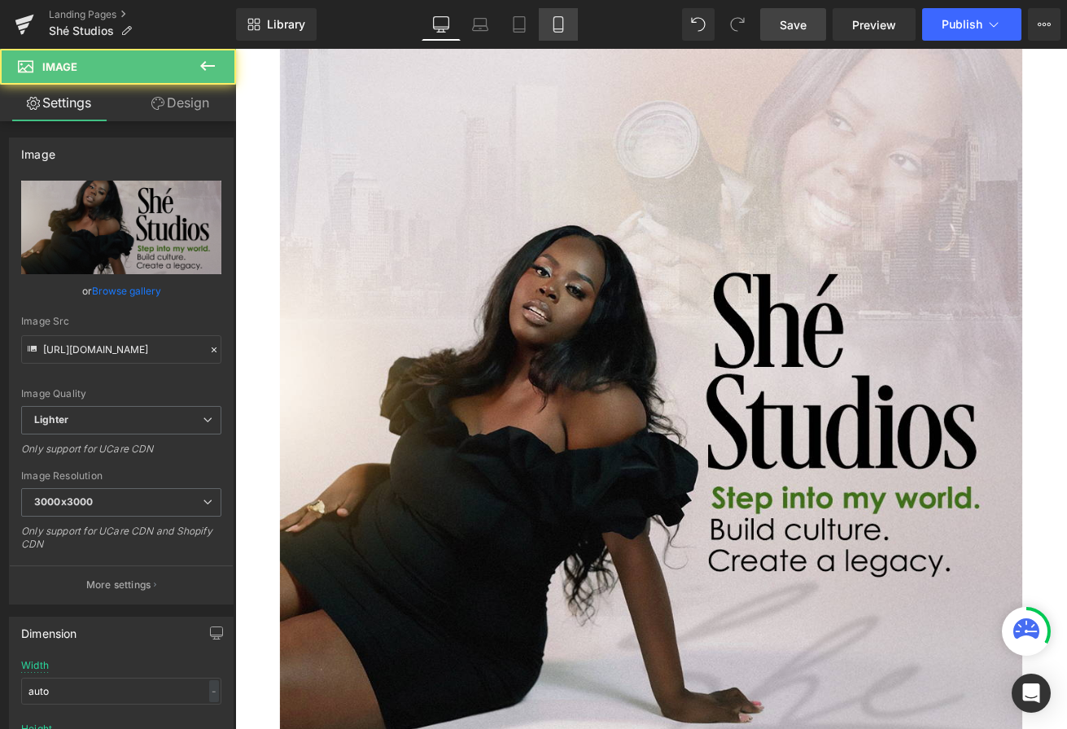
click at [547, 23] on link "Mobile" at bounding box center [558, 24] width 39 height 33
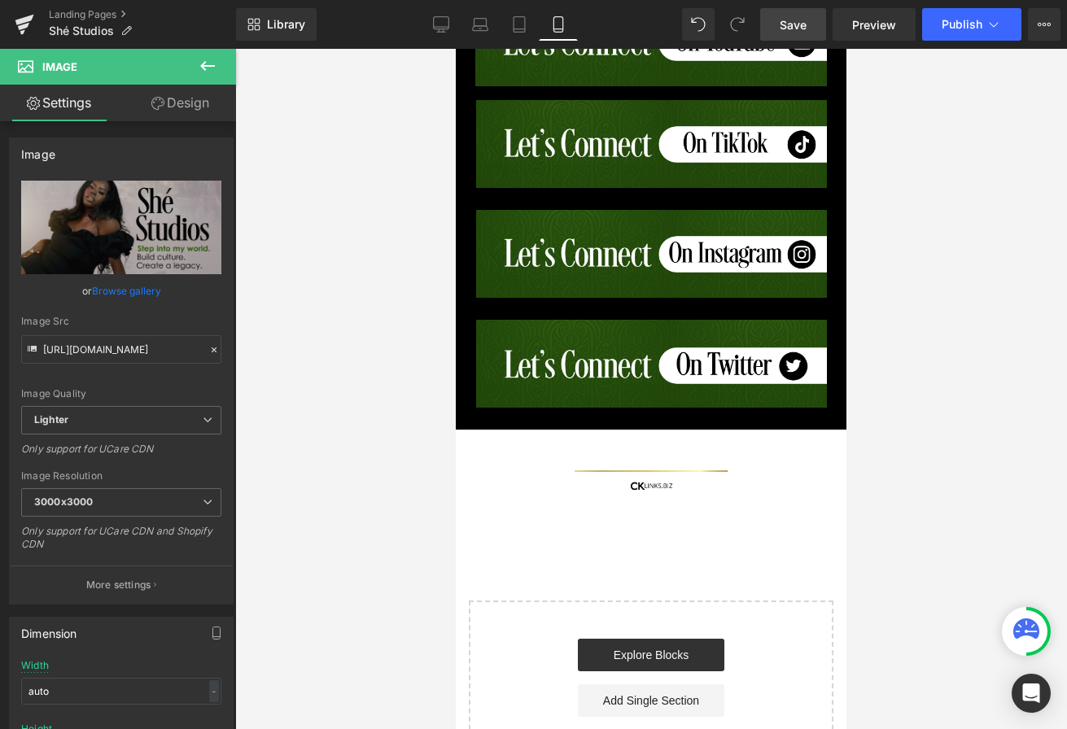
scroll to position [1290, 0]
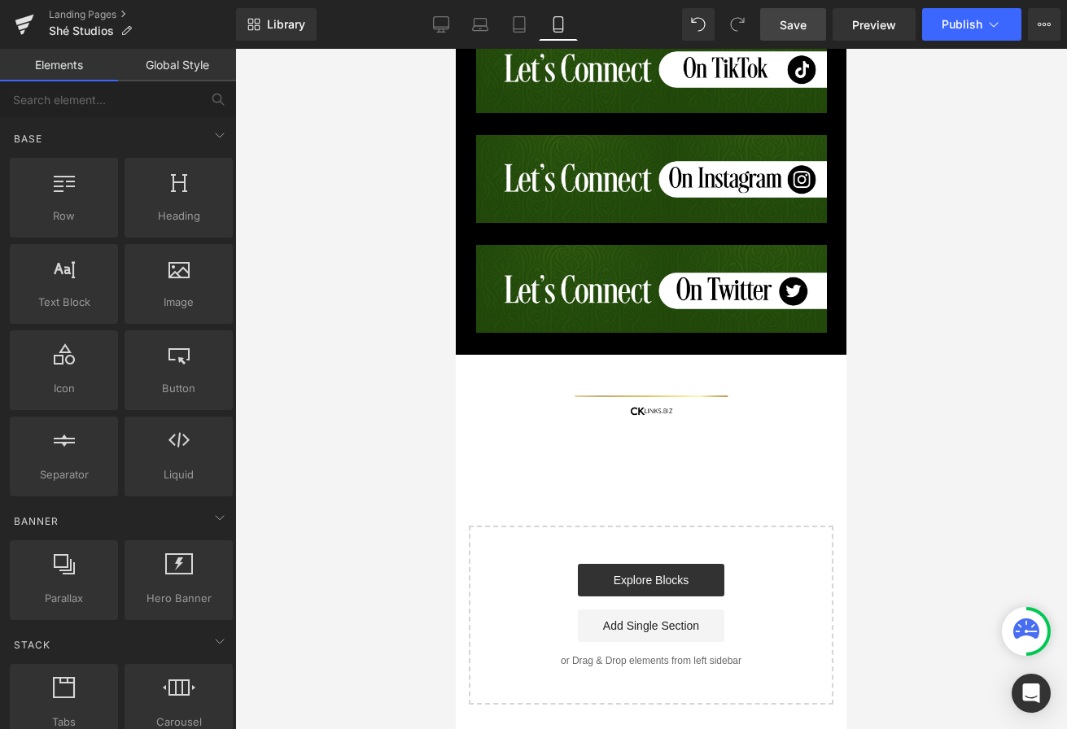
click at [1043, 24] on icon at bounding box center [1044, 24] width 13 height 13
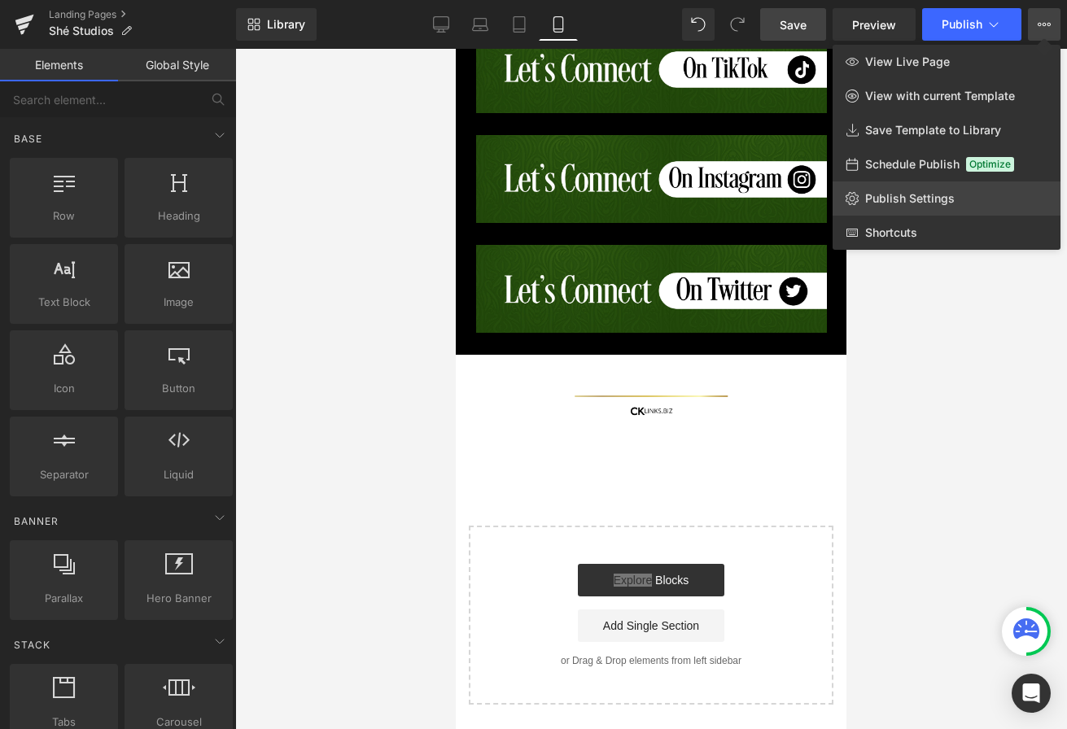
click at [935, 198] on span "Publish Settings" at bounding box center [910, 198] width 90 height 15
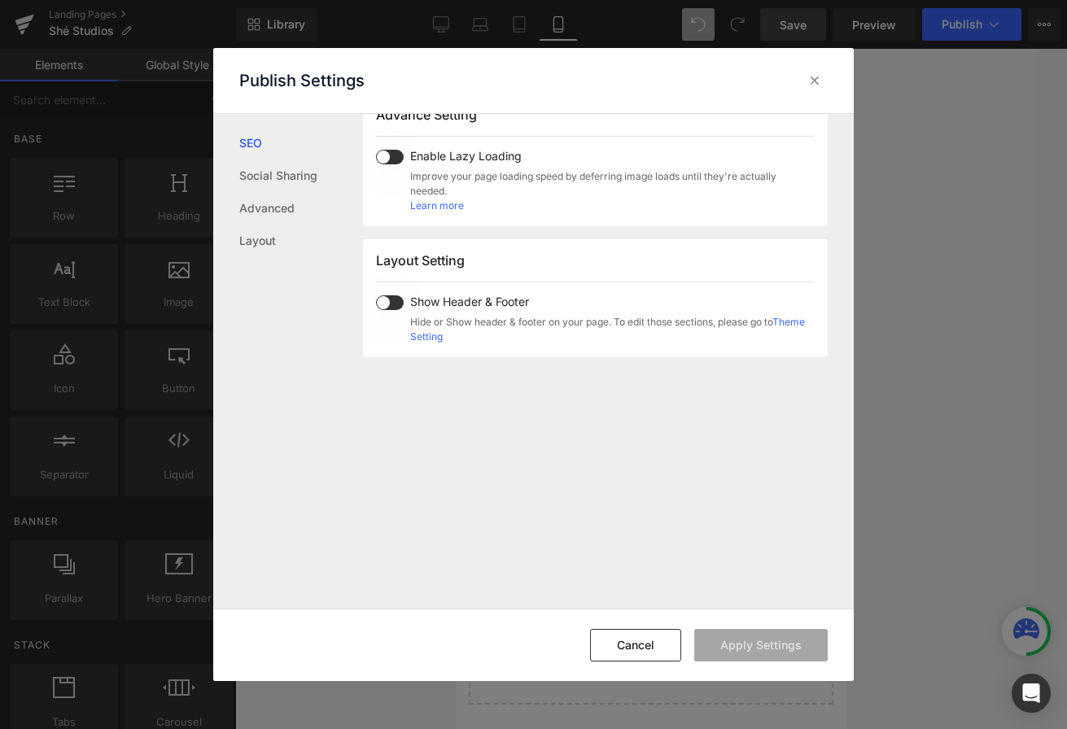
scroll to position [985, 0]
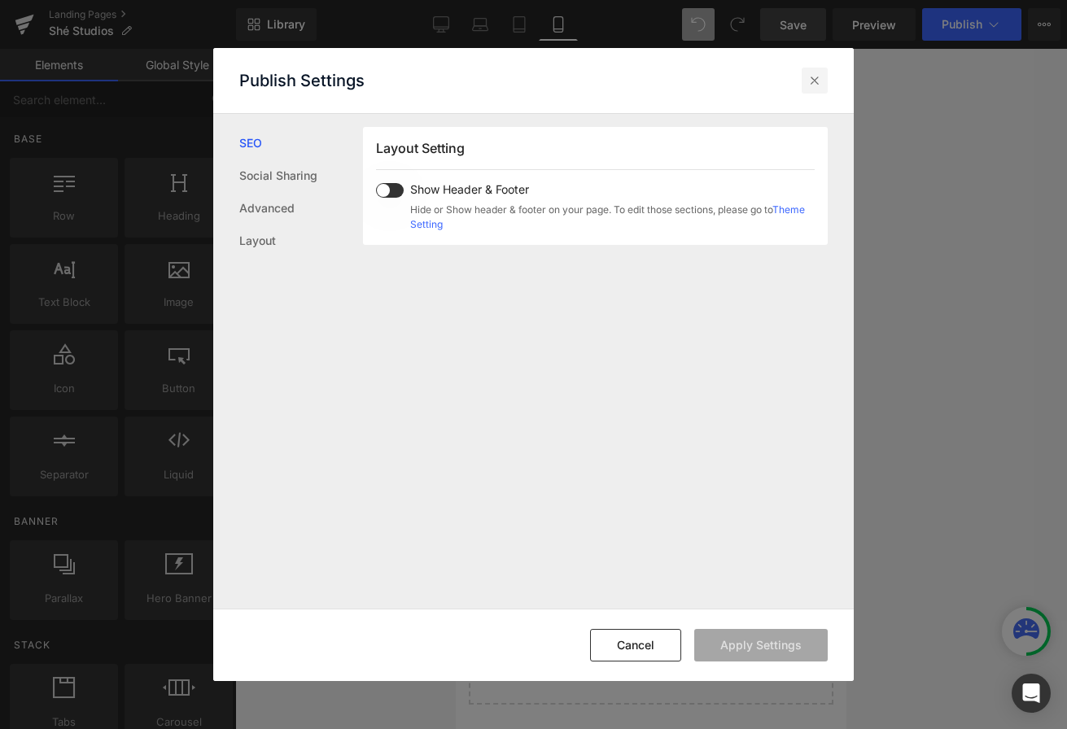
click at [819, 86] on icon at bounding box center [814, 80] width 16 height 16
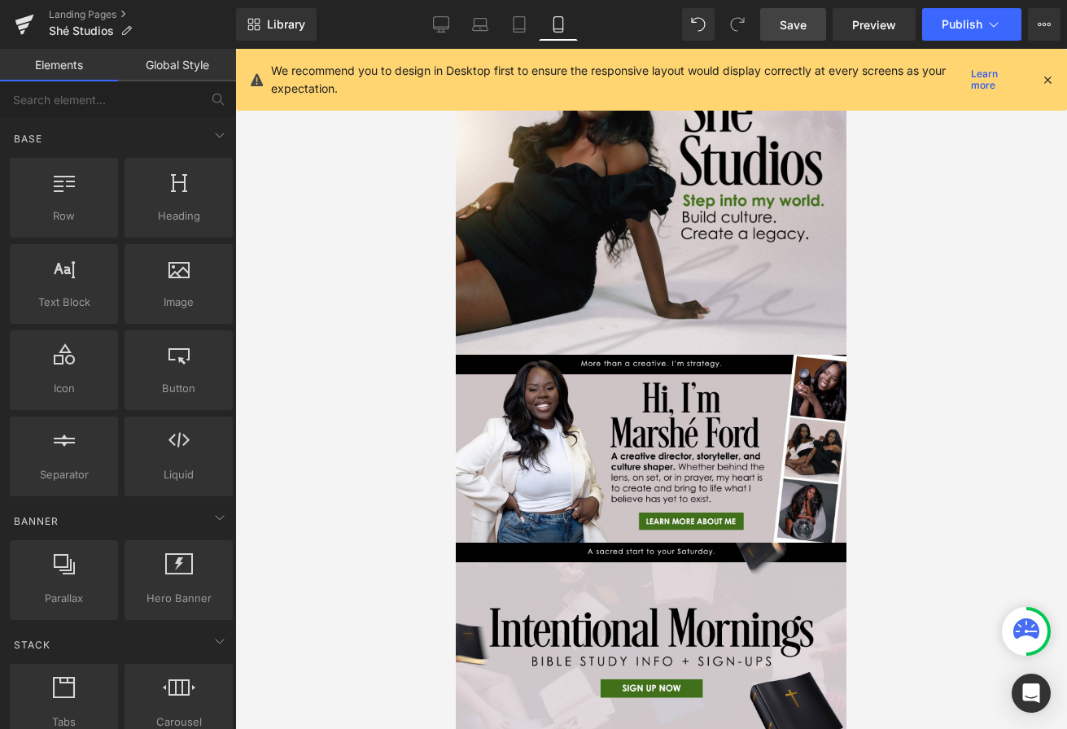
scroll to position [0, 0]
